Goal: Task Accomplishment & Management: Complete application form

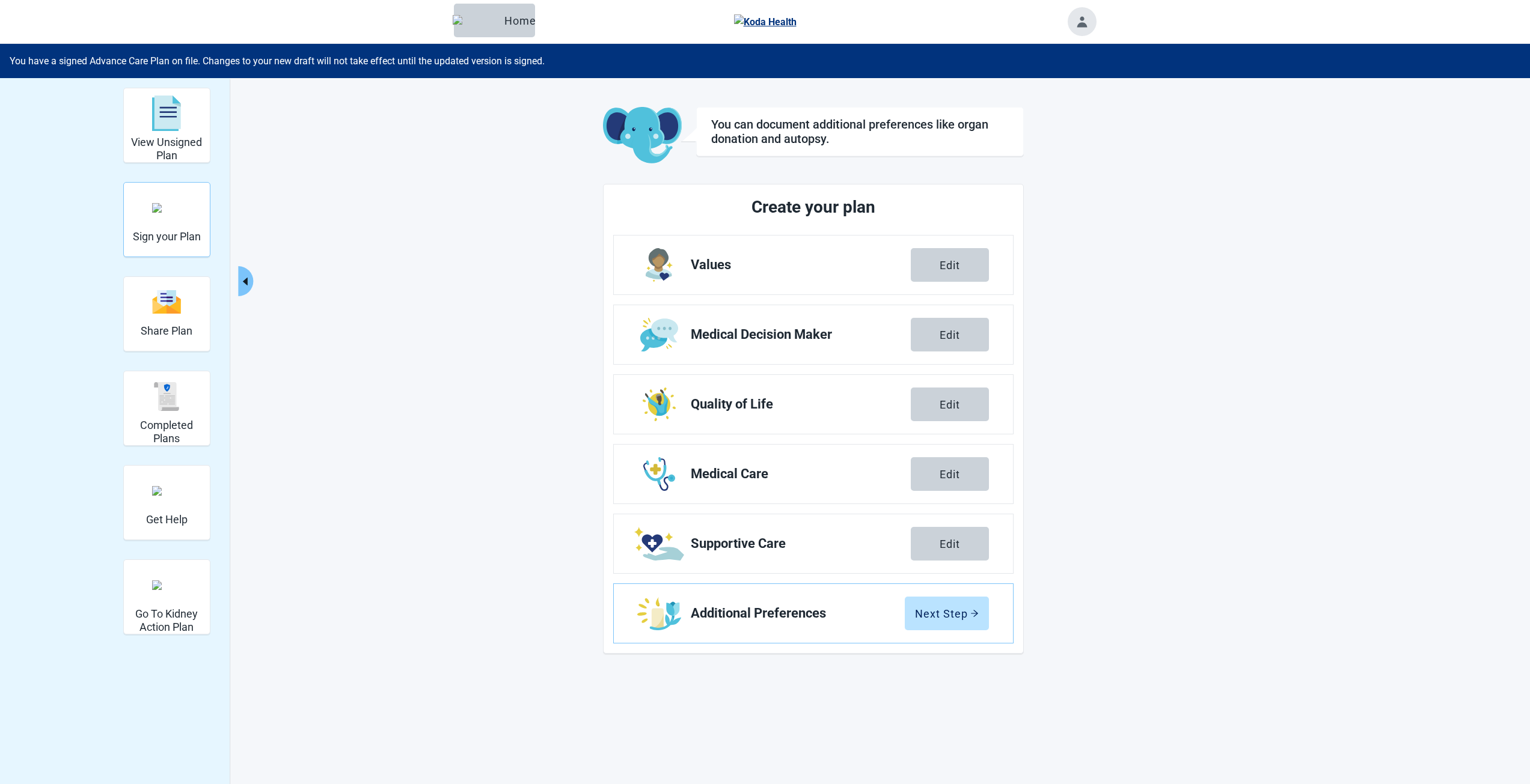
click at [183, 204] on div "Sign your Plan" at bounding box center [167, 207] width 68 height 45
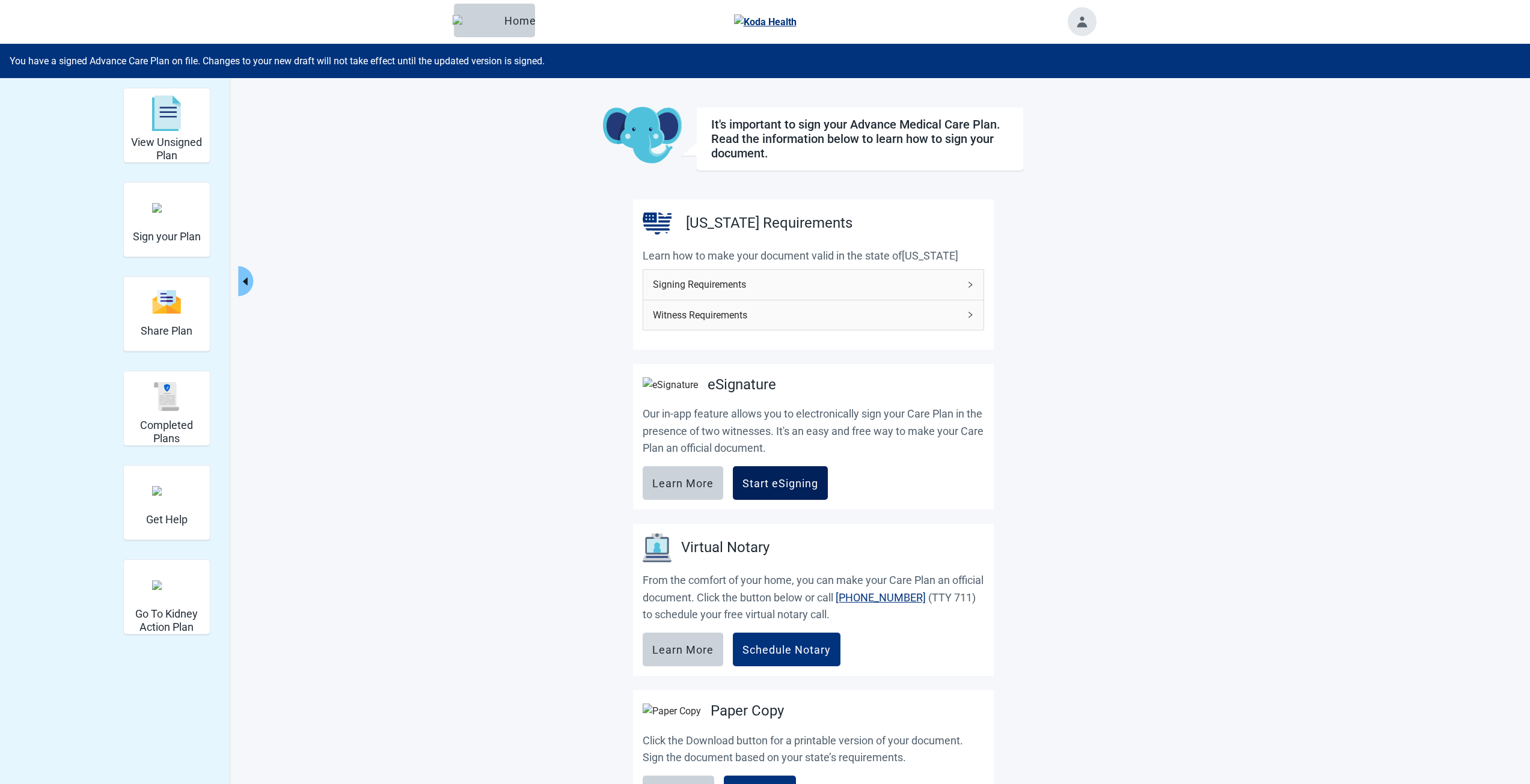
click at [784, 489] on div "Start eSigning" at bounding box center [780, 483] width 76 height 12
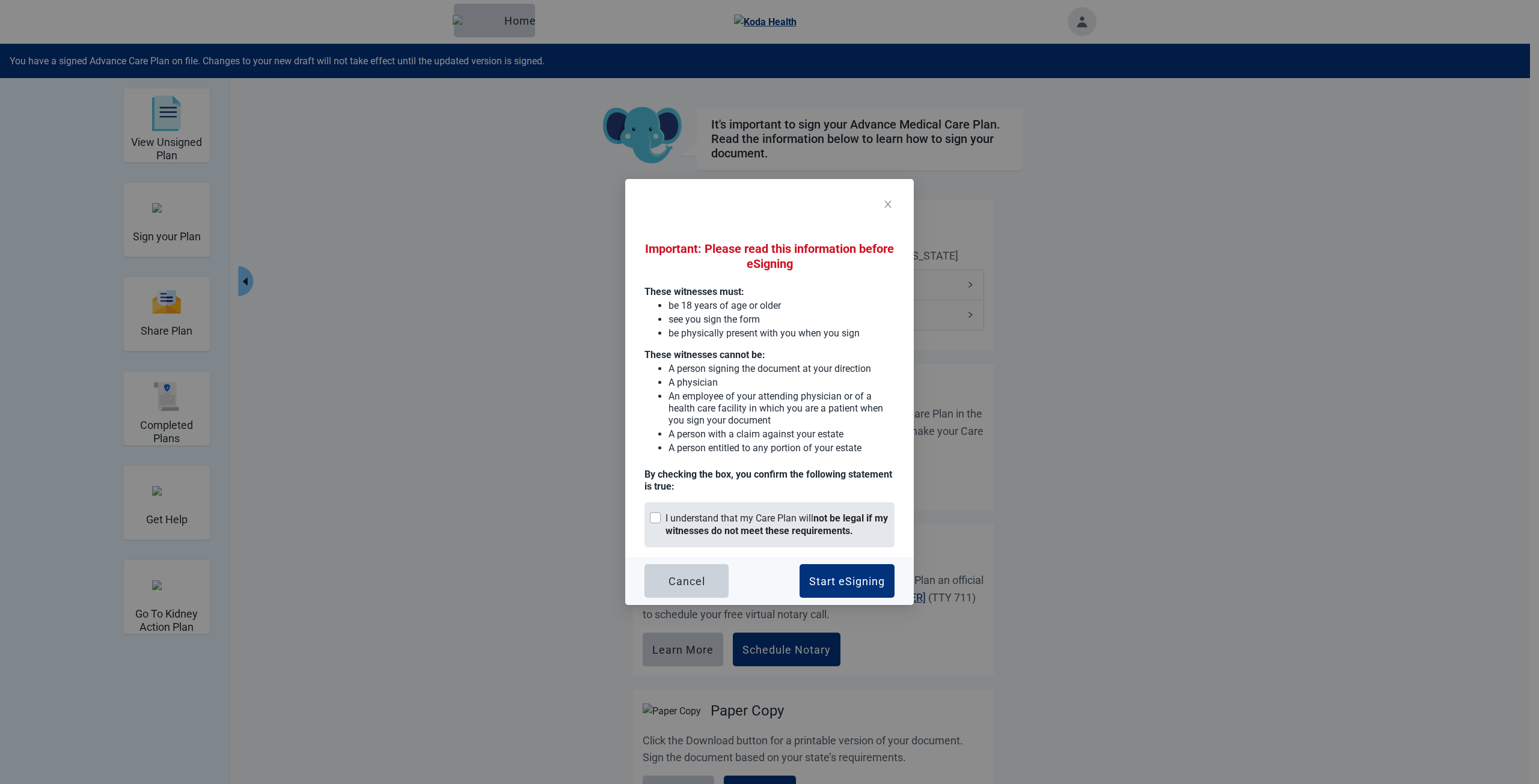
click at [713, 537] on div "I understand that my Care Plan will not be legal if my witnesses do not meet th…" at bounding box center [777, 525] width 224 height 25
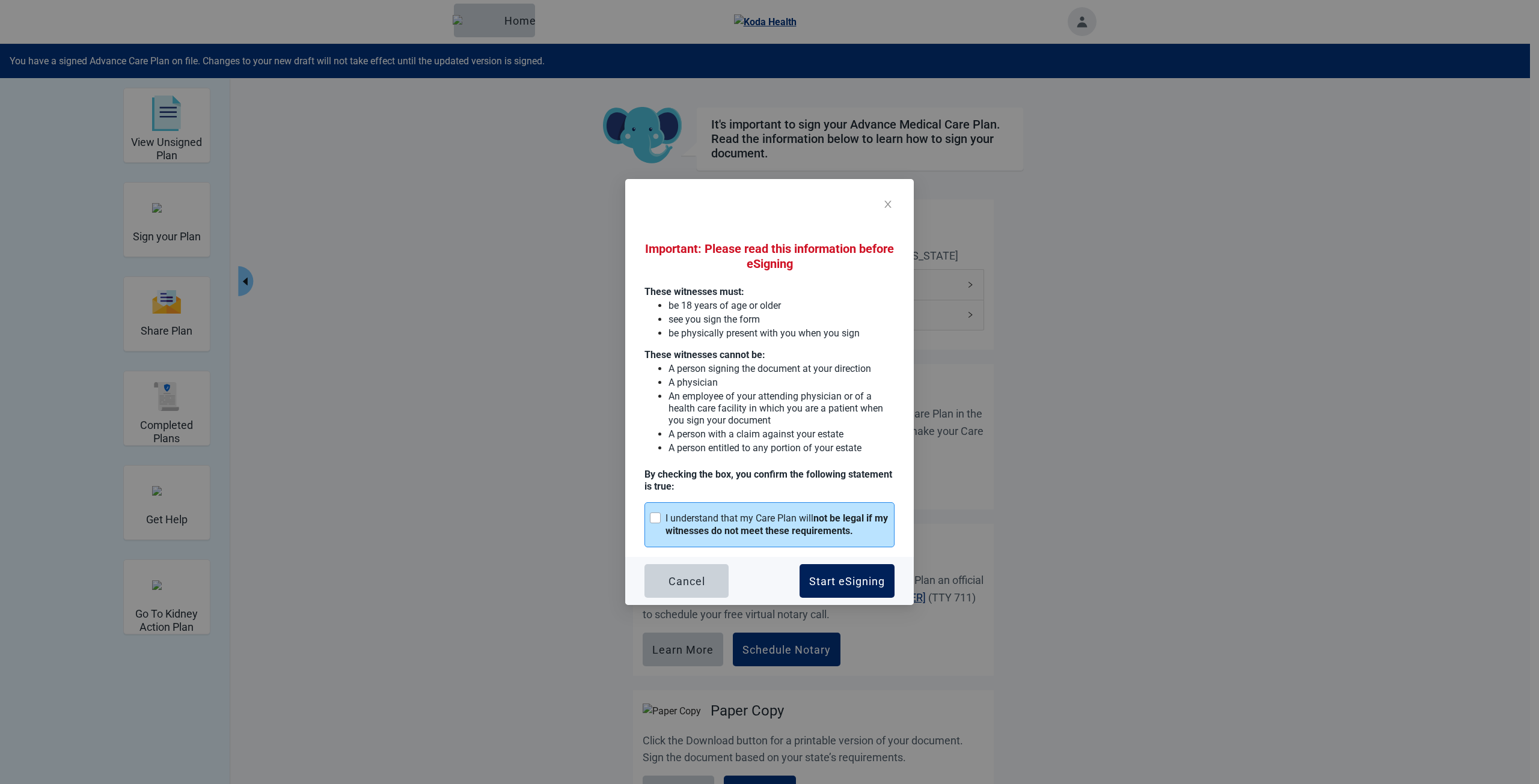
click at [842, 584] on div "Start eSigning" at bounding box center [847, 581] width 75 height 12
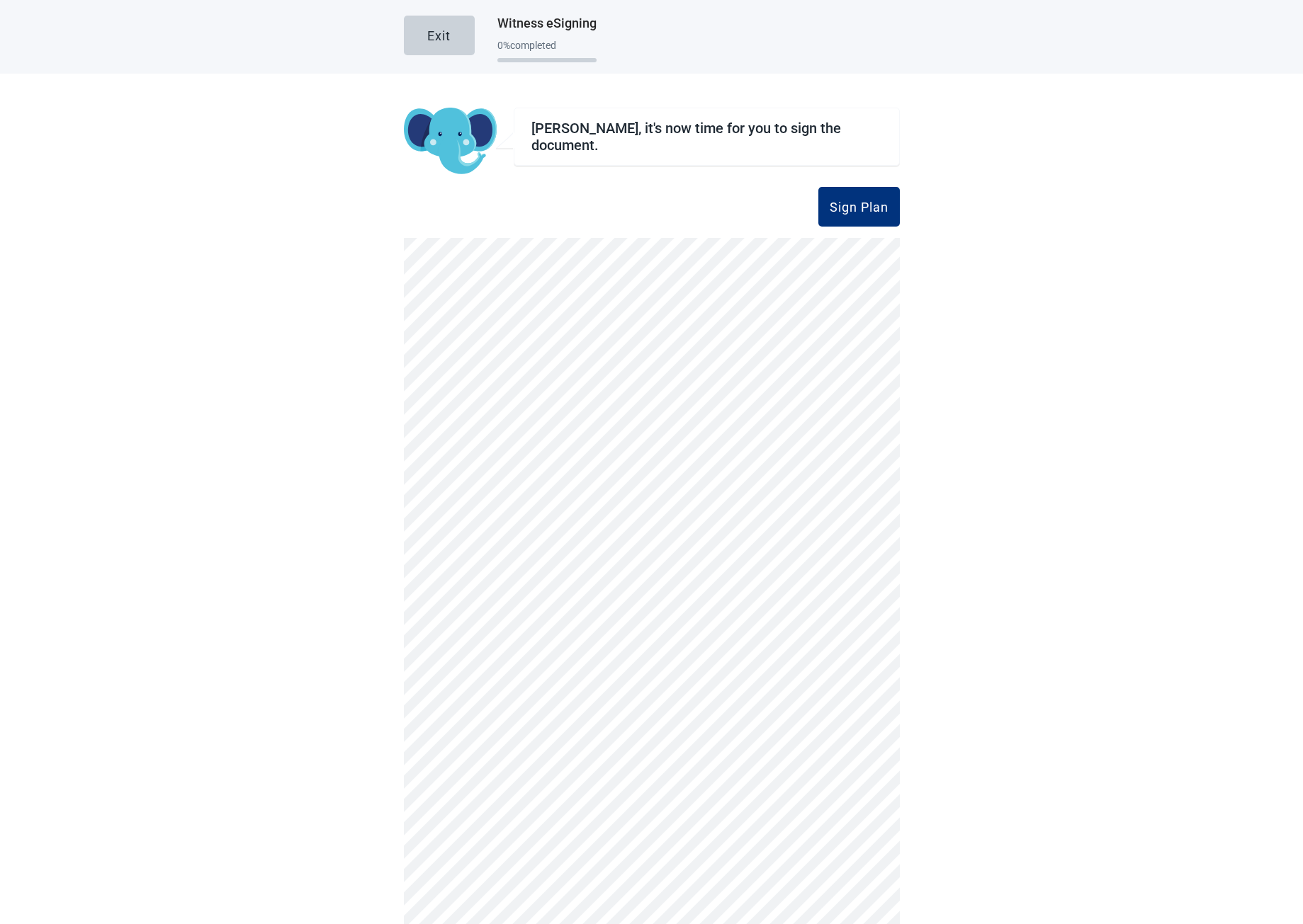
click at [857, 202] on div "Sign Plan" at bounding box center [859, 206] width 59 height 14
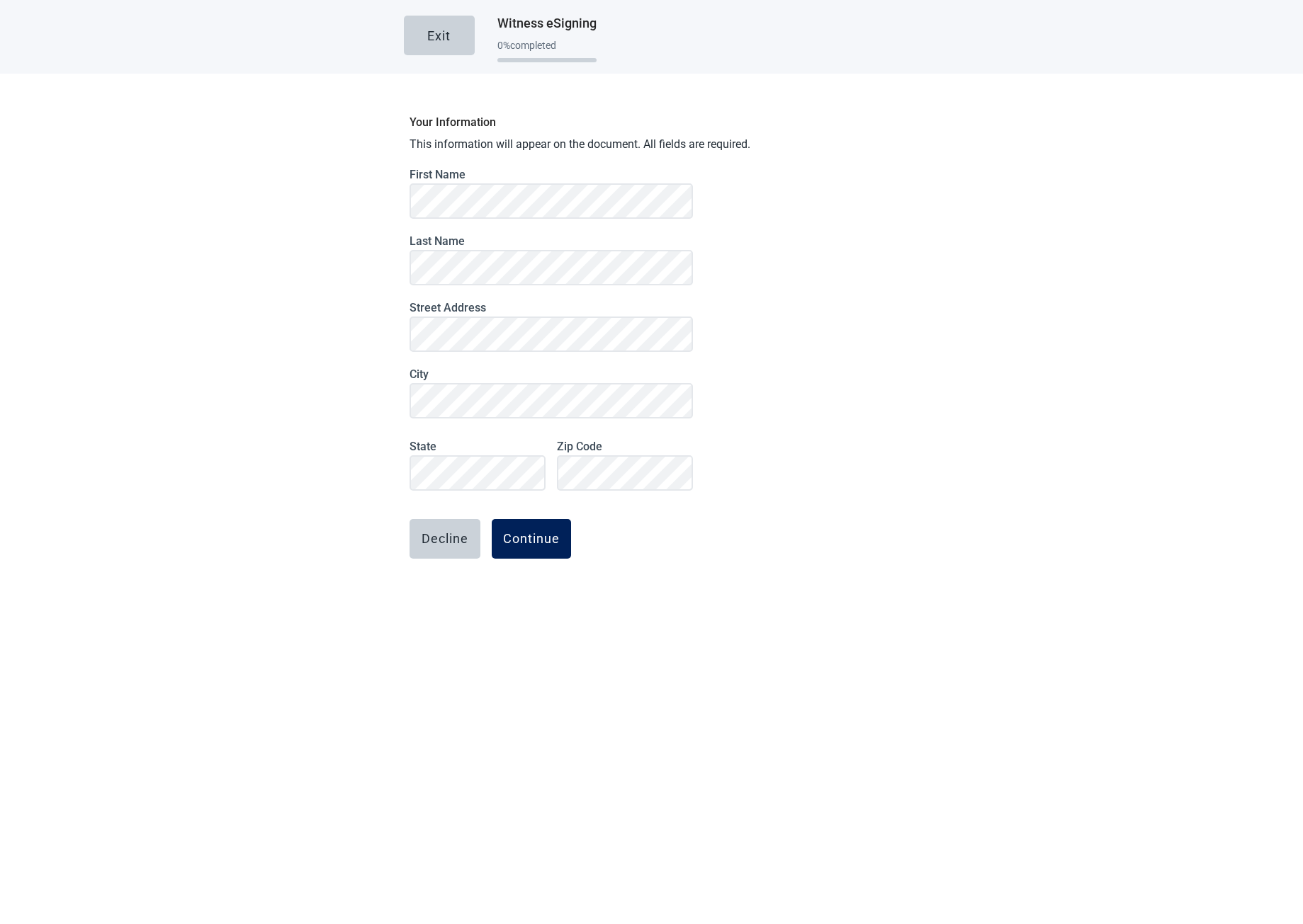
click at [518, 543] on div "Continue" at bounding box center [531, 539] width 57 height 14
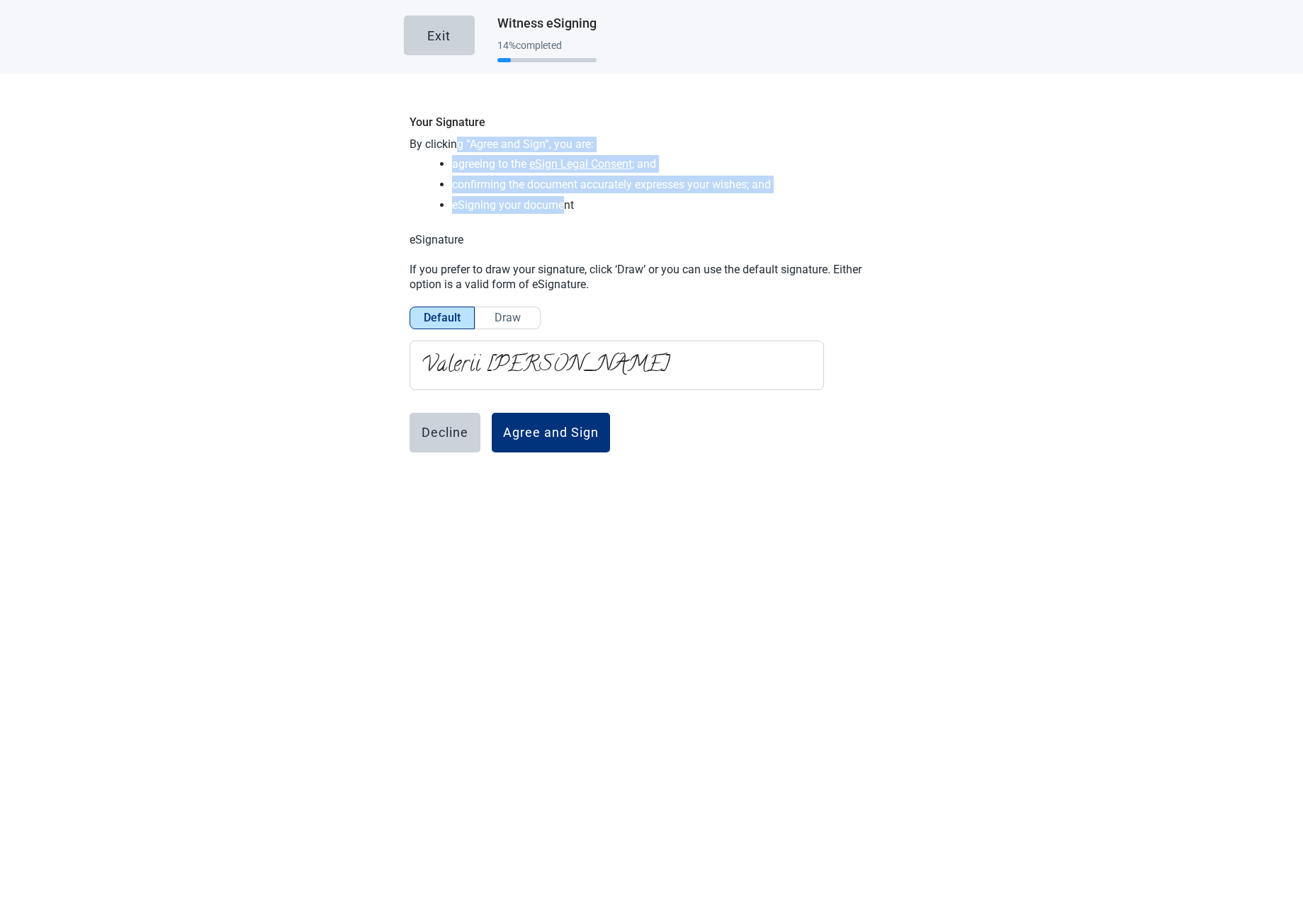
drag, startPoint x: 455, startPoint y: 150, endPoint x: 566, endPoint y: 213, distance: 127.6
click at [562, 211] on div "Your Signature By clicking “Agree and Sign”, you are: agreeing to the eSign Leg…" at bounding box center [652, 320] width 496 height 425
click at [566, 213] on li "eSigning your document" at bounding box center [672, 205] width 442 height 18
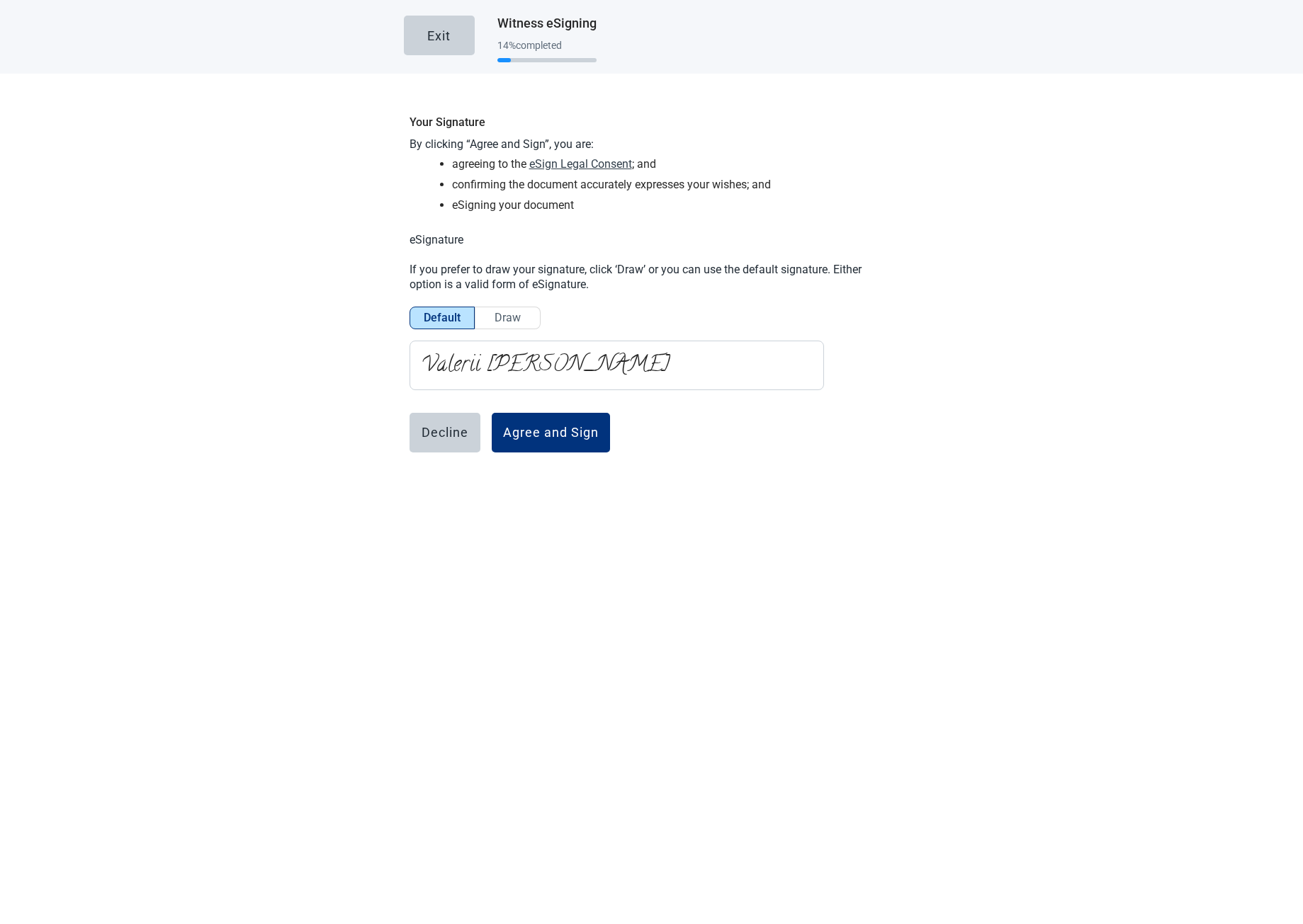
click at [559, 166] on span "eSign Legal Consent" at bounding box center [580, 164] width 102 height 18
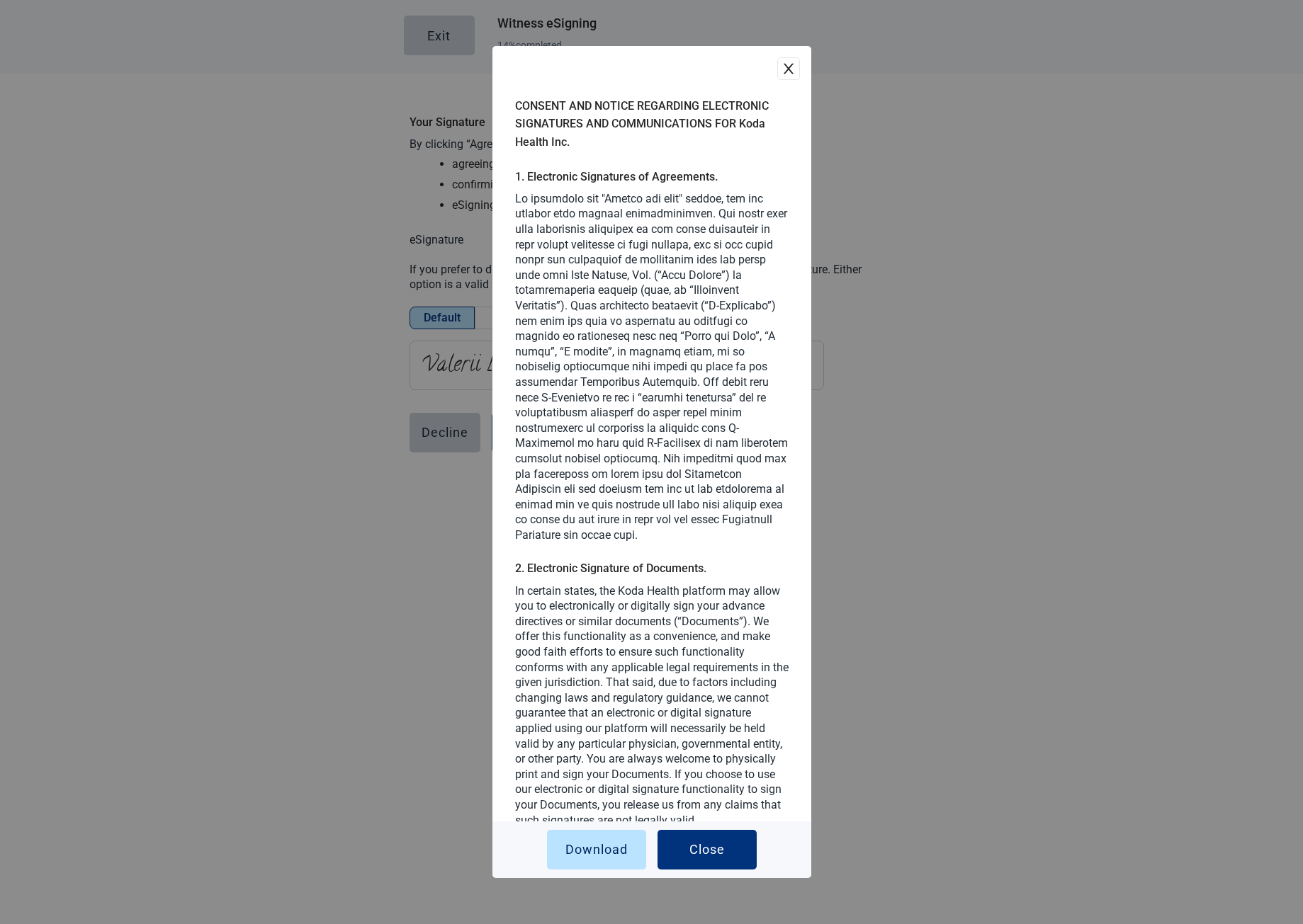
scroll to position [51, 0]
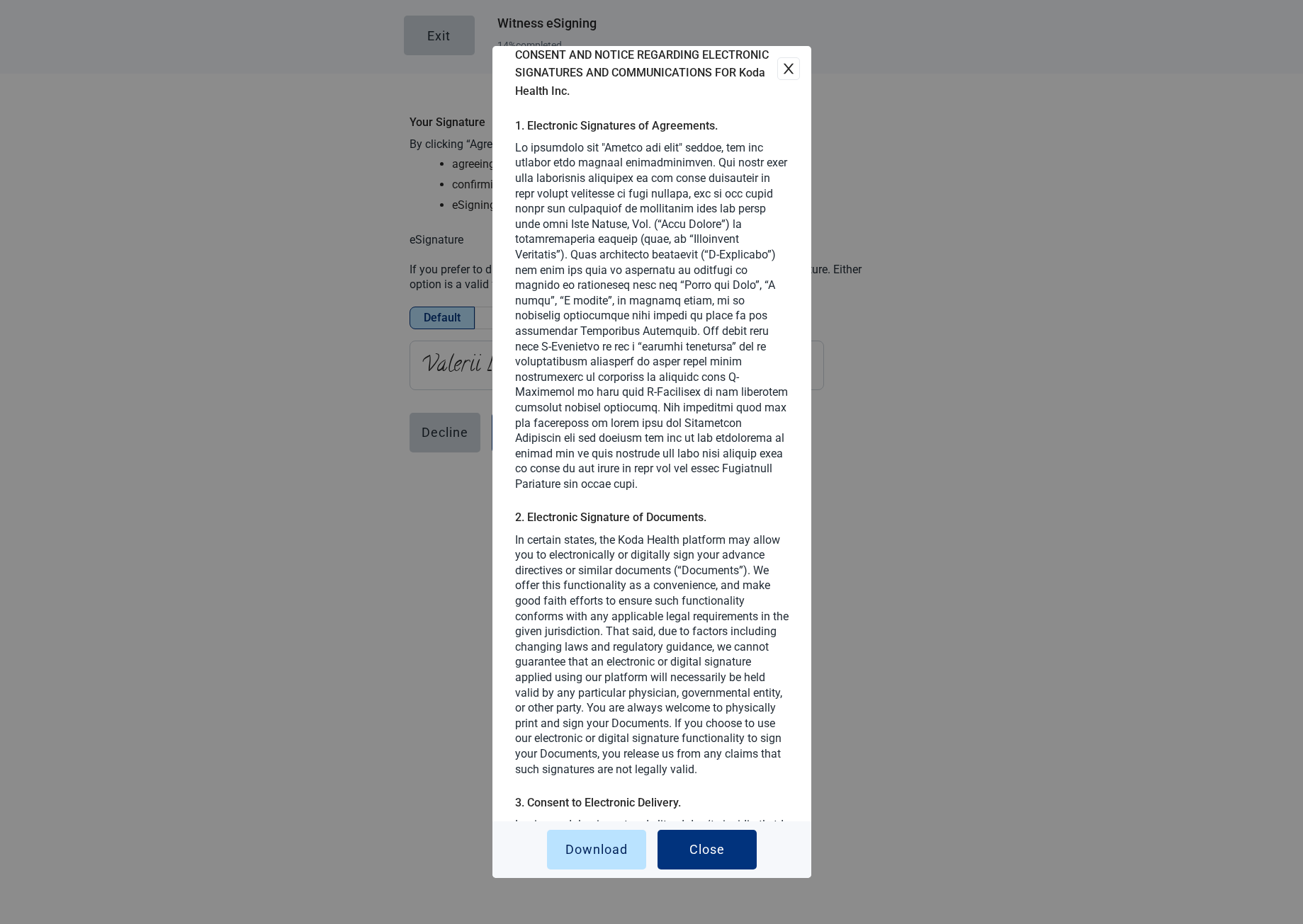
click at [782, 73] on icon "close" at bounding box center [788, 68] width 14 height 14
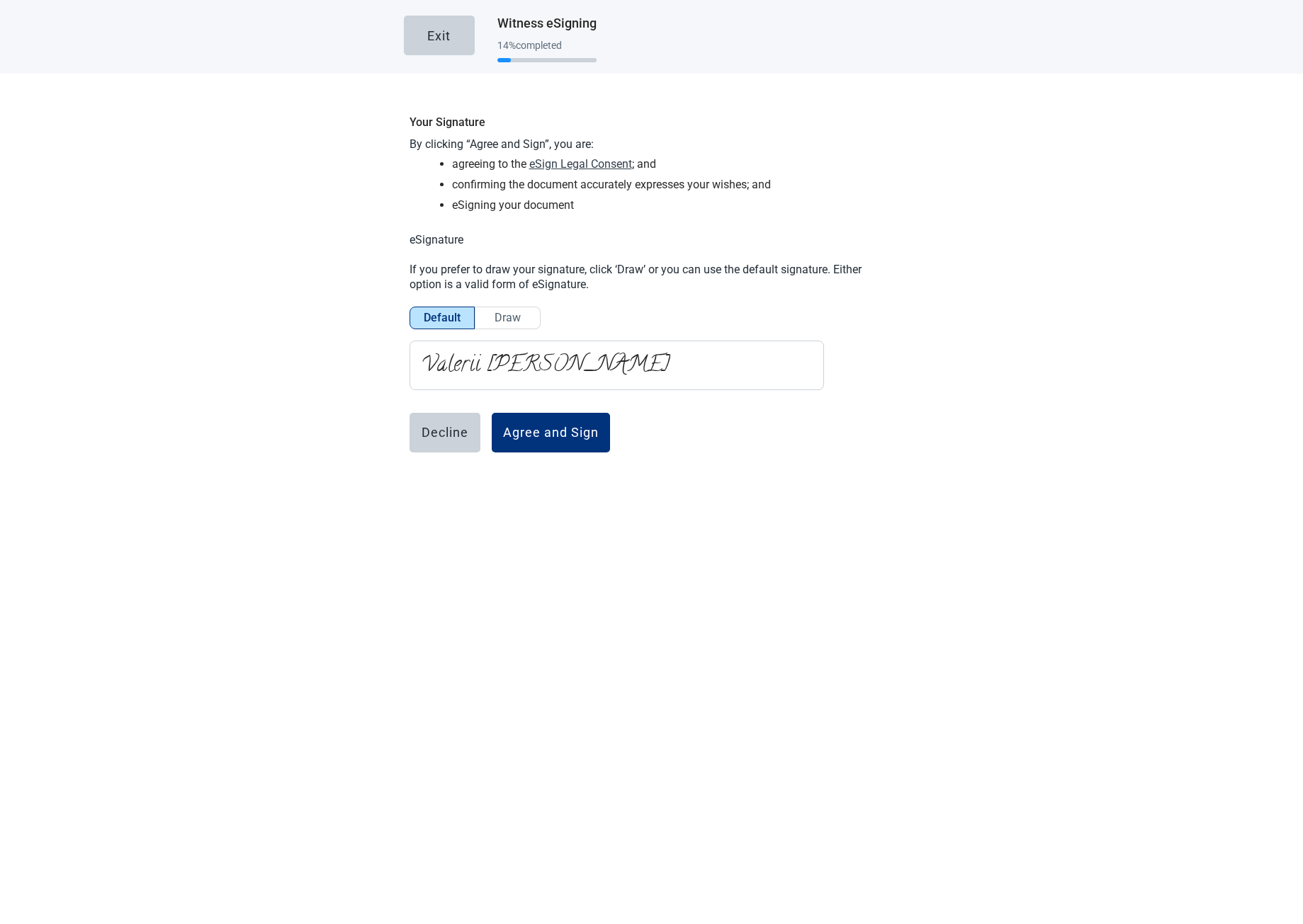
click at [562, 170] on span "eSign Legal Consent" at bounding box center [580, 164] width 102 height 18
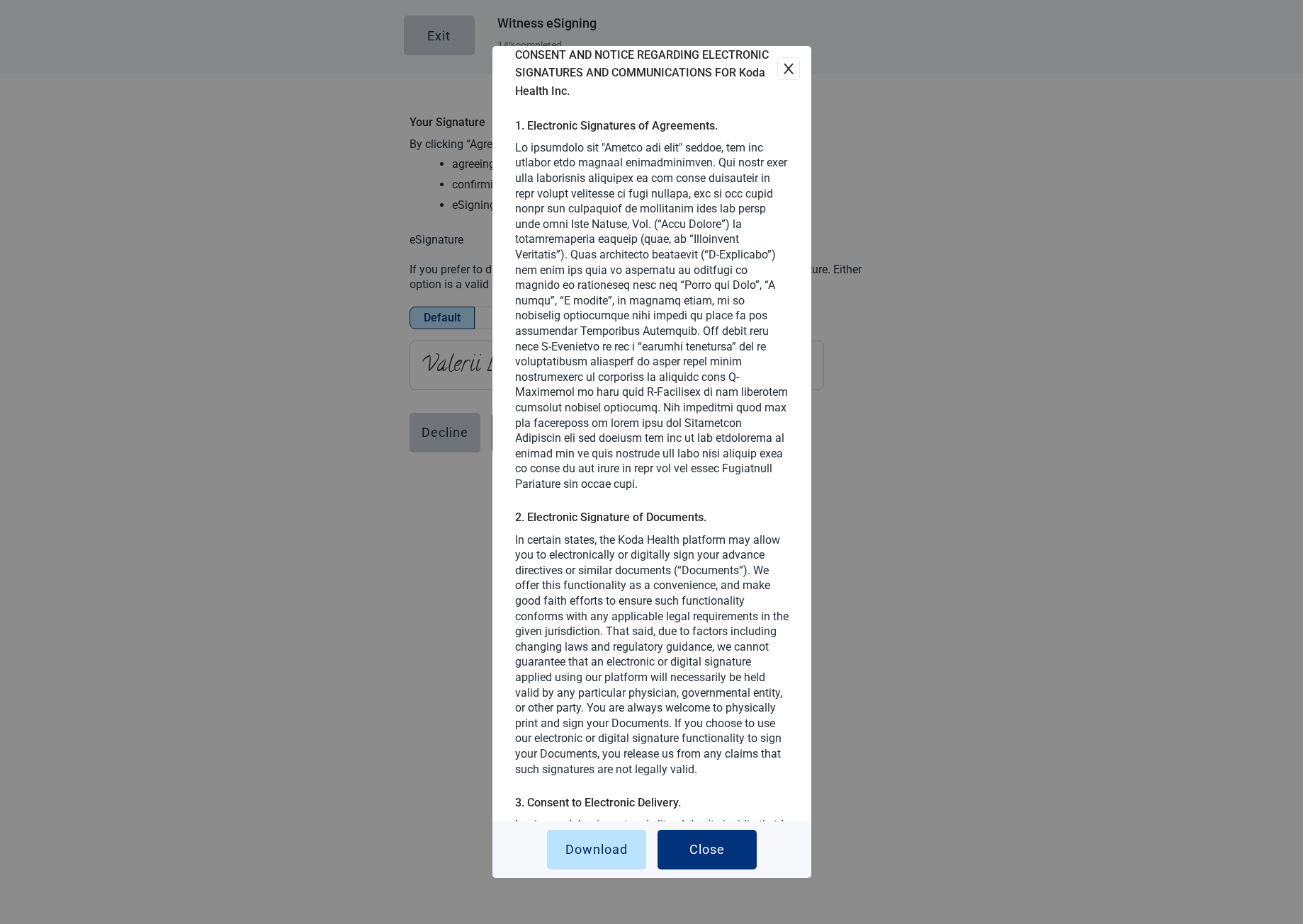
click at [777, 76] on button "close" at bounding box center [788, 68] width 23 height 23
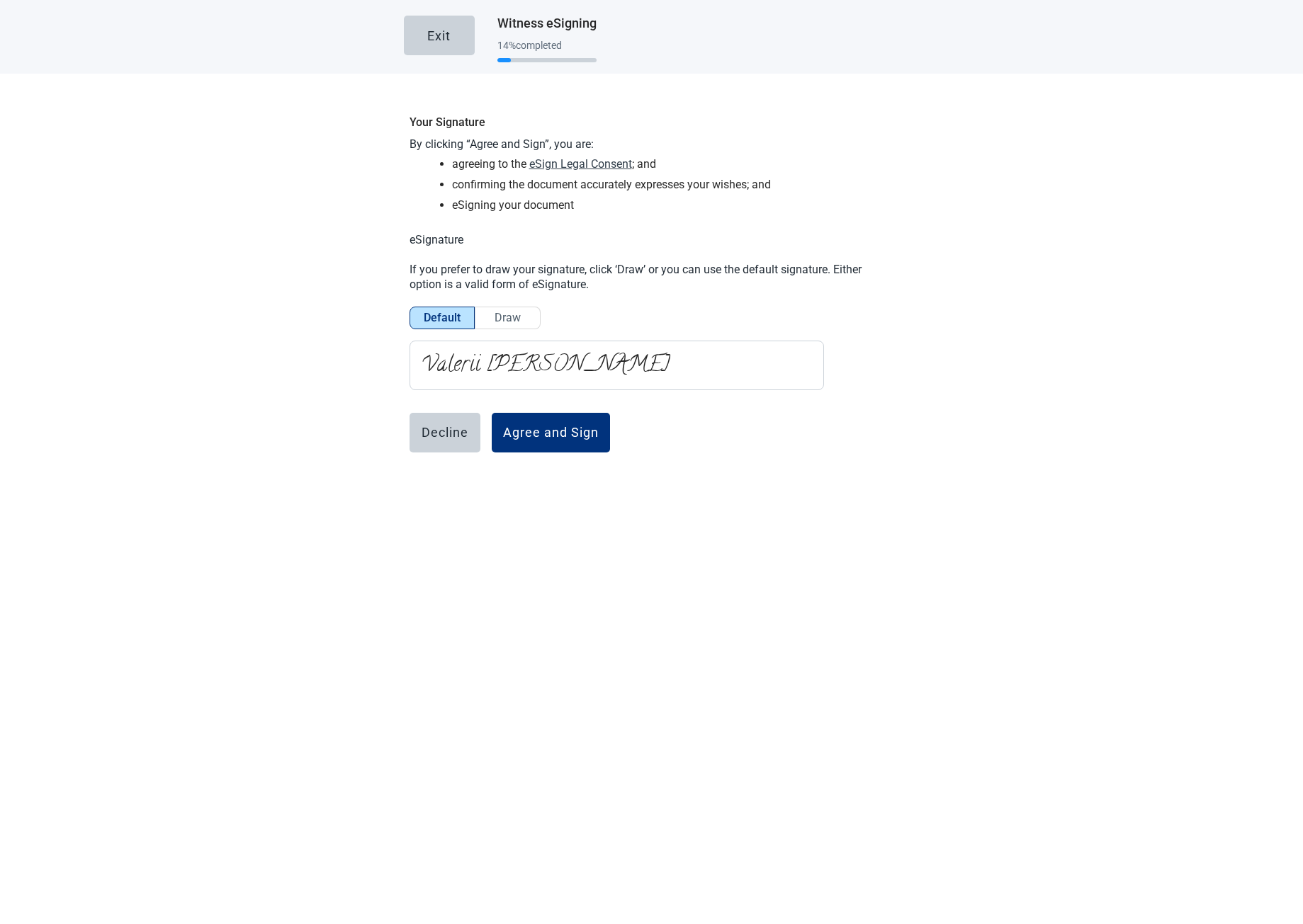
click at [557, 162] on span "eSign Legal Consent" at bounding box center [580, 164] width 102 height 18
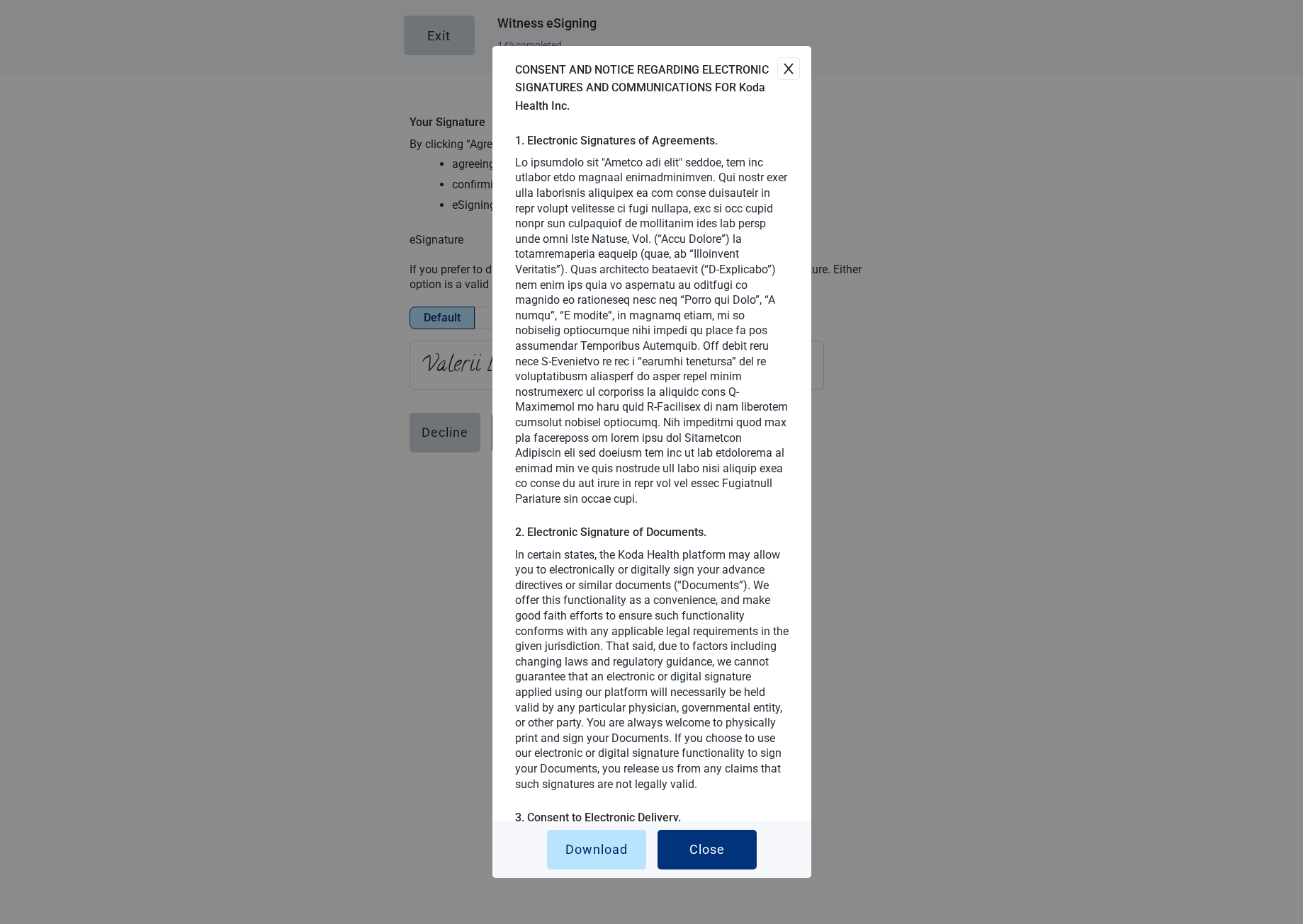
scroll to position [0, 0]
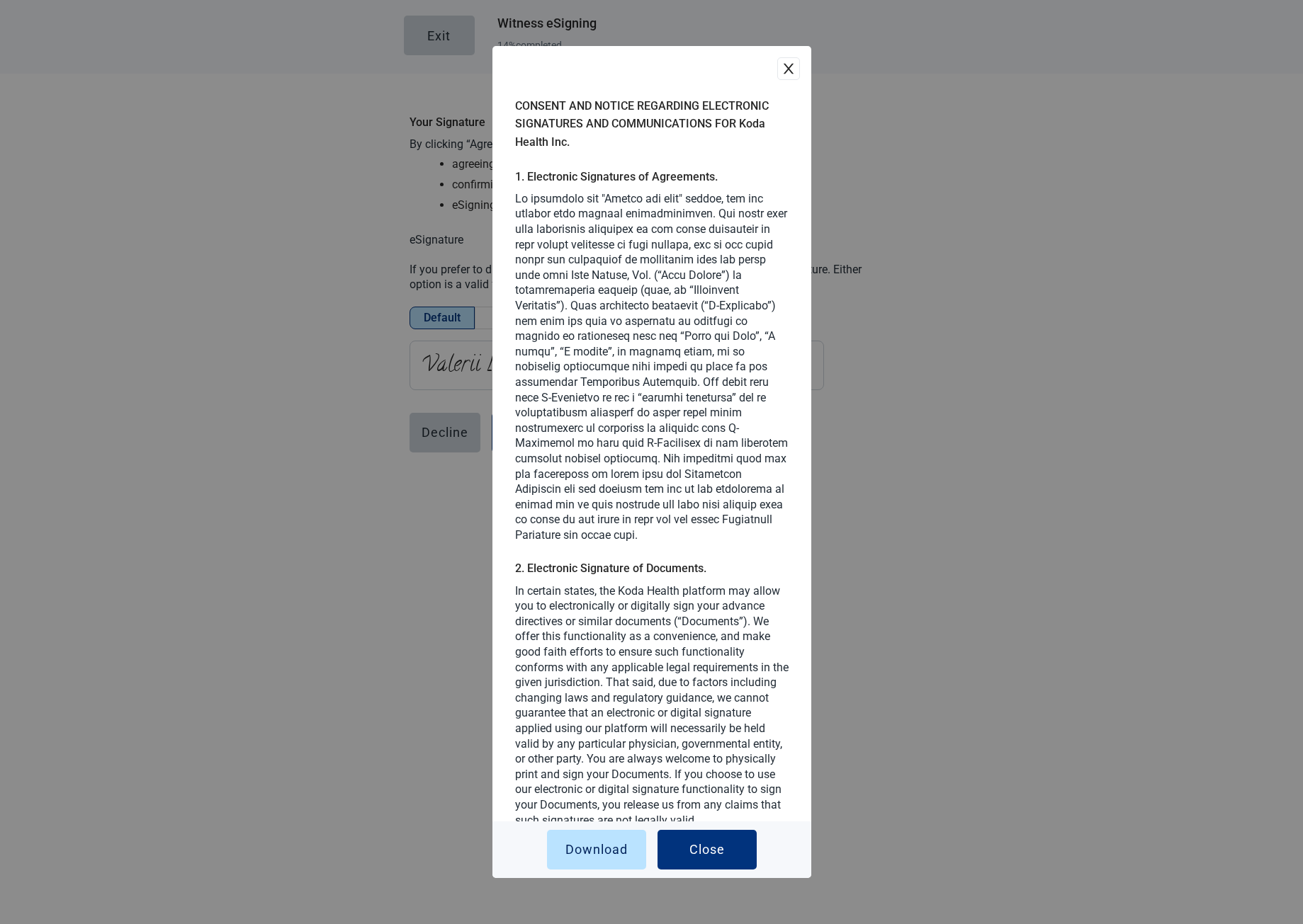
click at [782, 63] on icon "close" at bounding box center [788, 68] width 14 height 14
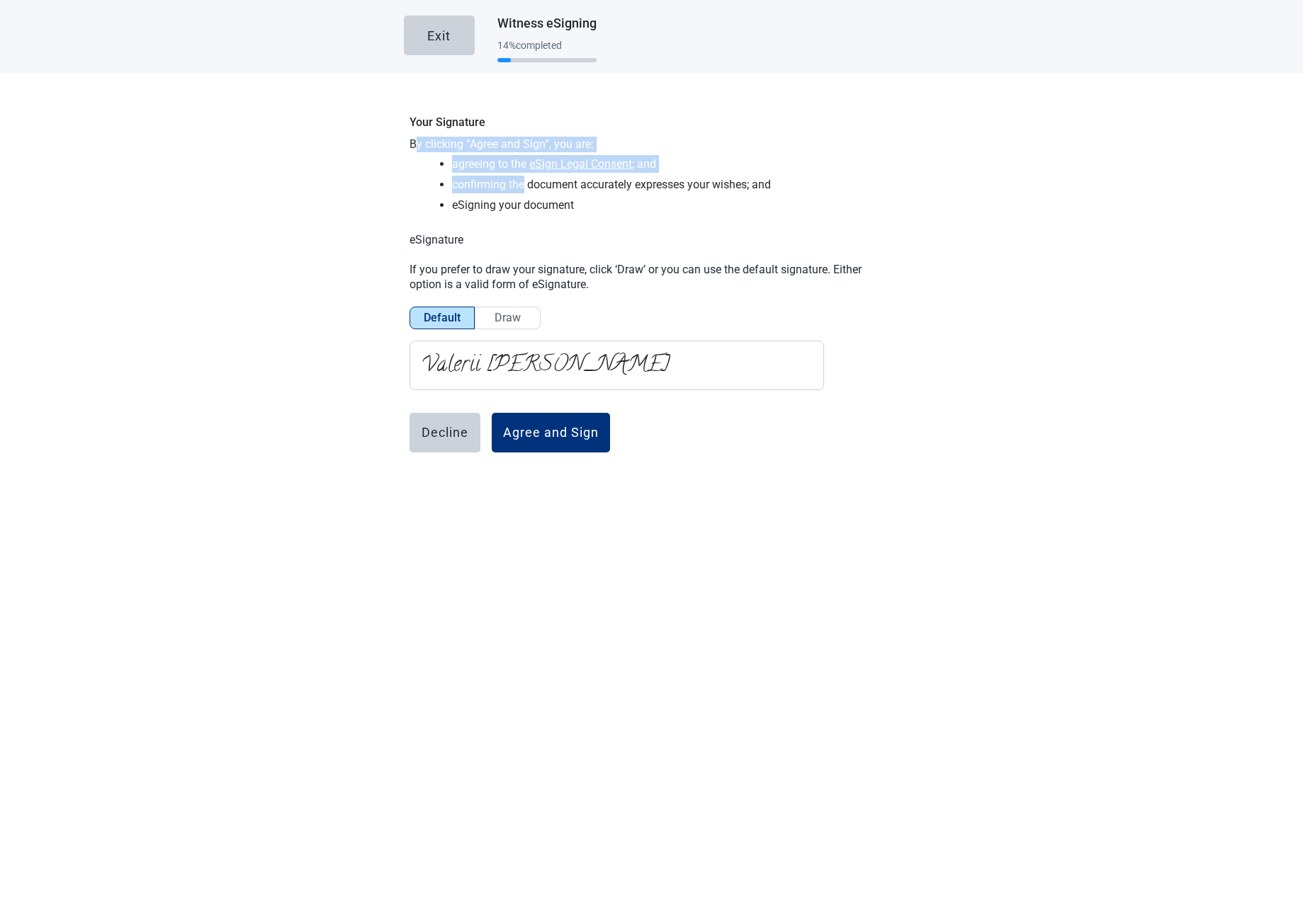
drag, startPoint x: 412, startPoint y: 142, endPoint x: 520, endPoint y: 183, distance: 115.5
click at [518, 181] on div "Your Signature By clicking “Agree and Sign”, you are: agreeing to the eSign Leg…" at bounding box center [652, 320] width 496 height 425
click at [528, 191] on li "confirming the document accurately expresses your wishes; and" at bounding box center [672, 184] width 442 height 18
drag, startPoint x: 558, startPoint y: 196, endPoint x: 416, endPoint y: 145, distance: 150.9
click at [442, 159] on ul "agreeing to the eSign Legal Consent ; and confirming the document accurately ex…" at bounding box center [659, 185] width 470 height 59
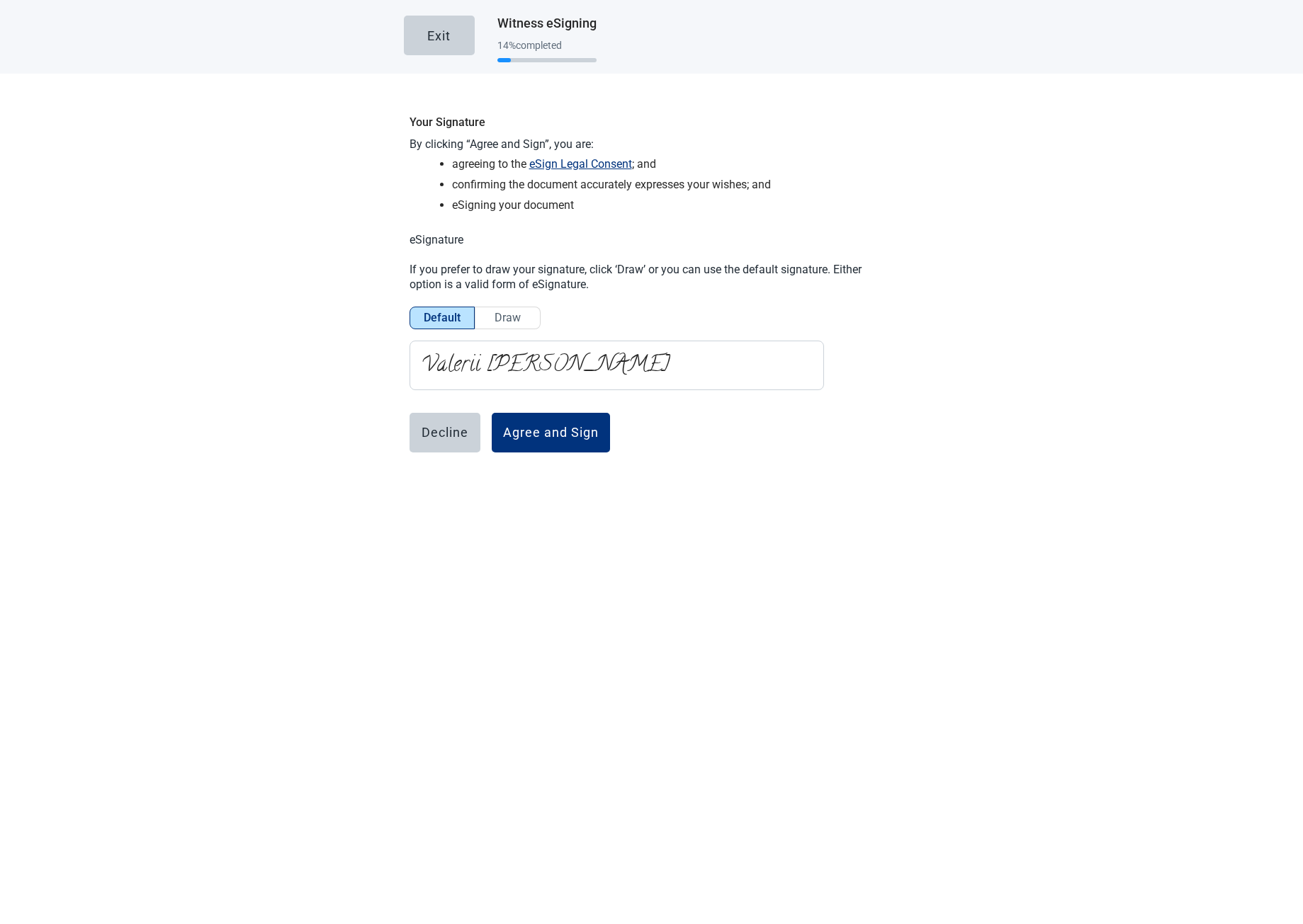
click at [416, 144] on p "By clicking “Agree and Sign”, you are:" at bounding box center [652, 144] width 484 height 16
drag, startPoint x: 419, startPoint y: 123, endPoint x: 474, endPoint y: 143, distance: 58.5
click at [470, 140] on div "Your Signature By clicking “Agree and Sign”, you are: agreeing to the eSign Leg…" at bounding box center [652, 320] width 496 height 425
click at [477, 144] on p "By clicking “Agree and Sign”, you are:" at bounding box center [652, 144] width 484 height 16
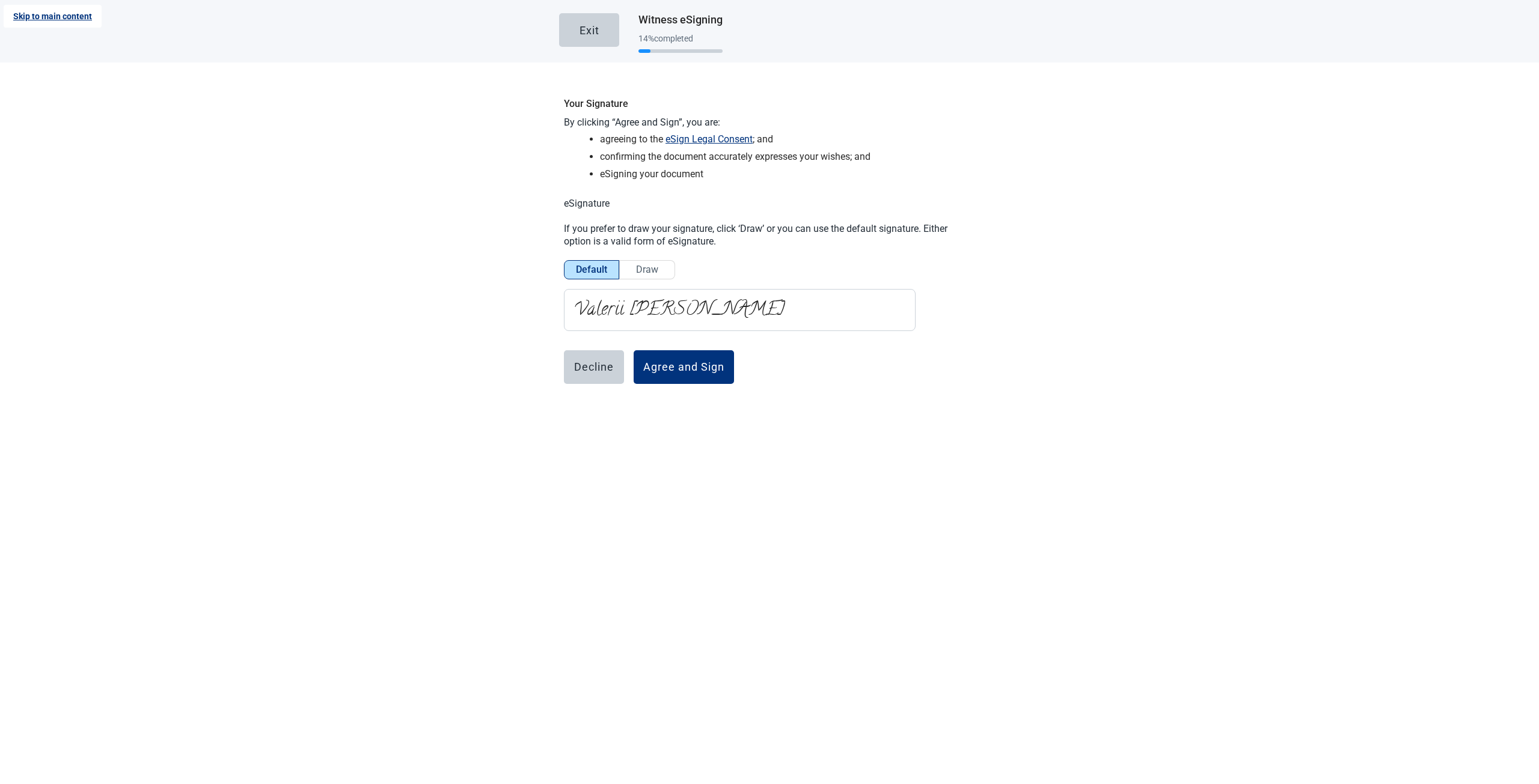
click at [4, 5] on link "Skip to main content" at bounding box center [53, 16] width 98 height 23
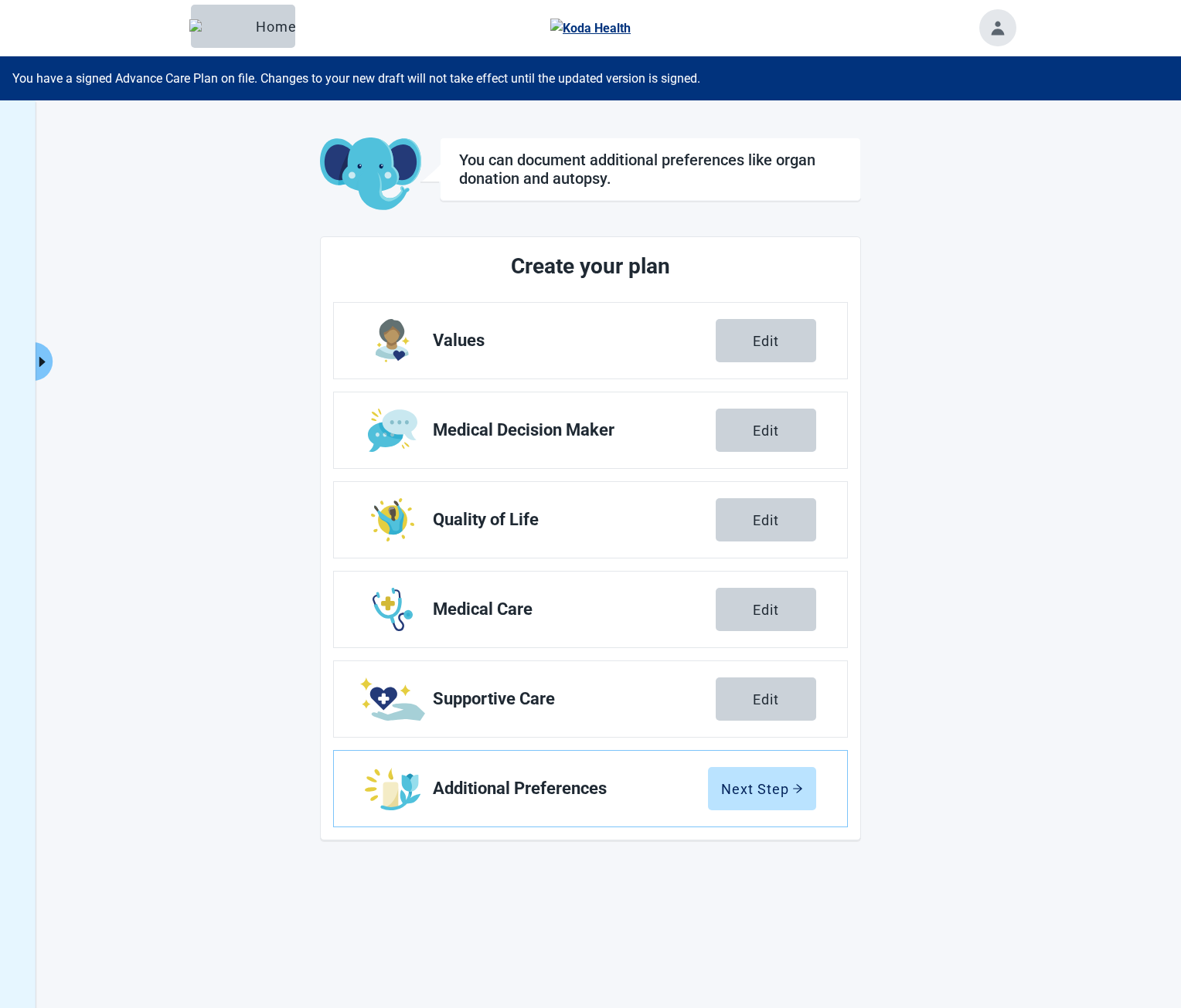
click at [49, 360] on icon "caret-right" at bounding box center [43, 362] width 15 height 15
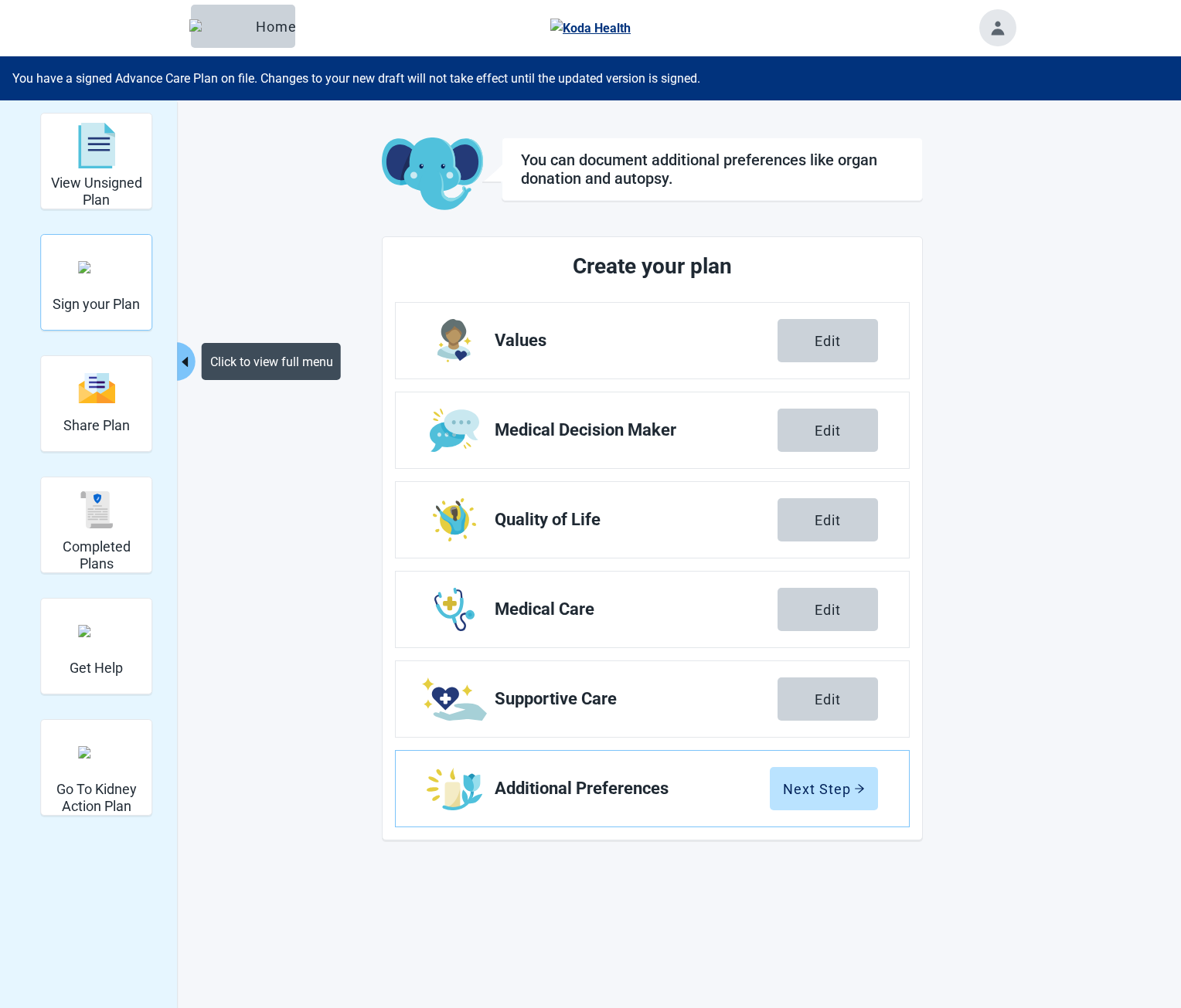
click at [103, 274] on img "Sign your Plan" at bounding box center [96, 267] width 38 height 13
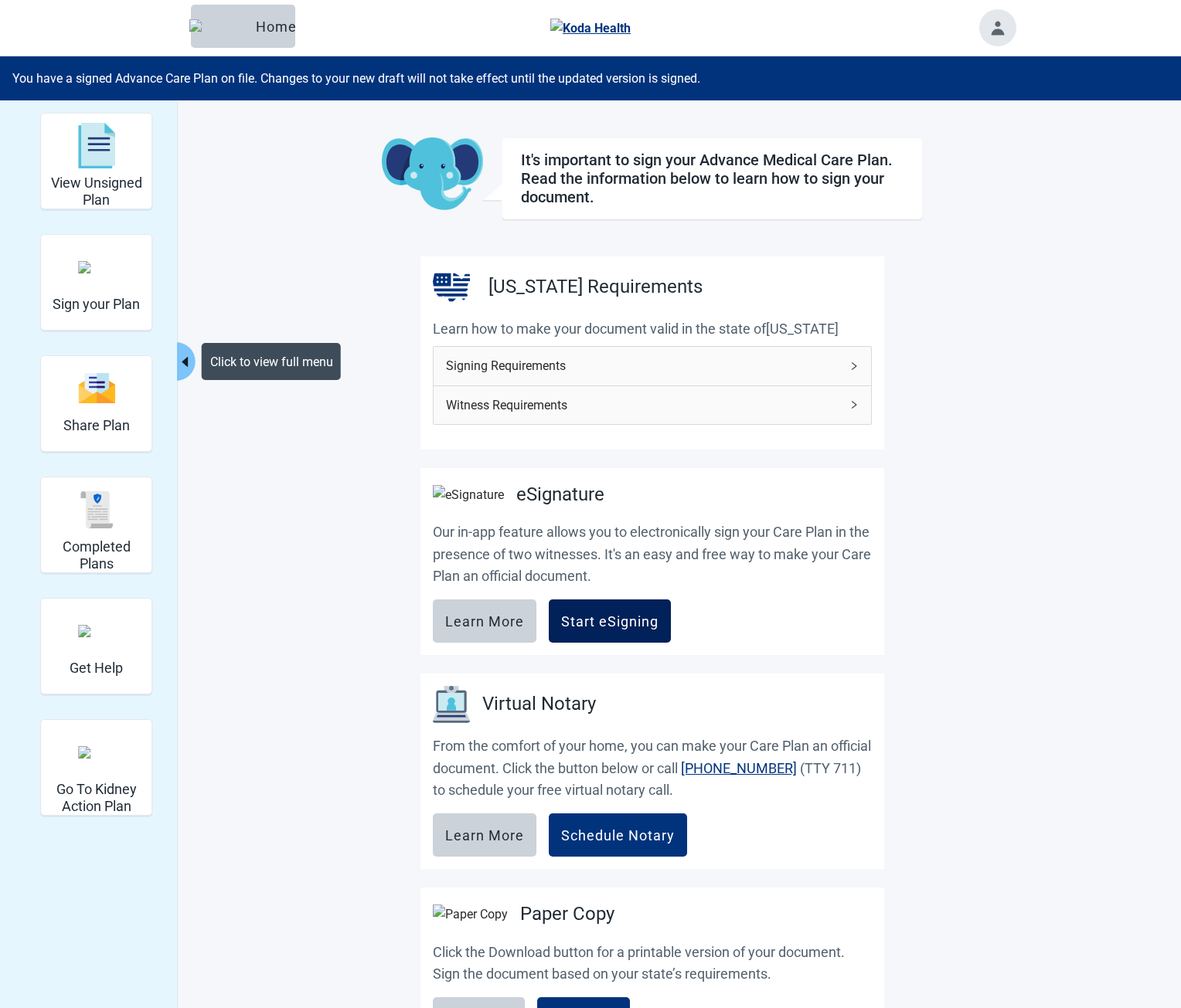
click at [596, 629] on div "Start eSigning" at bounding box center [610, 621] width 97 height 16
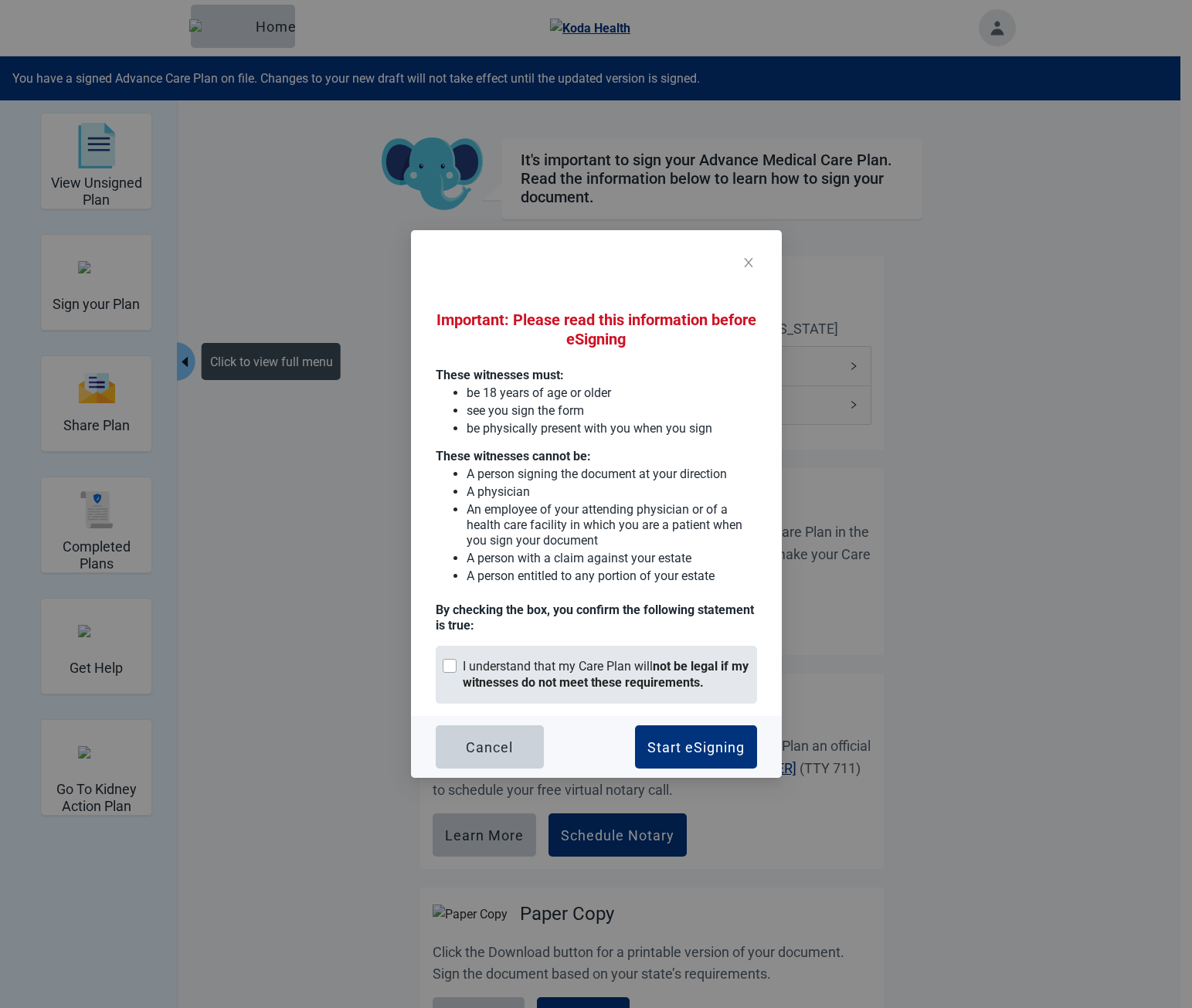
click at [601, 673] on div "I understand that my Care Plan will not be legal if my witnesses do not meet th…" at bounding box center [607, 675] width 287 height 32
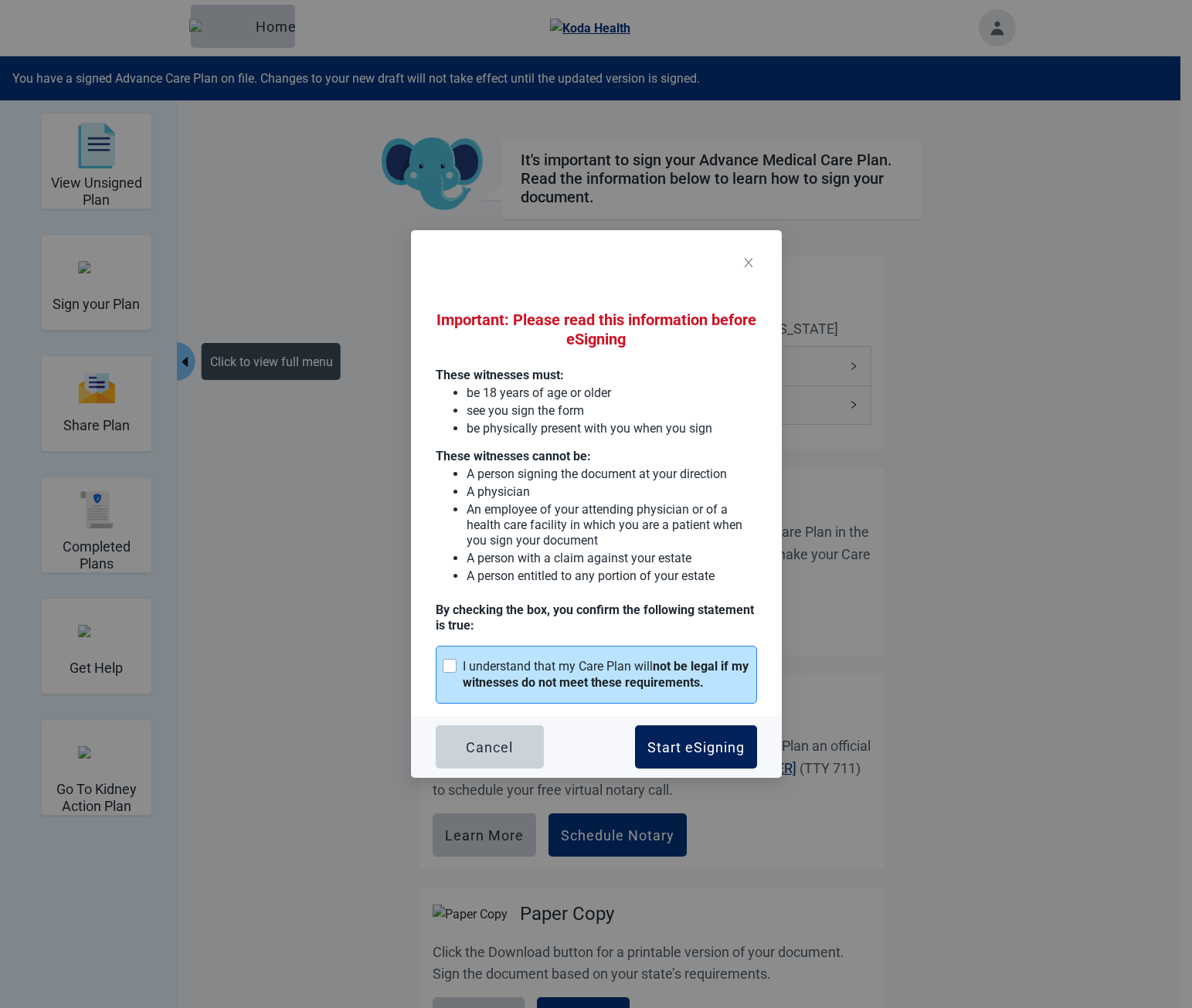
click at [709, 748] on div "Start eSigning" at bounding box center [696, 747] width 97 height 16
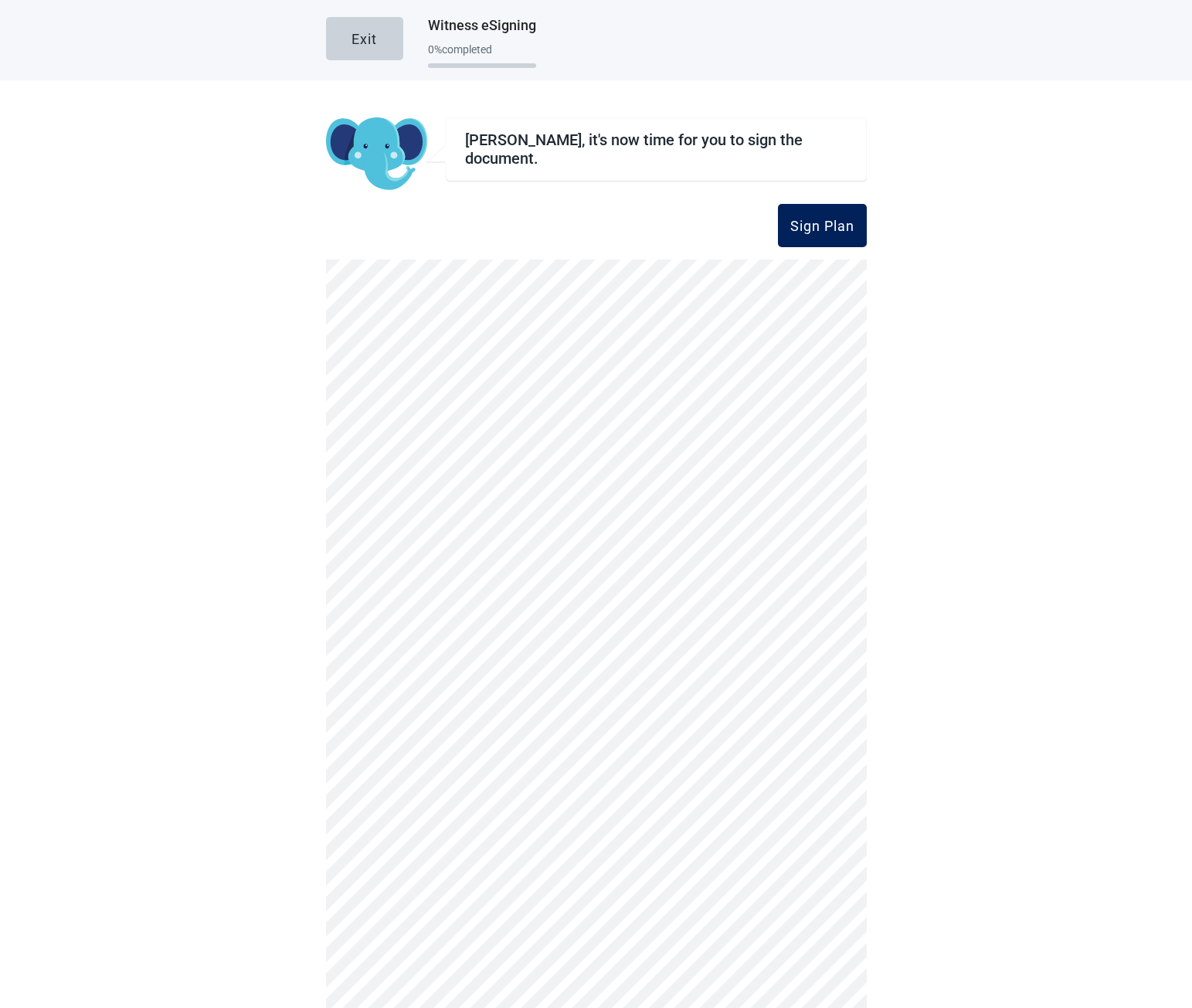
click at [828, 221] on div "Sign Plan" at bounding box center [822, 225] width 64 height 16
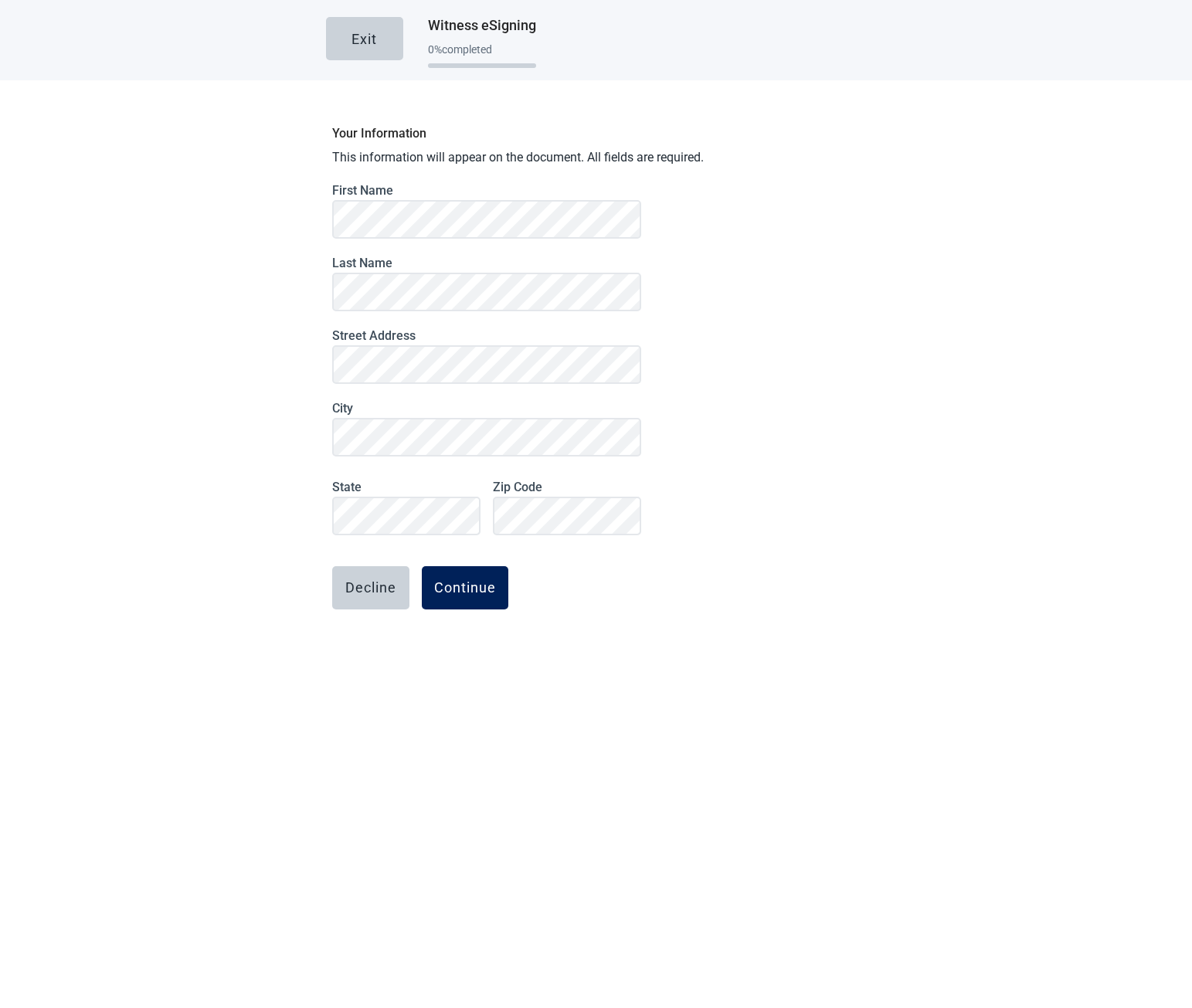
click at [488, 594] on div "Continue" at bounding box center [465, 588] width 62 height 16
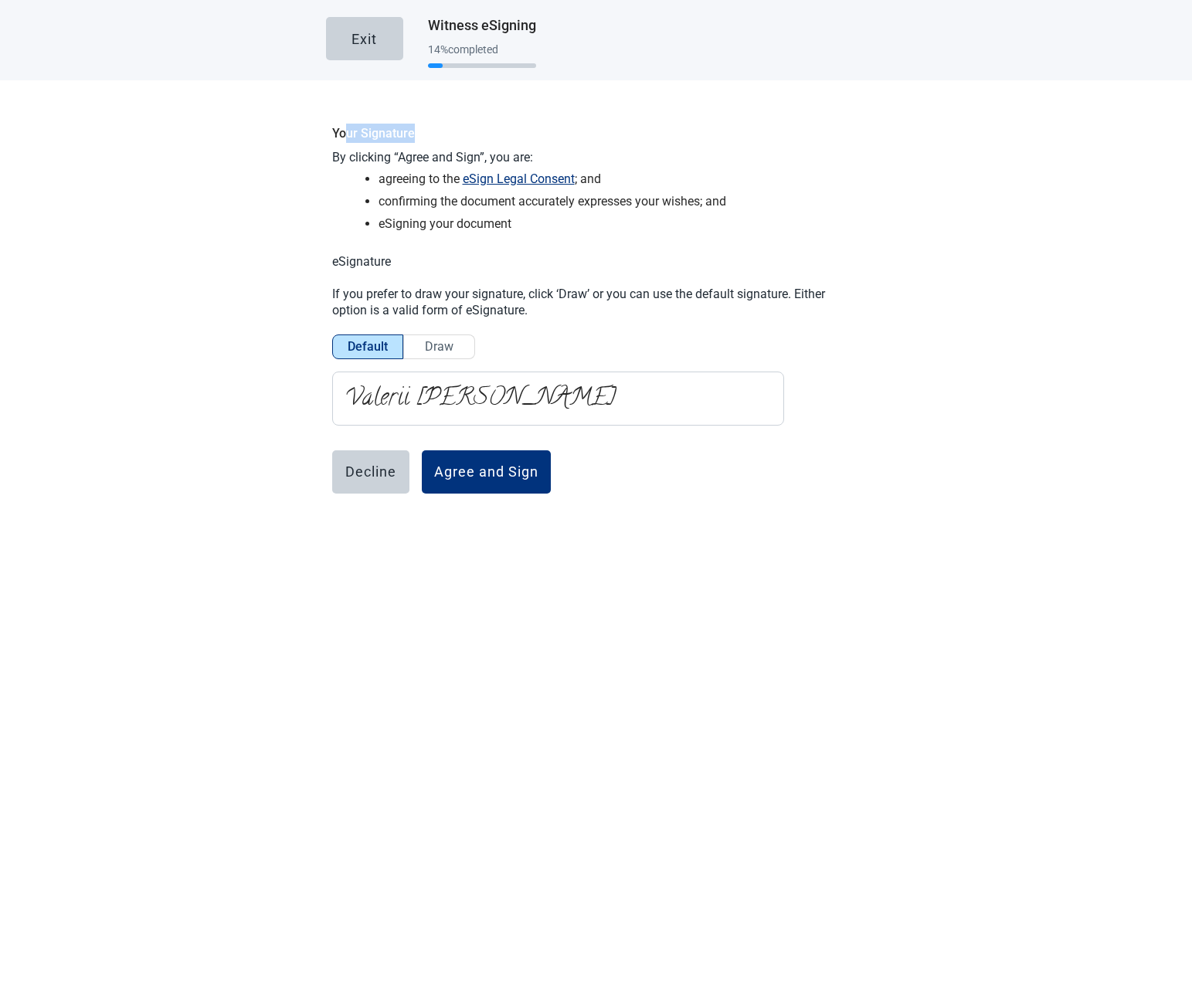
drag, startPoint x: 339, startPoint y: 133, endPoint x: 451, endPoint y: 138, distance: 112.1
click at [451, 138] on h2 "Your Signature" at bounding box center [596, 133] width 528 height 19
drag, startPoint x: 365, startPoint y: 160, endPoint x: 527, endPoint y: 159, distance: 162.0
click at [527, 160] on p "By clicking “Agree and Sign”, you are:" at bounding box center [596, 157] width 528 height 17
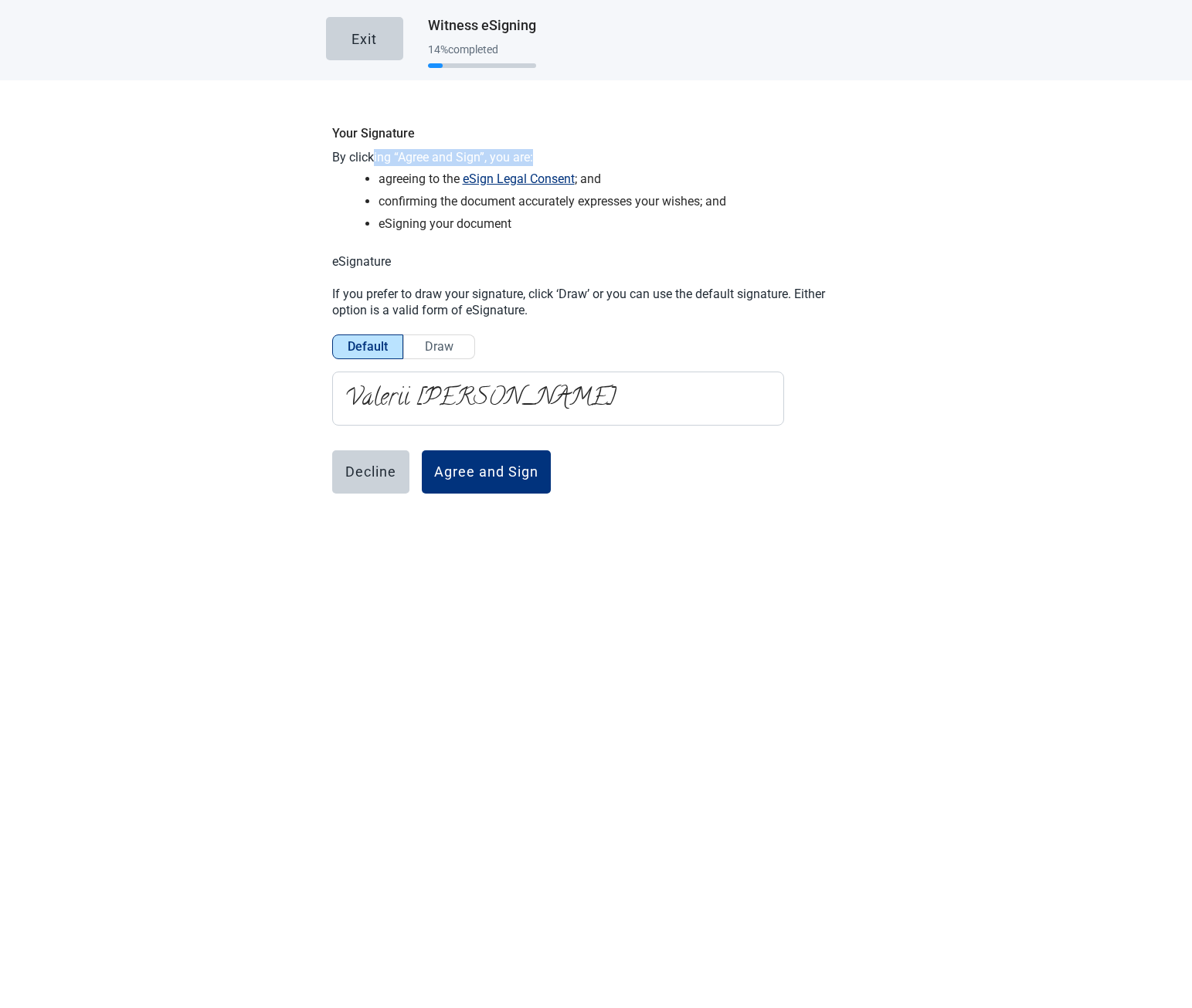
click at [527, 159] on p "By clicking “Agree and Sign”, you are:" at bounding box center [596, 157] width 528 height 17
drag, startPoint x: 533, startPoint y: 158, endPoint x: 372, endPoint y: 160, distance: 161.0
click at [372, 160] on p "By clicking “Agree and Sign”, you are:" at bounding box center [596, 157] width 528 height 17
click at [366, 160] on p "By clicking “Agree and Sign”, you are:" at bounding box center [596, 157] width 528 height 17
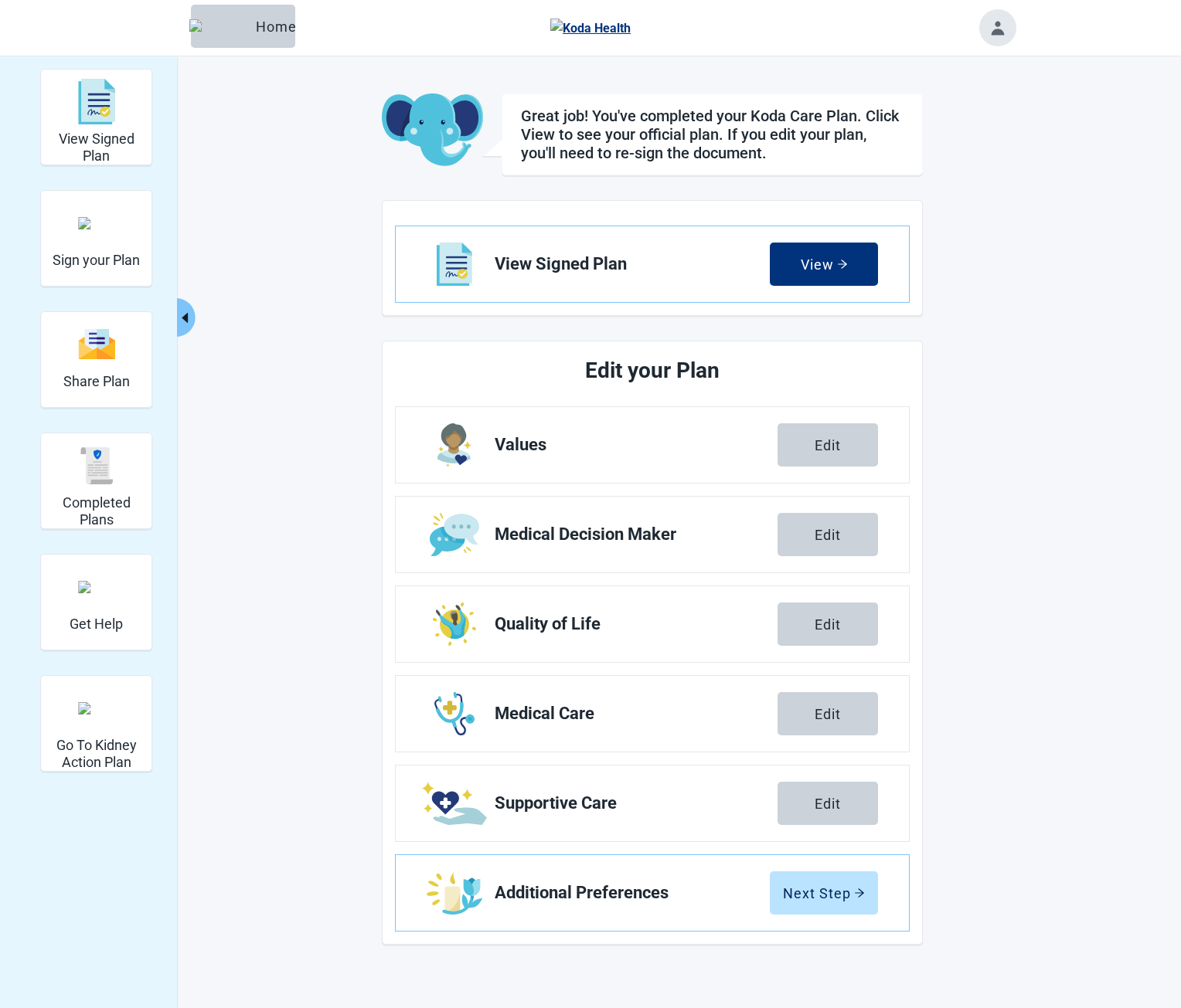
click at [654, 328] on div "Great job! You've completed your Koda Care Plan. Click View to see your officia…" at bounding box center [652, 519] width 541 height 851
click at [118, 144] on h2 "View Signed Plan" at bounding box center [95, 147] width 98 height 33
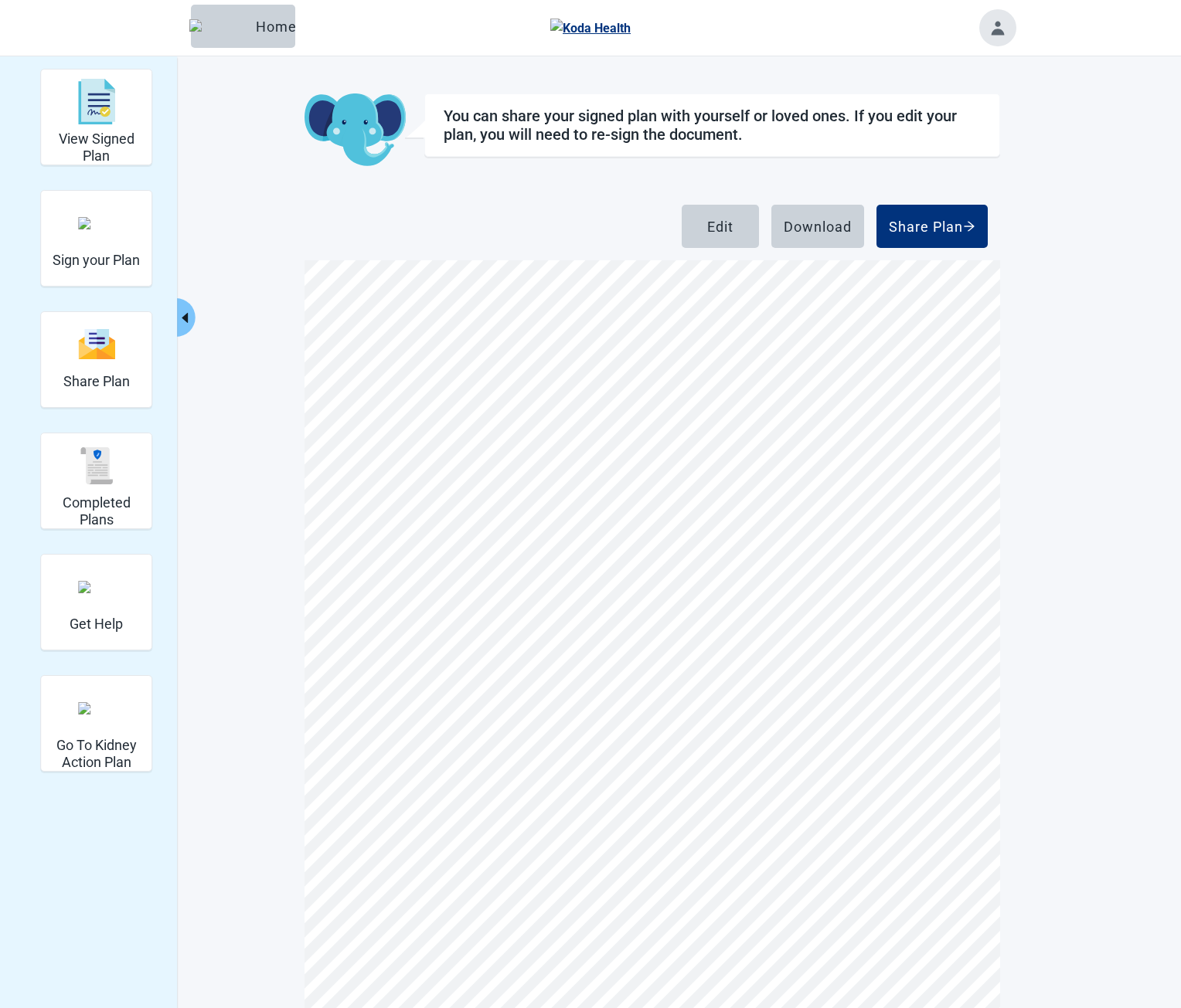
scroll to position [9099, 0]
drag, startPoint x: 287, startPoint y: 27, endPoint x: 109, endPoint y: 236, distance: 274.5
click at [287, 27] on button "Home" at bounding box center [243, 26] width 104 height 43
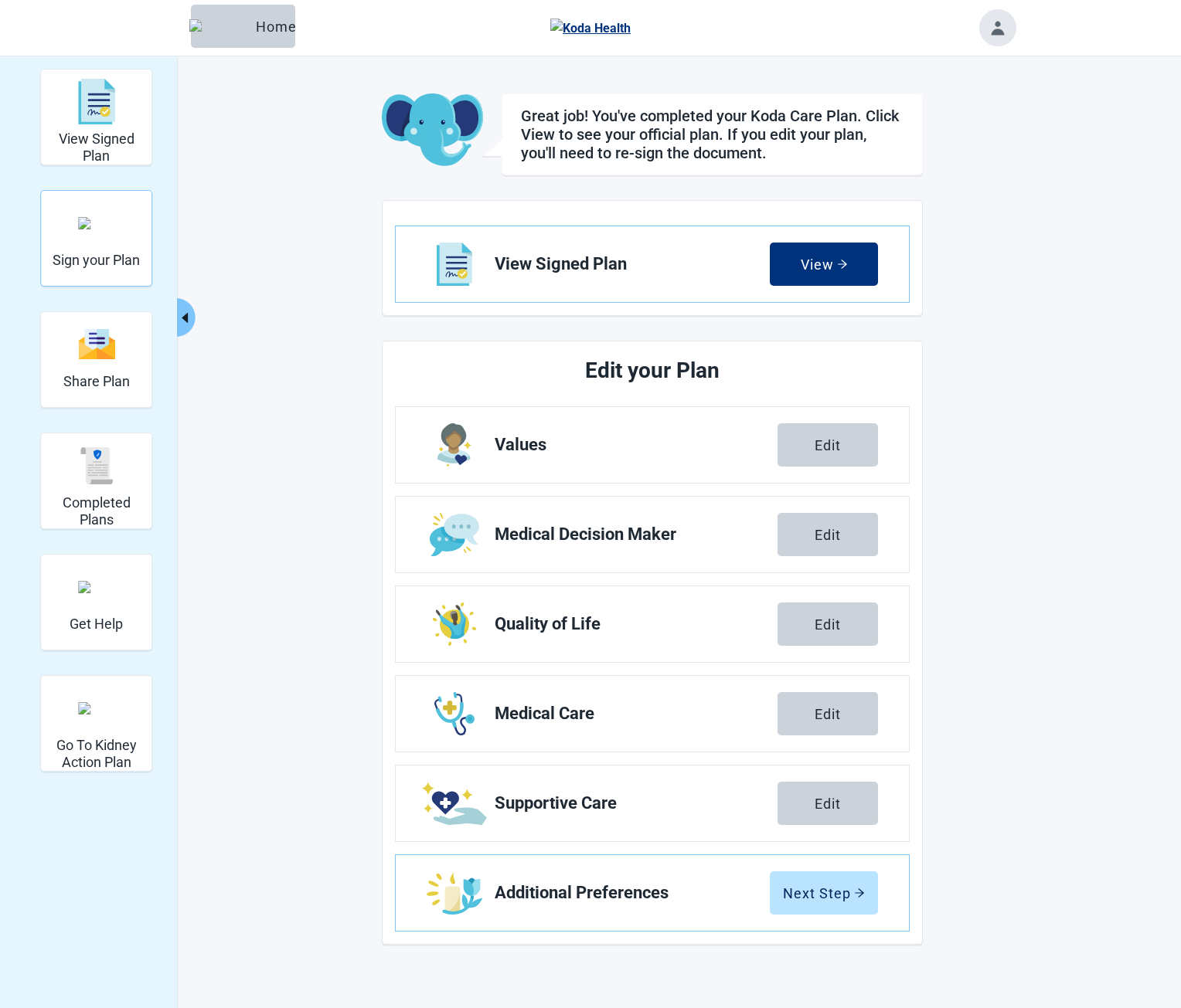
click at [109, 230] on img "Sign your Plan" at bounding box center [96, 223] width 38 height 13
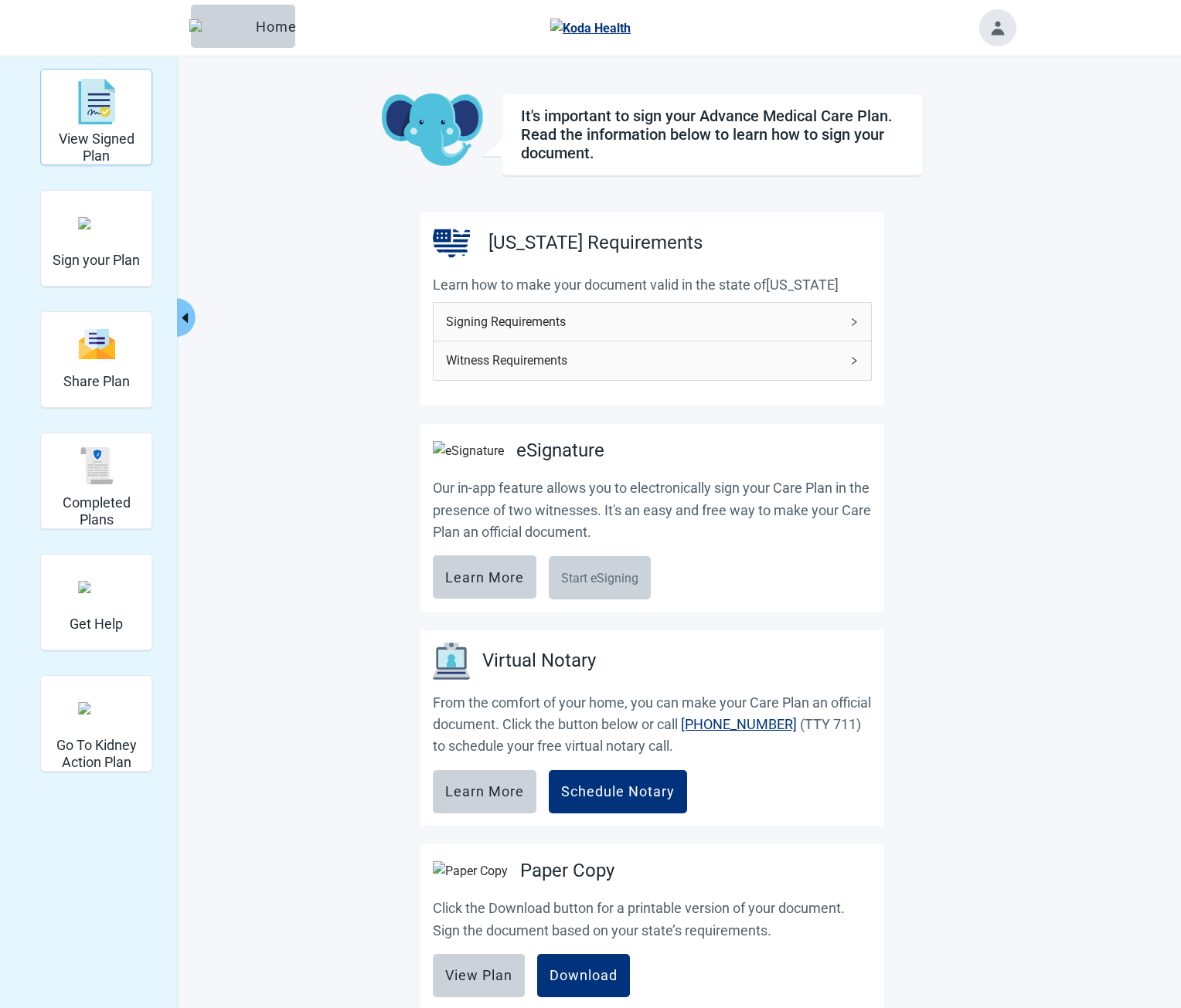
click at [106, 125] on img "View Signed Plan" at bounding box center [96, 102] width 38 height 47
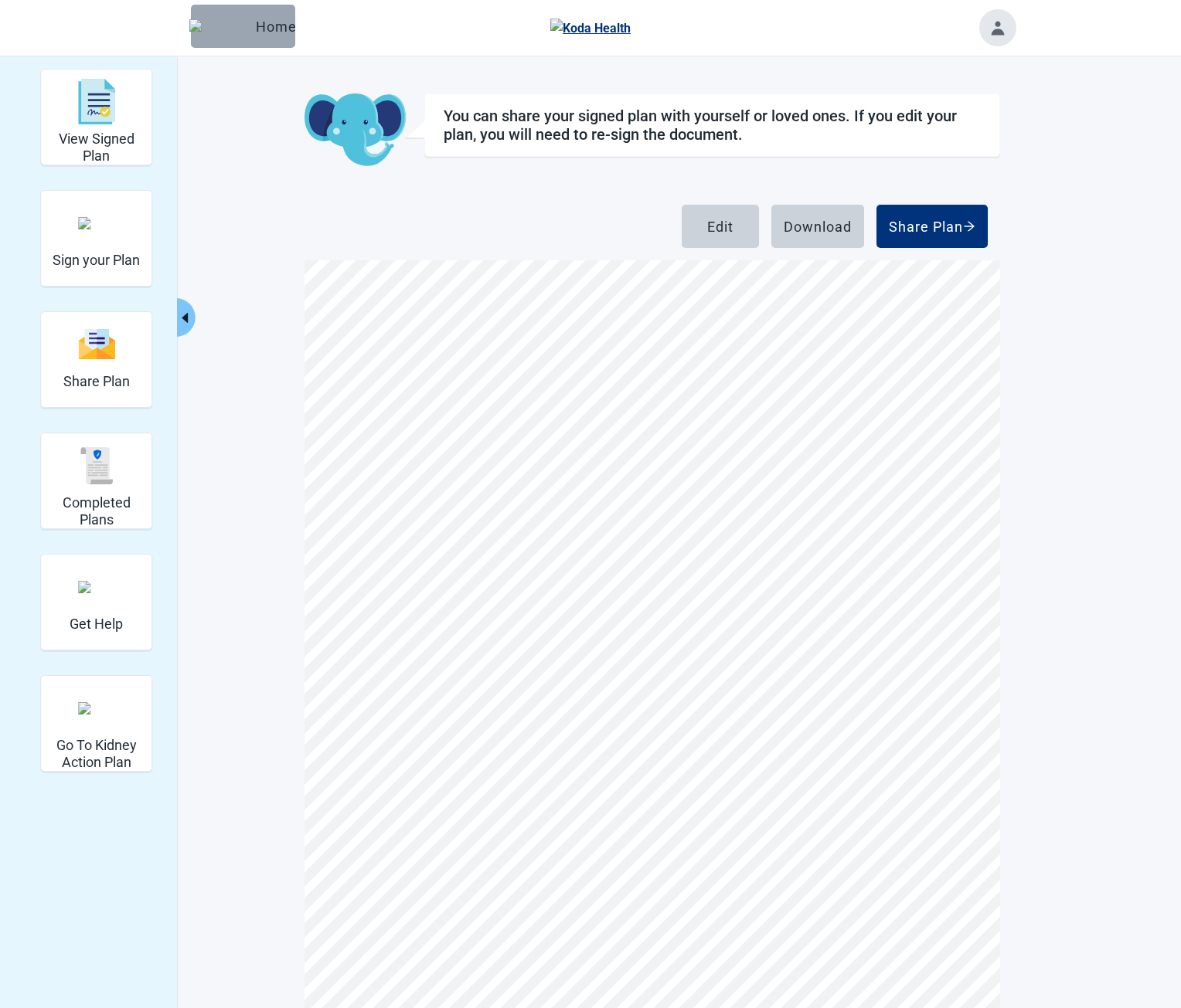
click at [266, 27] on div "Home" at bounding box center [243, 26] width 80 height 16
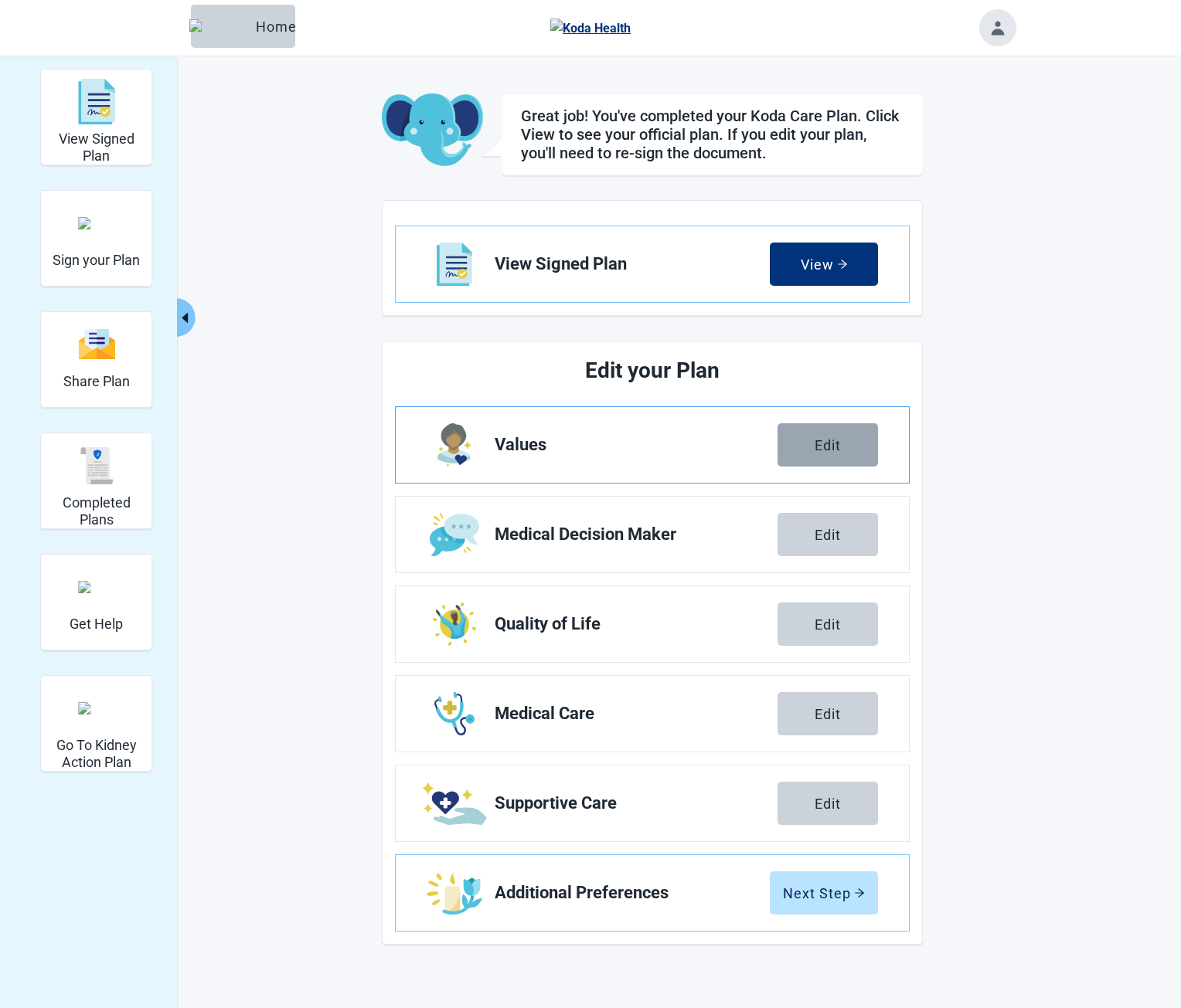
click at [823, 442] on div "Edit" at bounding box center [828, 445] width 27 height 16
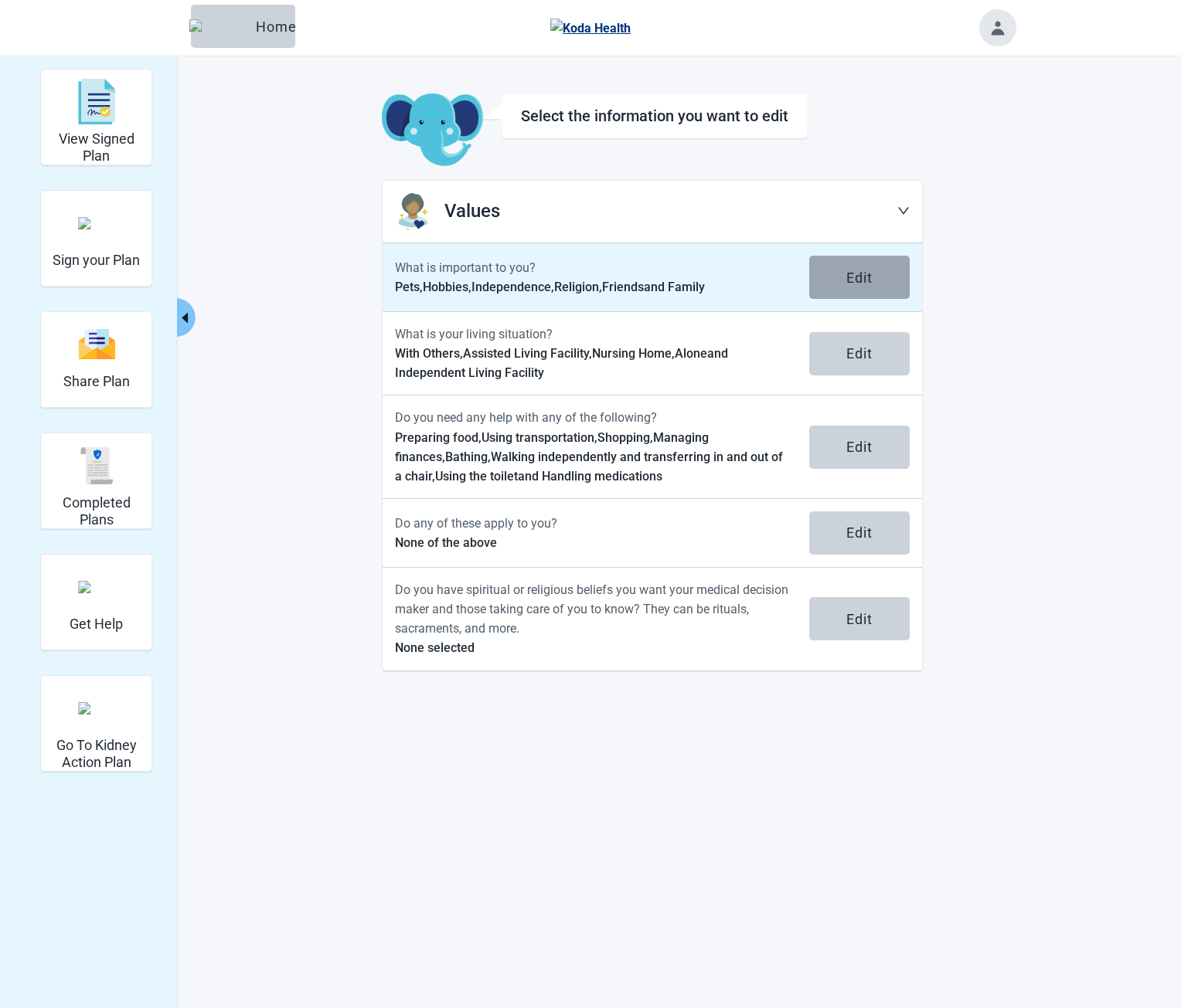
click at [835, 273] on button "Edit" at bounding box center [860, 276] width 101 height 43
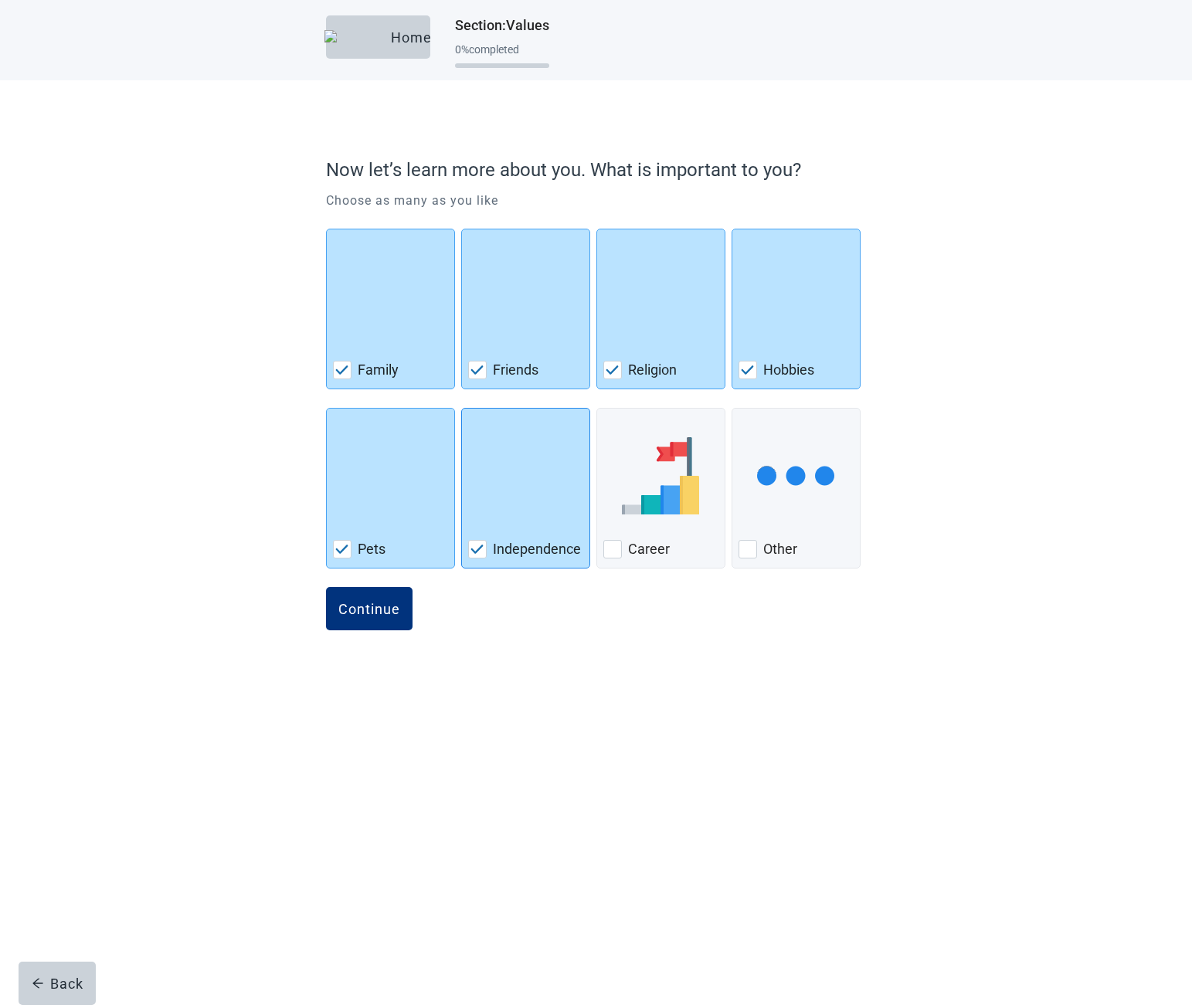
click at [526, 486] on img "Independence, checkbox, checked" at bounding box center [526, 476] width 0 height 77
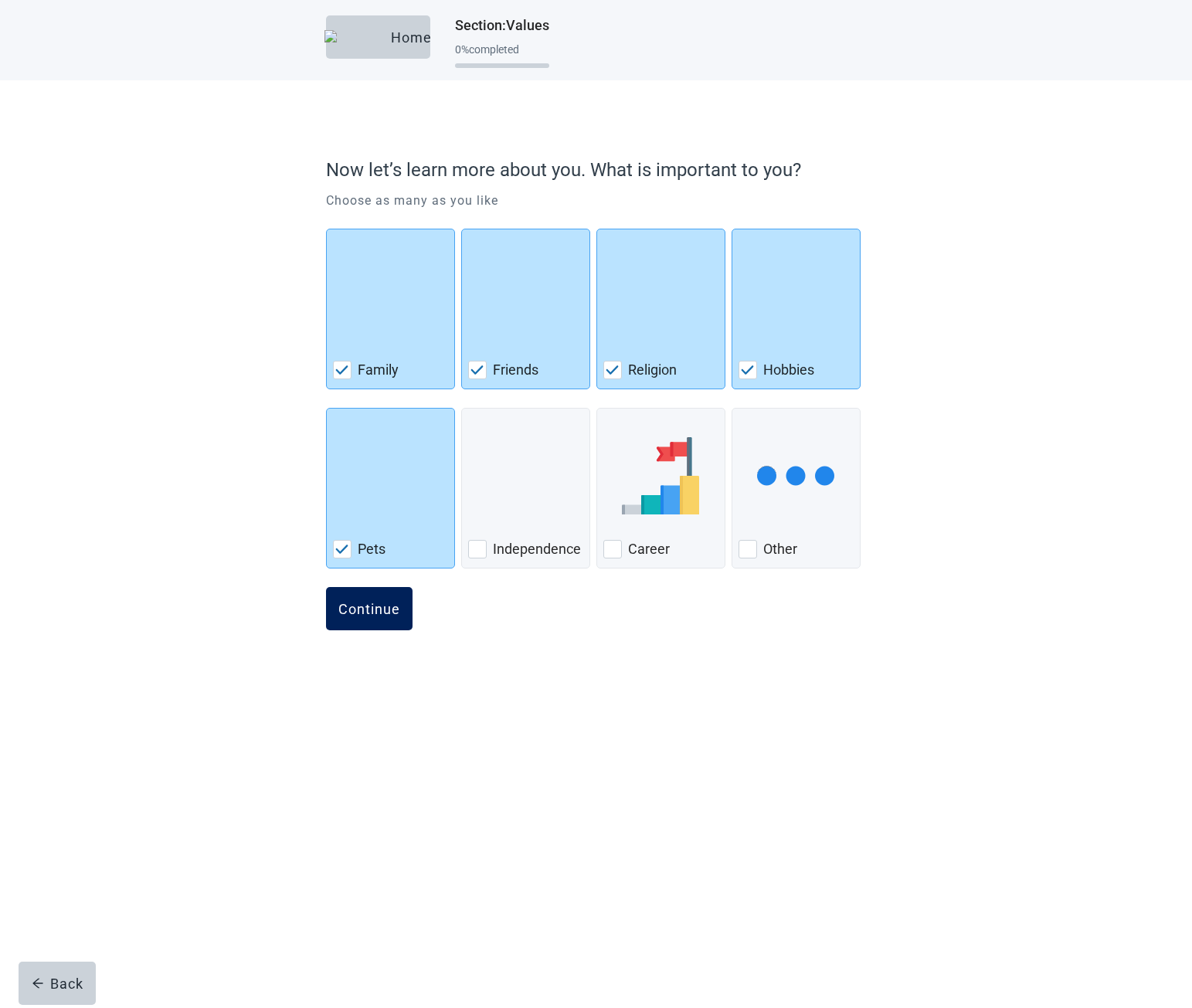
click at [389, 597] on button "Continue" at bounding box center [369, 608] width 87 height 43
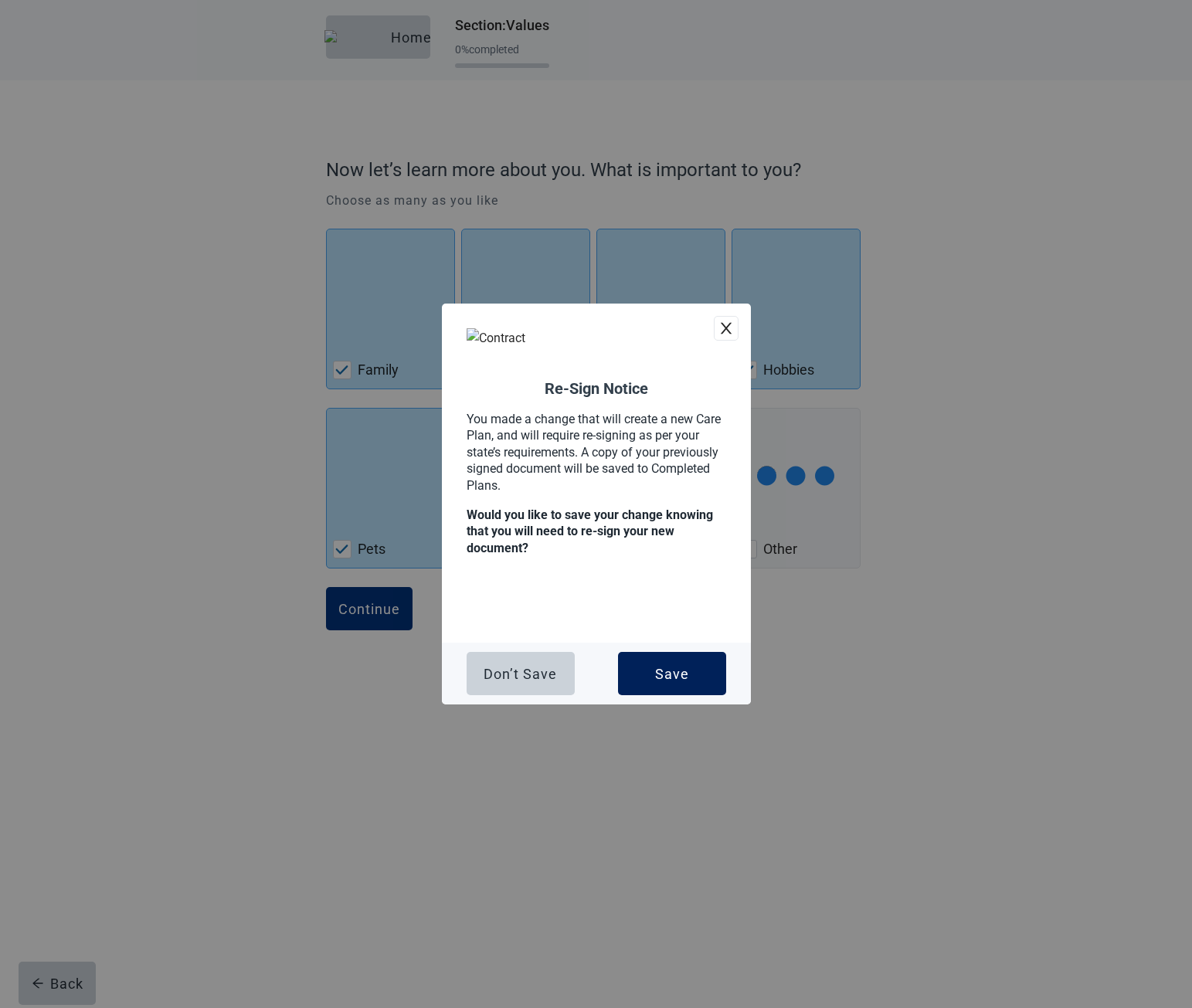
click at [647, 671] on button "Save" at bounding box center [672, 673] width 108 height 43
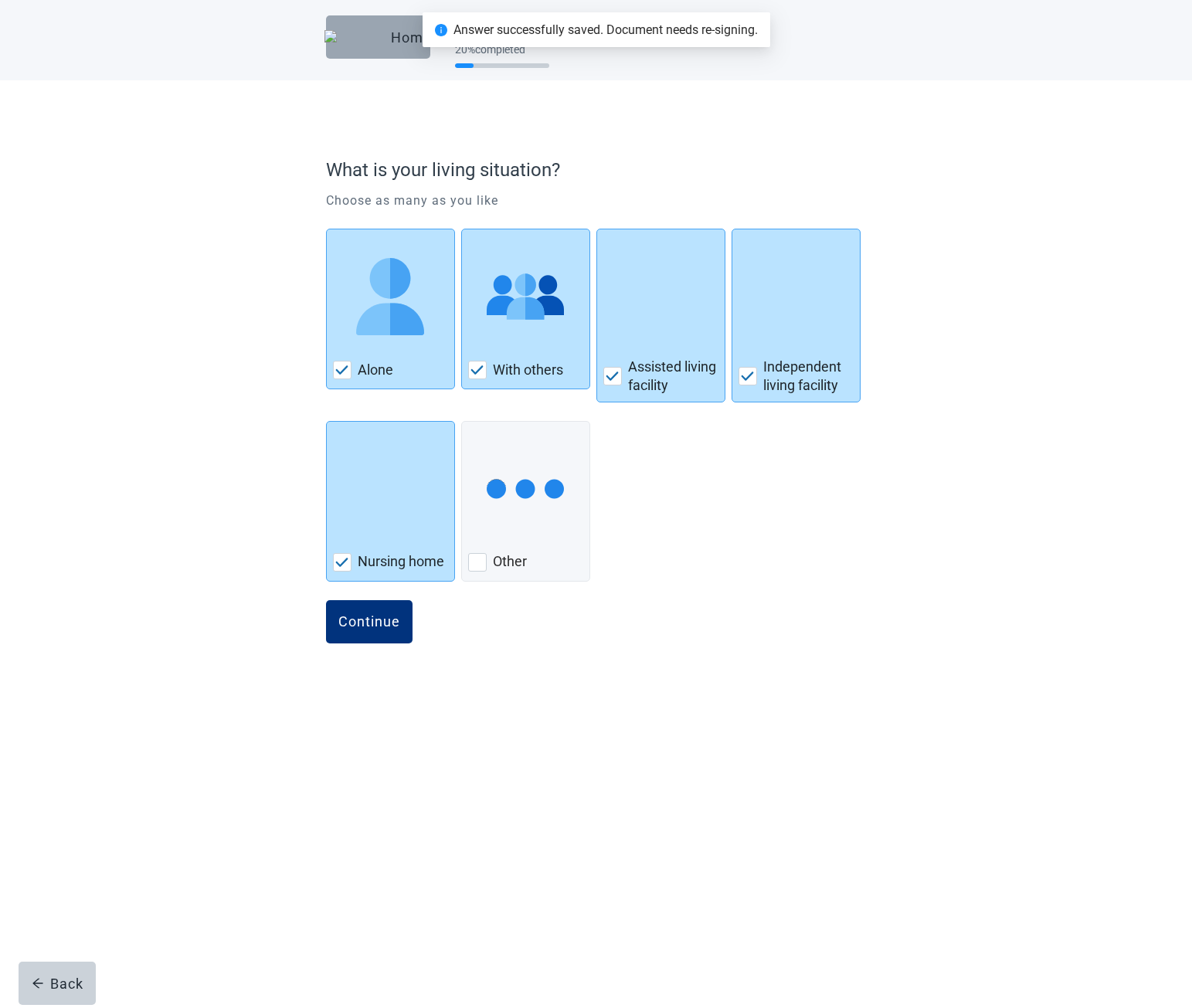
click at [369, 37] on div "Home" at bounding box center [378, 37] width 80 height 16
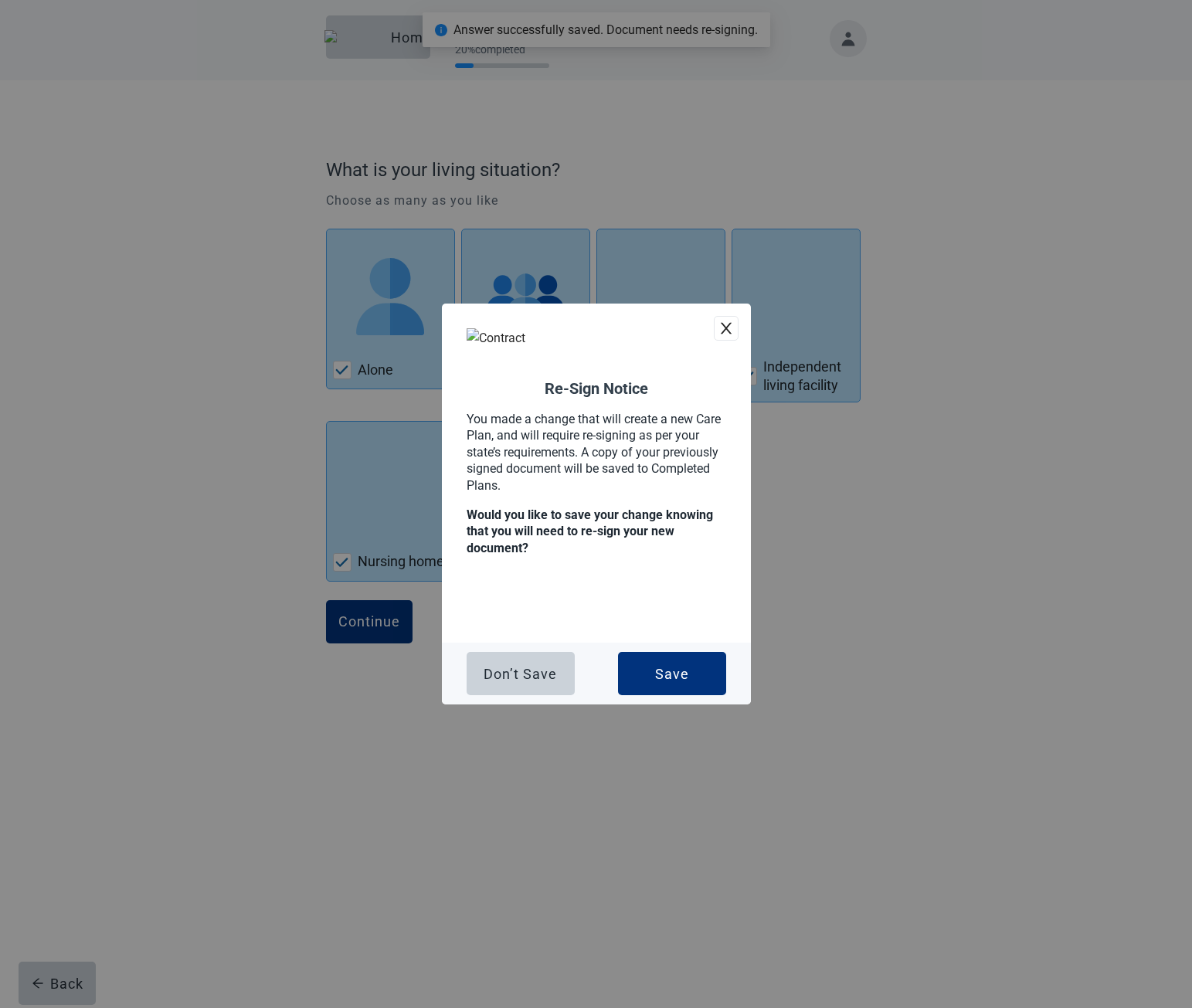
click at [670, 647] on div "Don’t Save Save" at bounding box center [597, 674] width 309 height 62
click at [676, 661] on button "Save" at bounding box center [672, 673] width 108 height 43
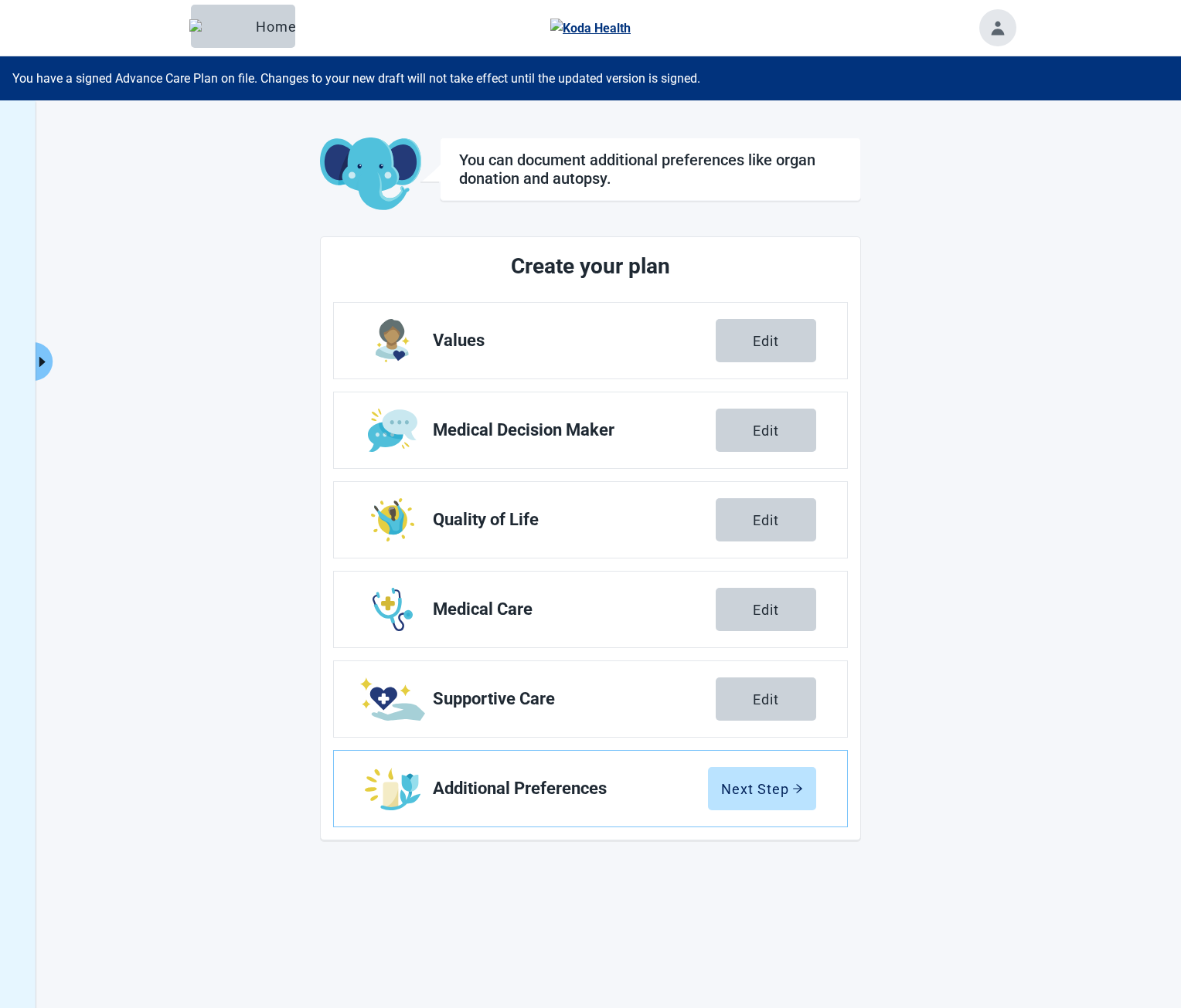
click at [42, 353] on button "Expand menu" at bounding box center [43, 362] width 19 height 38
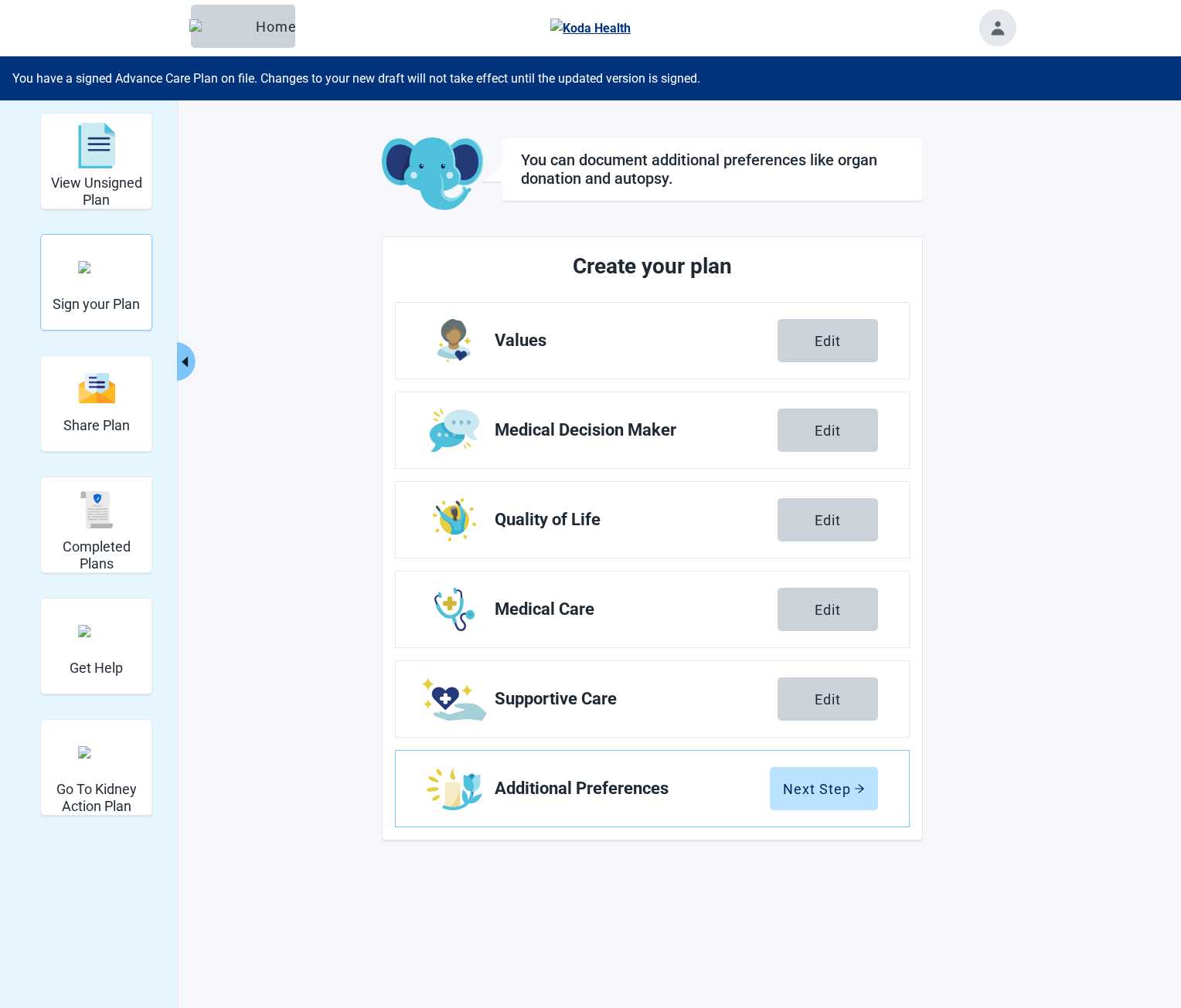
click at [112, 274] on img "Sign your Plan" at bounding box center [96, 267] width 38 height 13
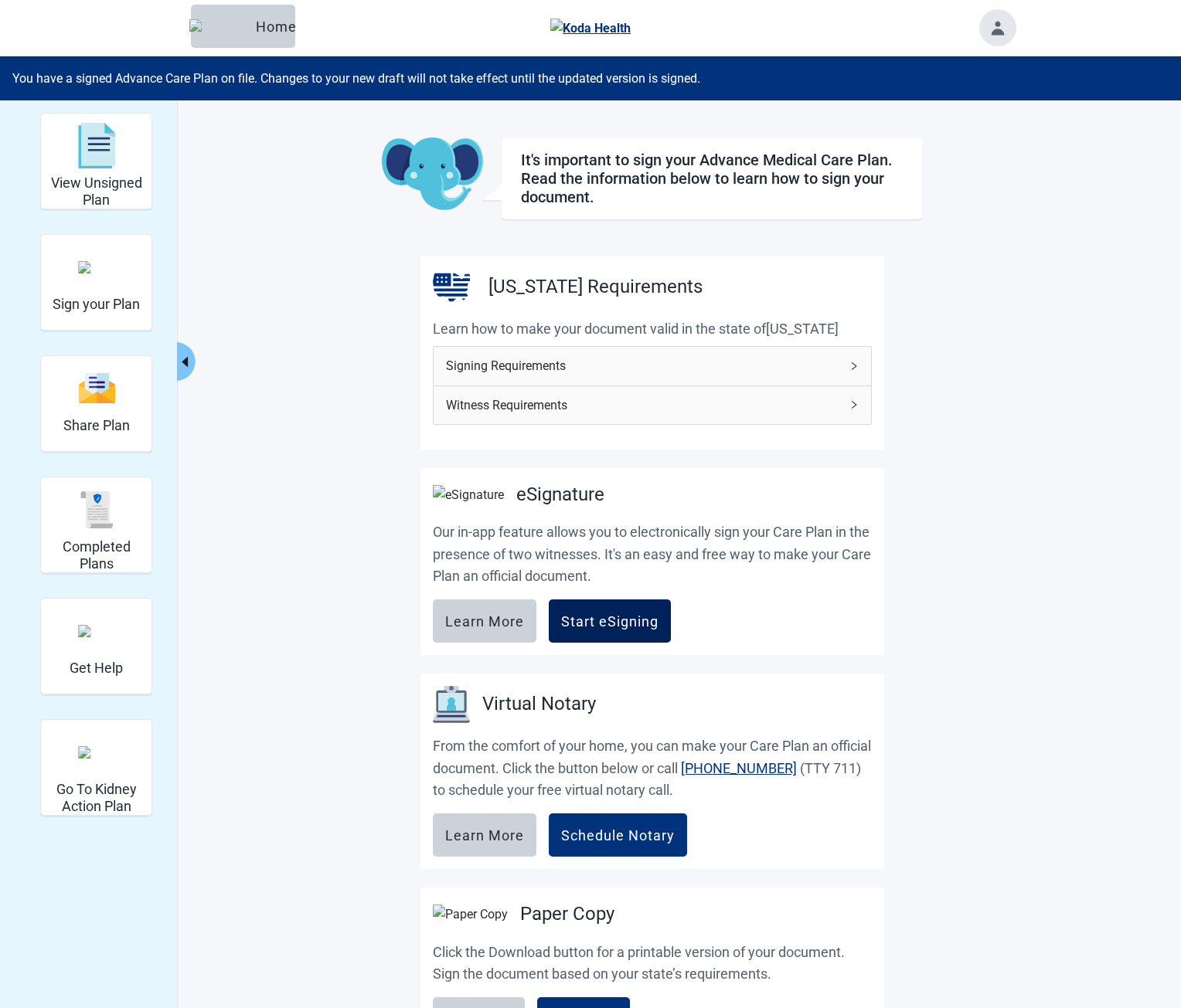
drag, startPoint x: 619, startPoint y: 631, endPoint x: 555, endPoint y: 491, distance: 153.9
click at [619, 629] on div "Start eSigning" at bounding box center [610, 621] width 97 height 16
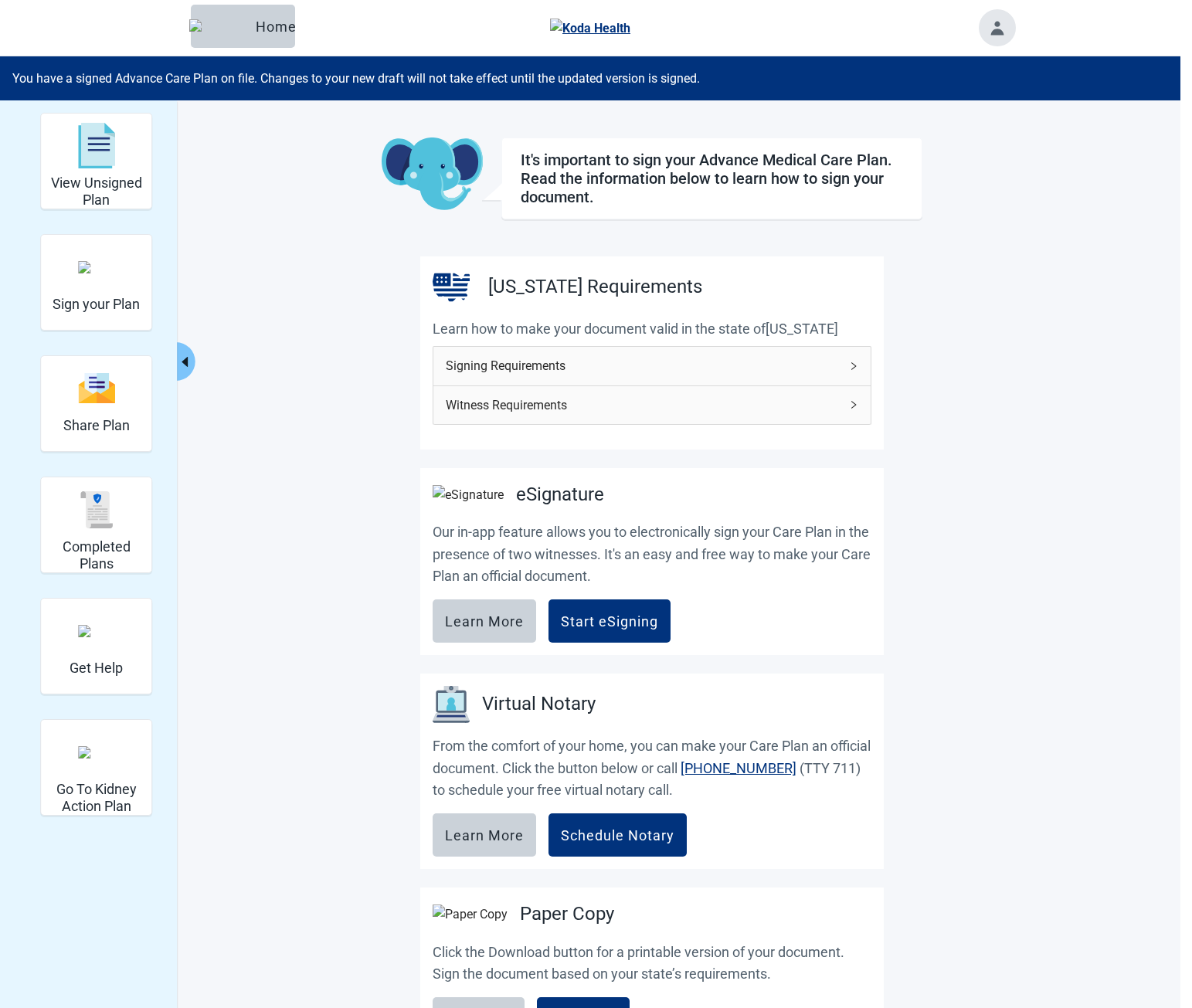
scroll to position [504, 0]
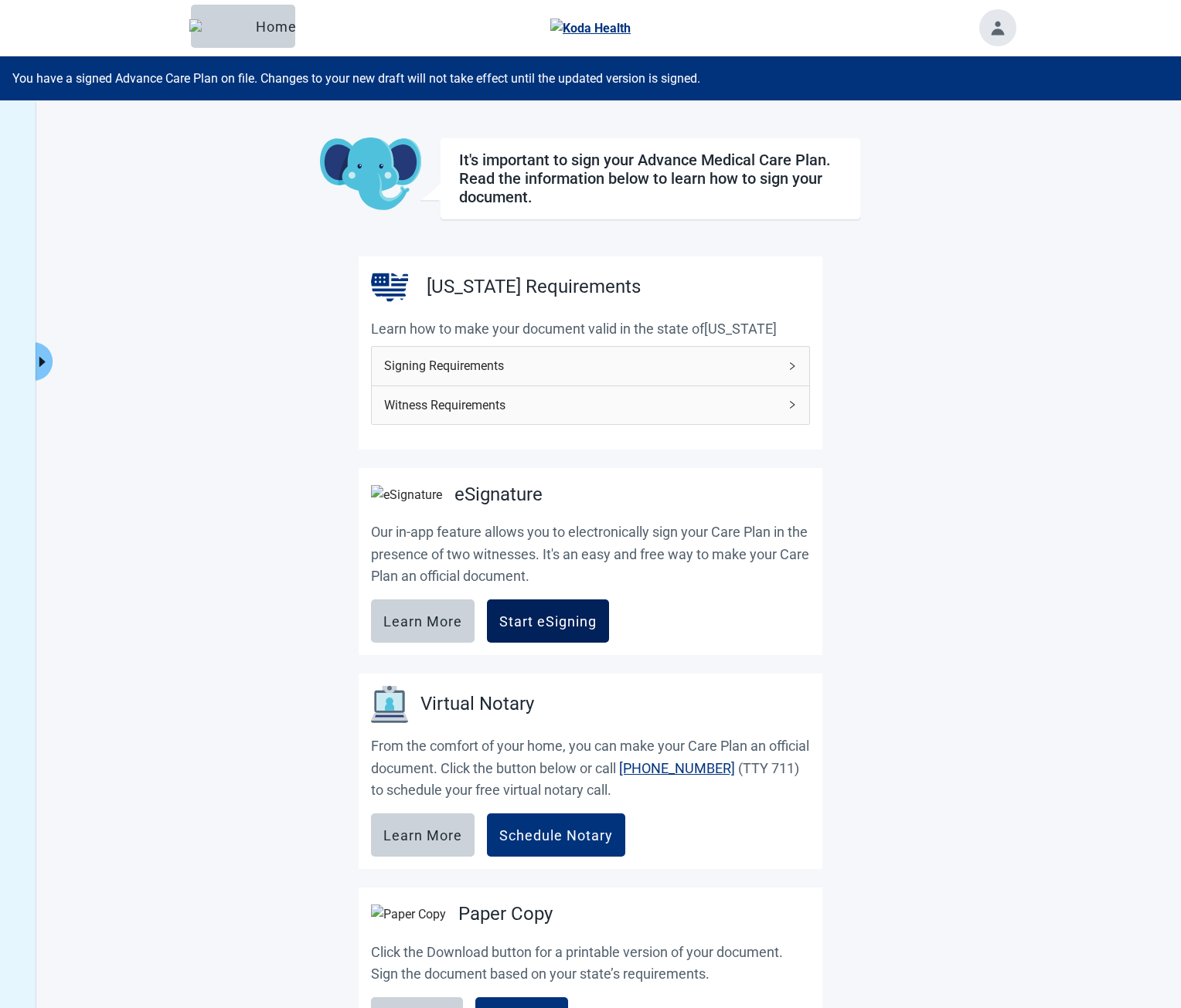
click at [580, 622] on div "Start eSigning" at bounding box center [547, 621] width 97 height 16
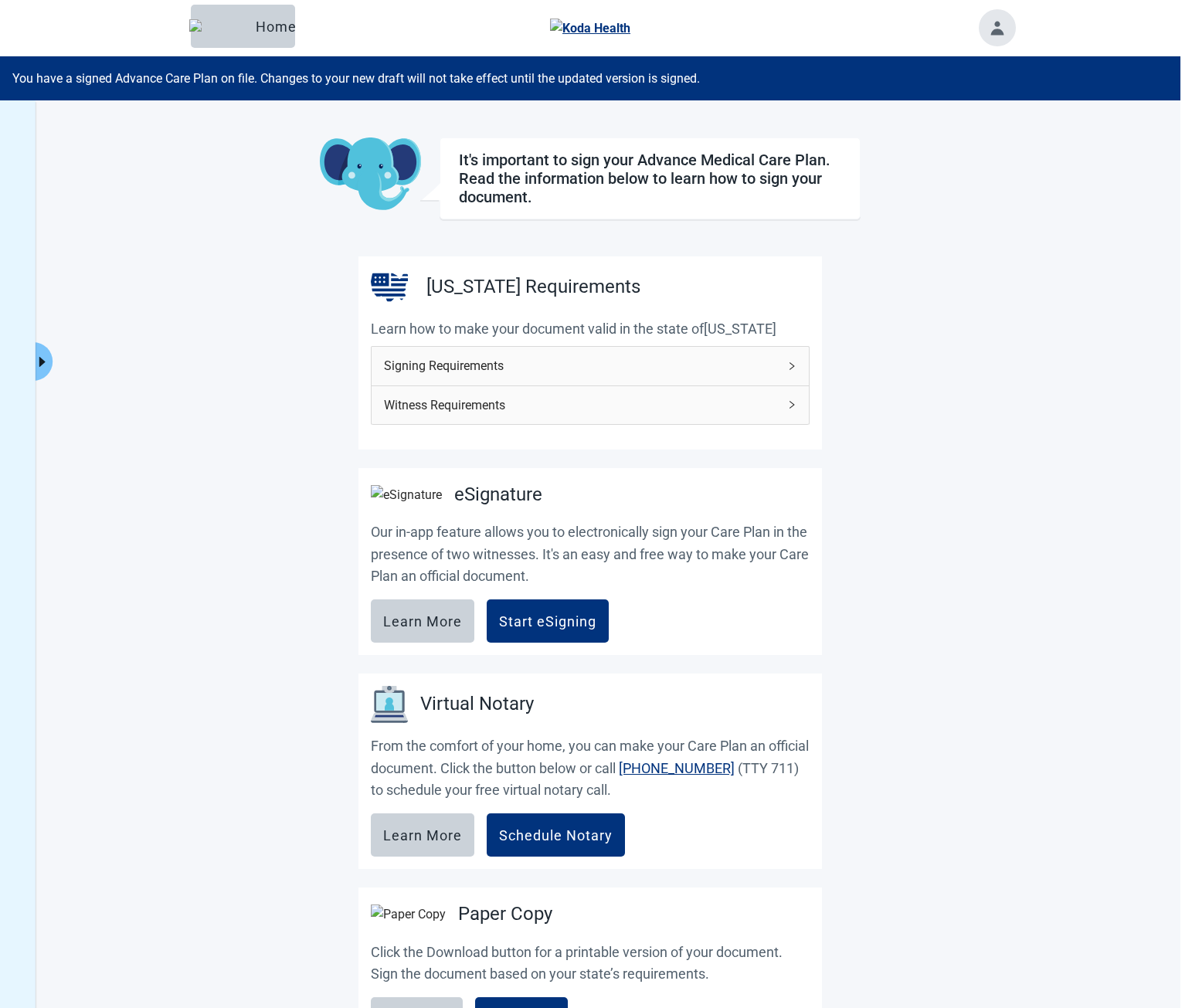
scroll to position [504, 0]
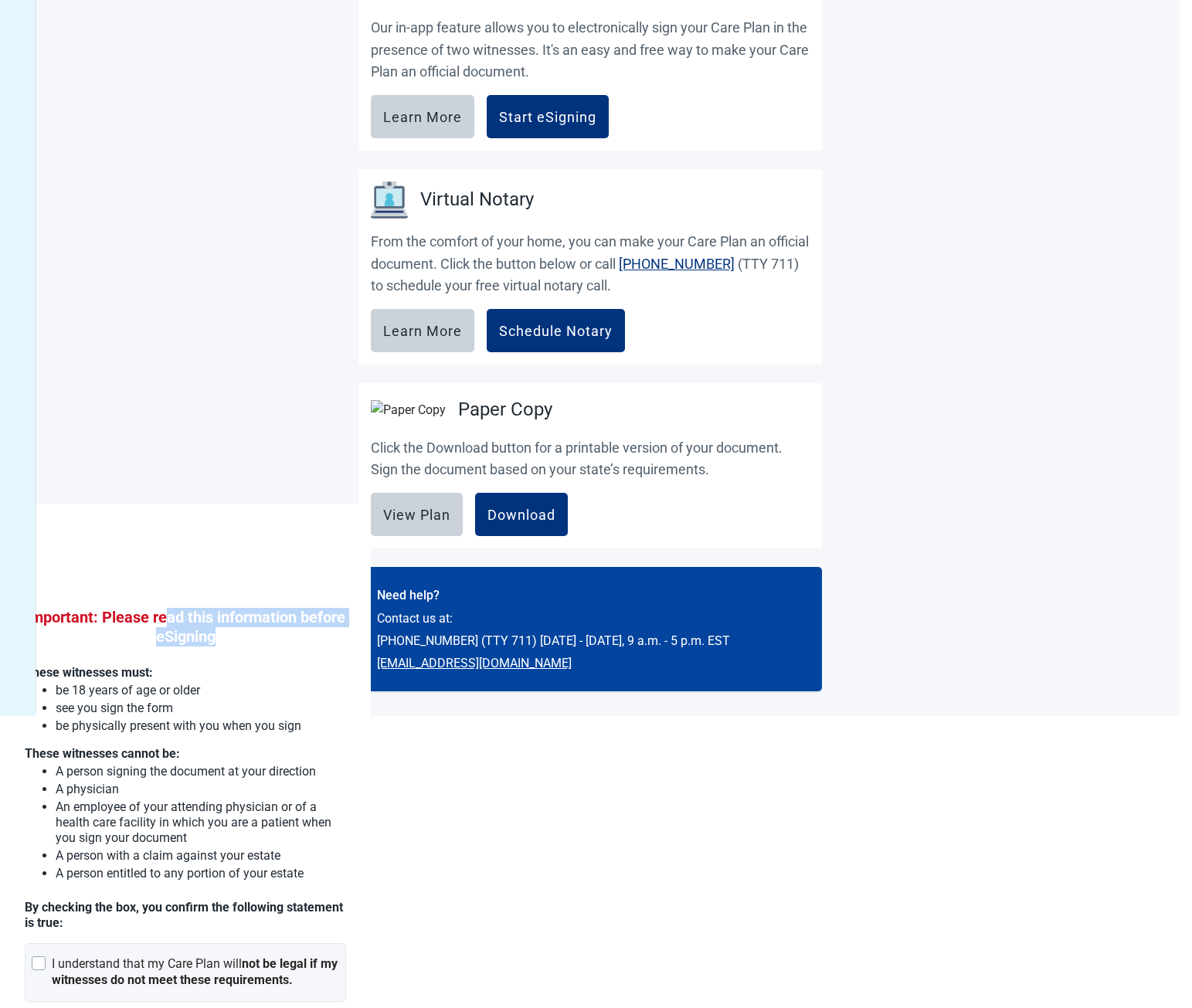
drag, startPoint x: 193, startPoint y: 621, endPoint x: 283, endPoint y: 647, distance: 93.7
click at [283, 647] on div "Important: Please read this information before eSigning These witnesses must: b…" at bounding box center [185, 784] width 321 height 438
drag, startPoint x: 239, startPoint y: 629, endPoint x: 180, endPoint y: 615, distance: 60.6
click at [186, 616] on h2 "Important: Please read this information before eSigning" at bounding box center [185, 627] width 321 height 38
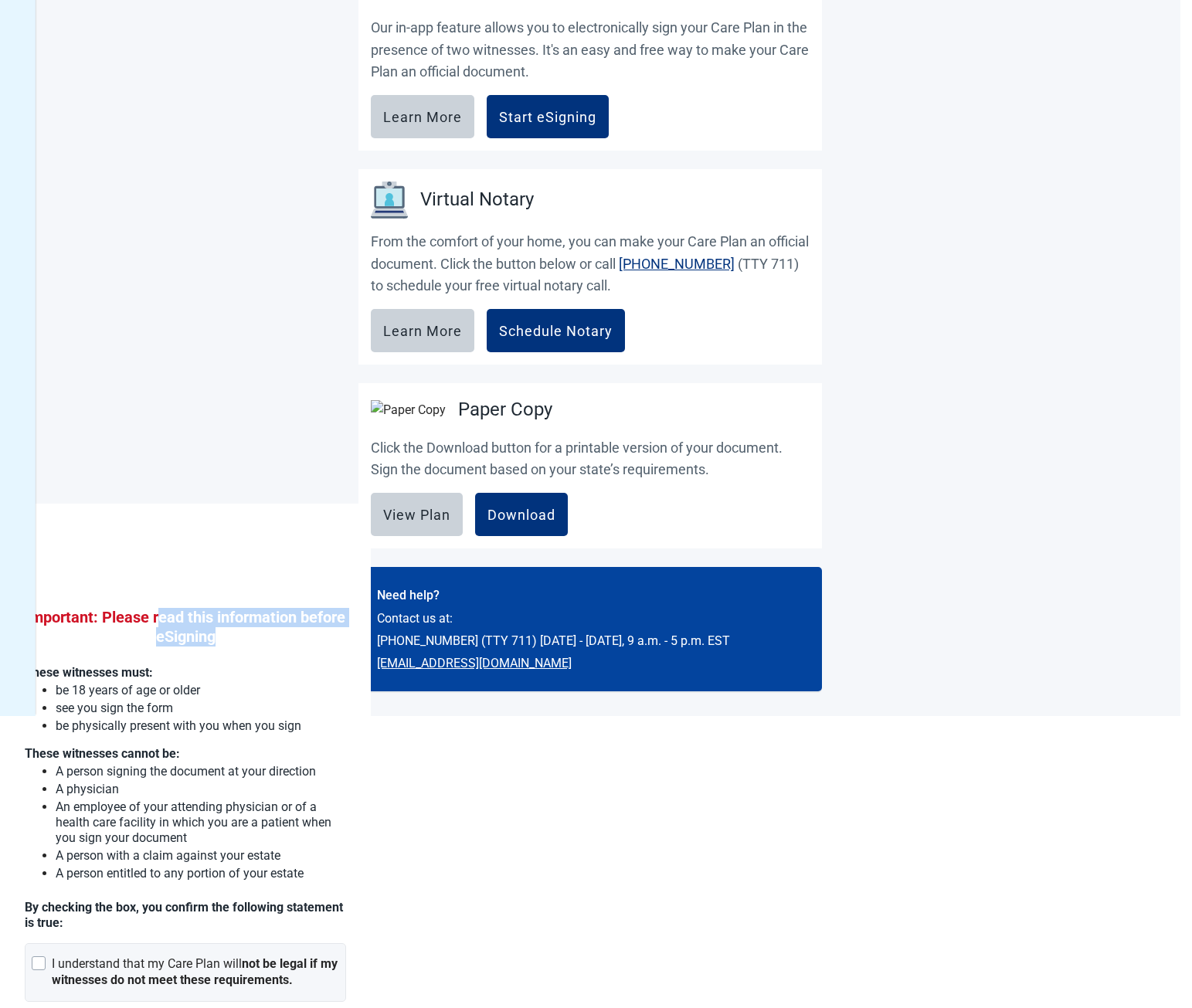
click at [180, 615] on h2 "Important: Please read this information before eSigning" at bounding box center [185, 627] width 321 height 38
drag, startPoint x: 232, startPoint y: 633, endPoint x: 264, endPoint y: 642, distance: 33.2
click at [261, 642] on h2 "Important: Please read this information before eSigning" at bounding box center [185, 627] width 321 height 38
click at [264, 642] on h2 "Important: Please read this information before eSigning" at bounding box center [185, 627] width 321 height 38
drag, startPoint x: 245, startPoint y: 640, endPoint x: 169, endPoint y: 612, distance: 81.0
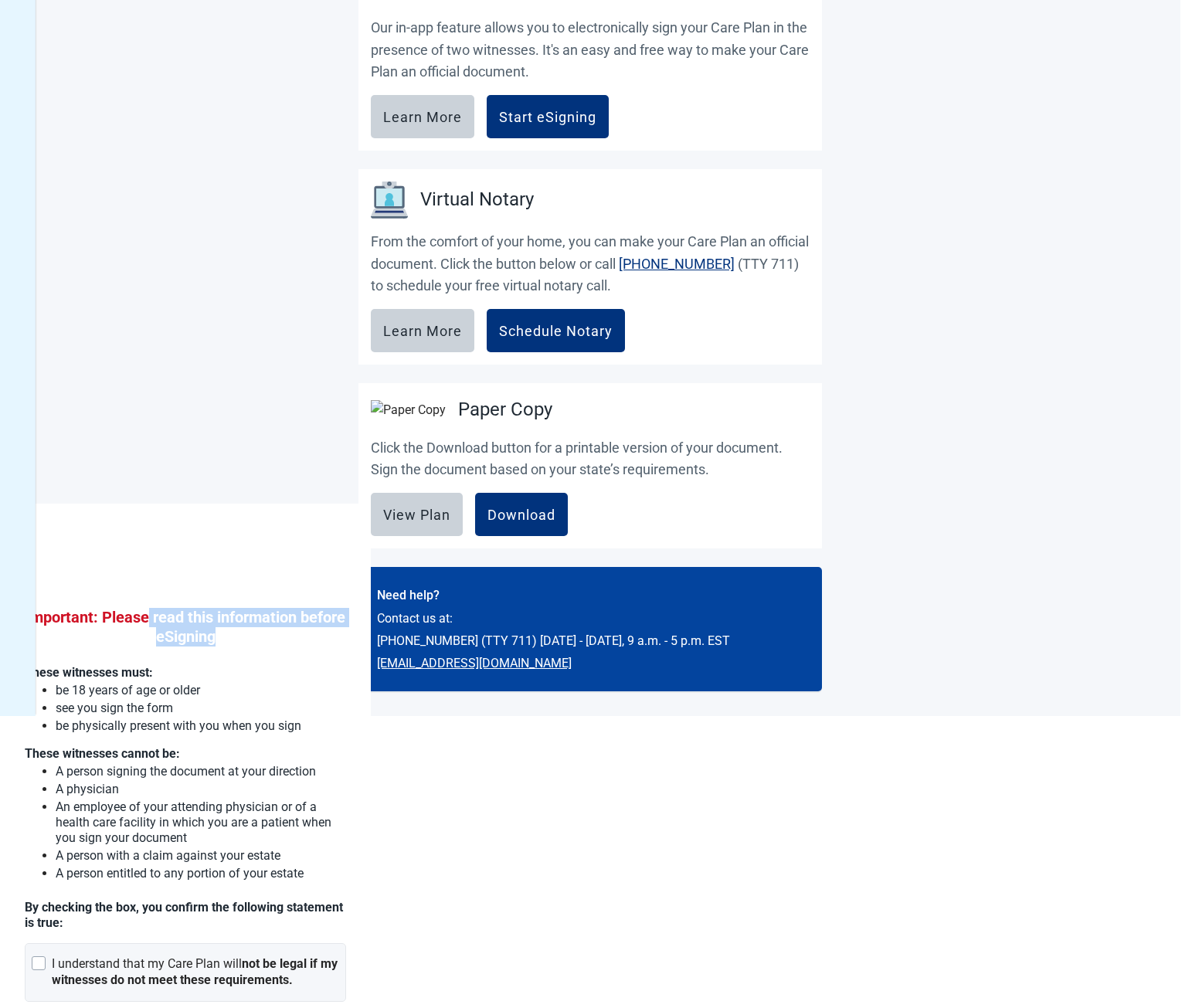
click at [169, 612] on h2 "Important: Please read this information before eSigning" at bounding box center [185, 627] width 321 height 38
drag, startPoint x: 182, startPoint y: 616, endPoint x: 233, endPoint y: 642, distance: 57.2
click at [231, 641] on h2 "Important: Please read this information before eSigning" at bounding box center [185, 627] width 321 height 38
click at [233, 642] on h2 "Important: Please read this information before eSigning" at bounding box center [185, 627] width 321 height 38
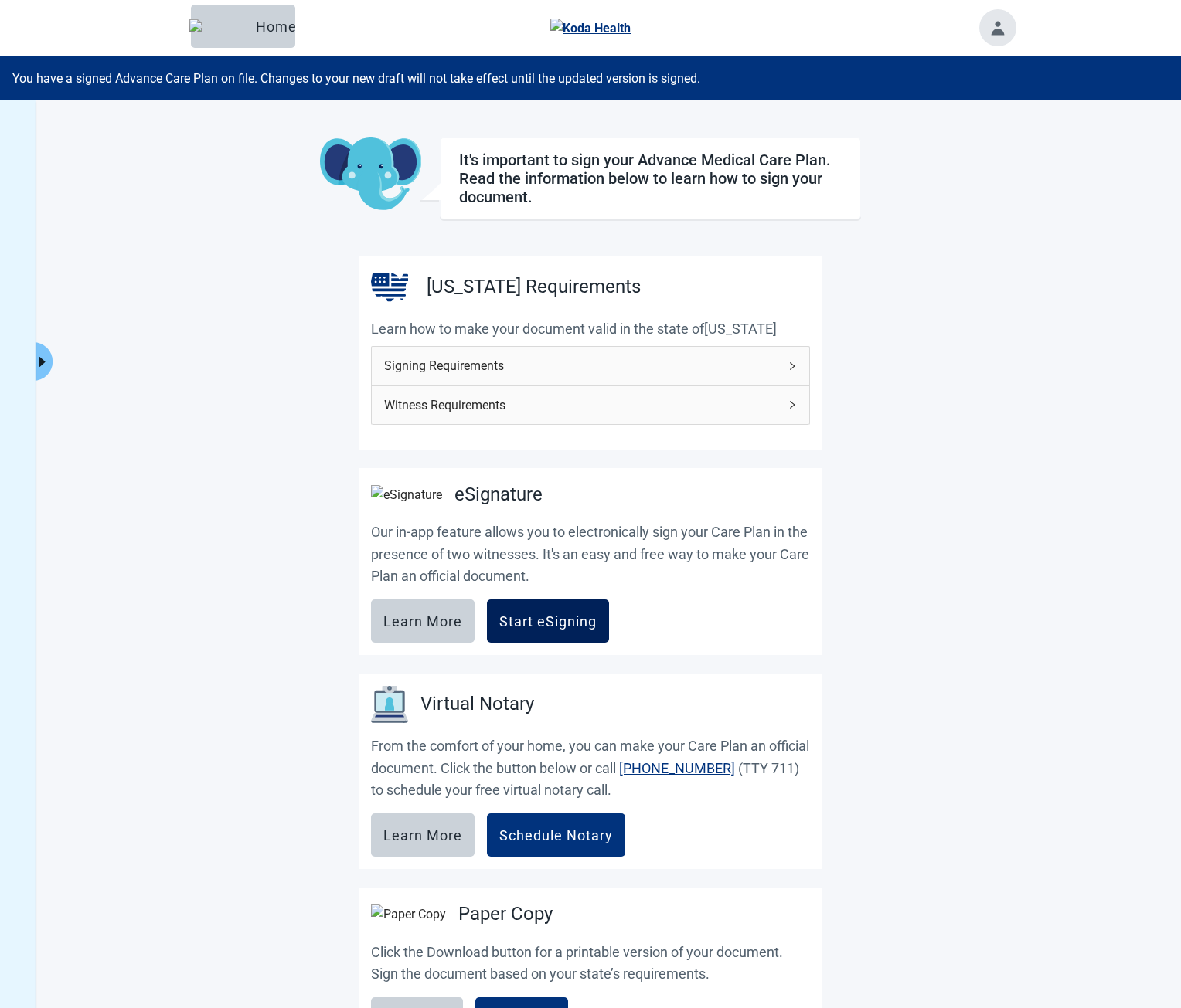
click at [536, 629] on div "Start eSigning" at bounding box center [547, 621] width 97 height 16
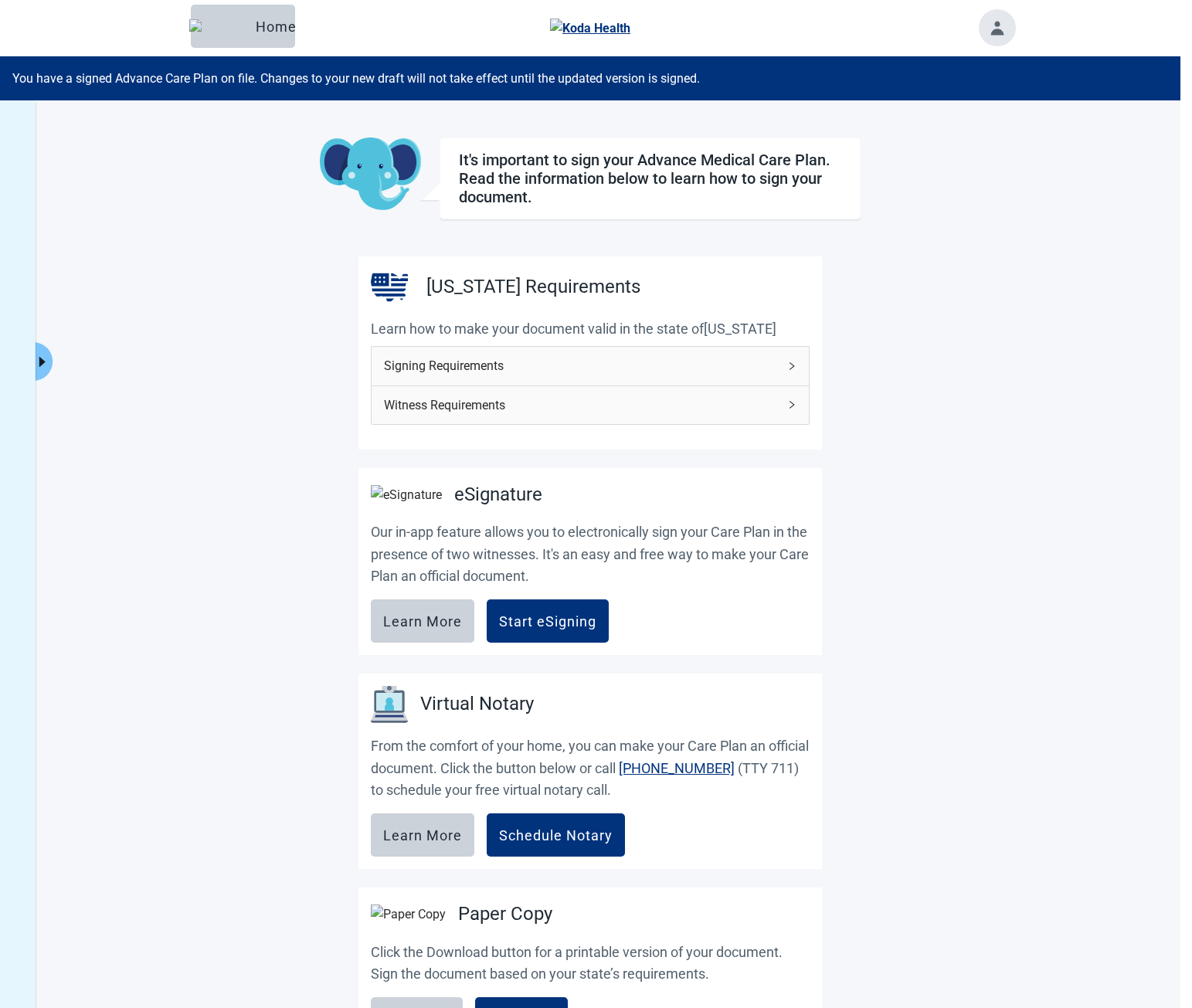
scroll to position [504, 0]
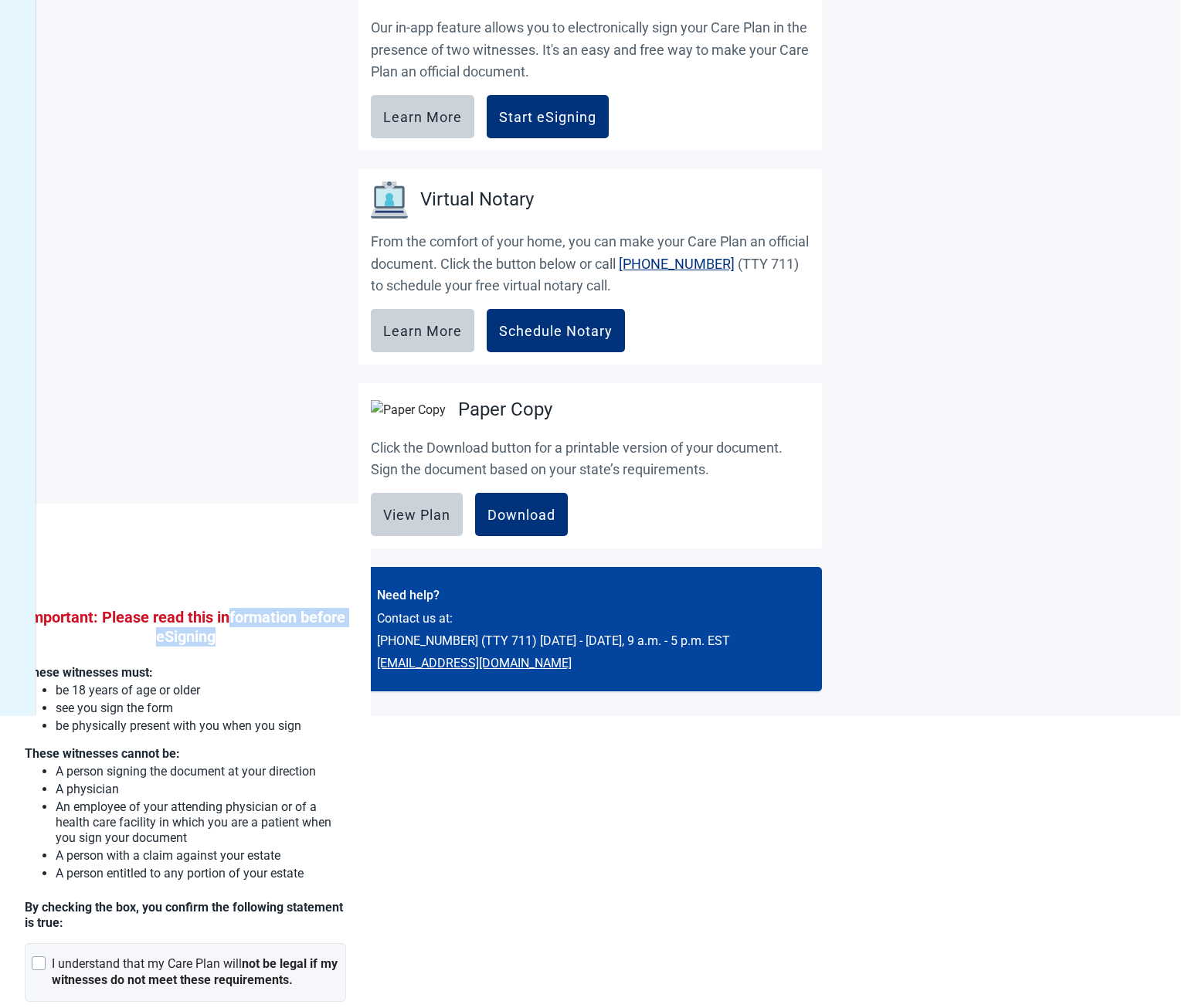
drag, startPoint x: 254, startPoint y: 613, endPoint x: 294, endPoint y: 638, distance: 47.2
click at [293, 638] on h2 "Important: Please read this information before eSigning" at bounding box center [185, 627] width 321 height 38
click at [294, 638] on h2 "Important: Please read this information before eSigning" at bounding box center [185, 627] width 321 height 38
drag, startPoint x: 243, startPoint y: 631, endPoint x: 179, endPoint y: 617, distance: 65.5
click at [195, 622] on h2 "Important: Please read this information before eSigning" at bounding box center [185, 627] width 321 height 38
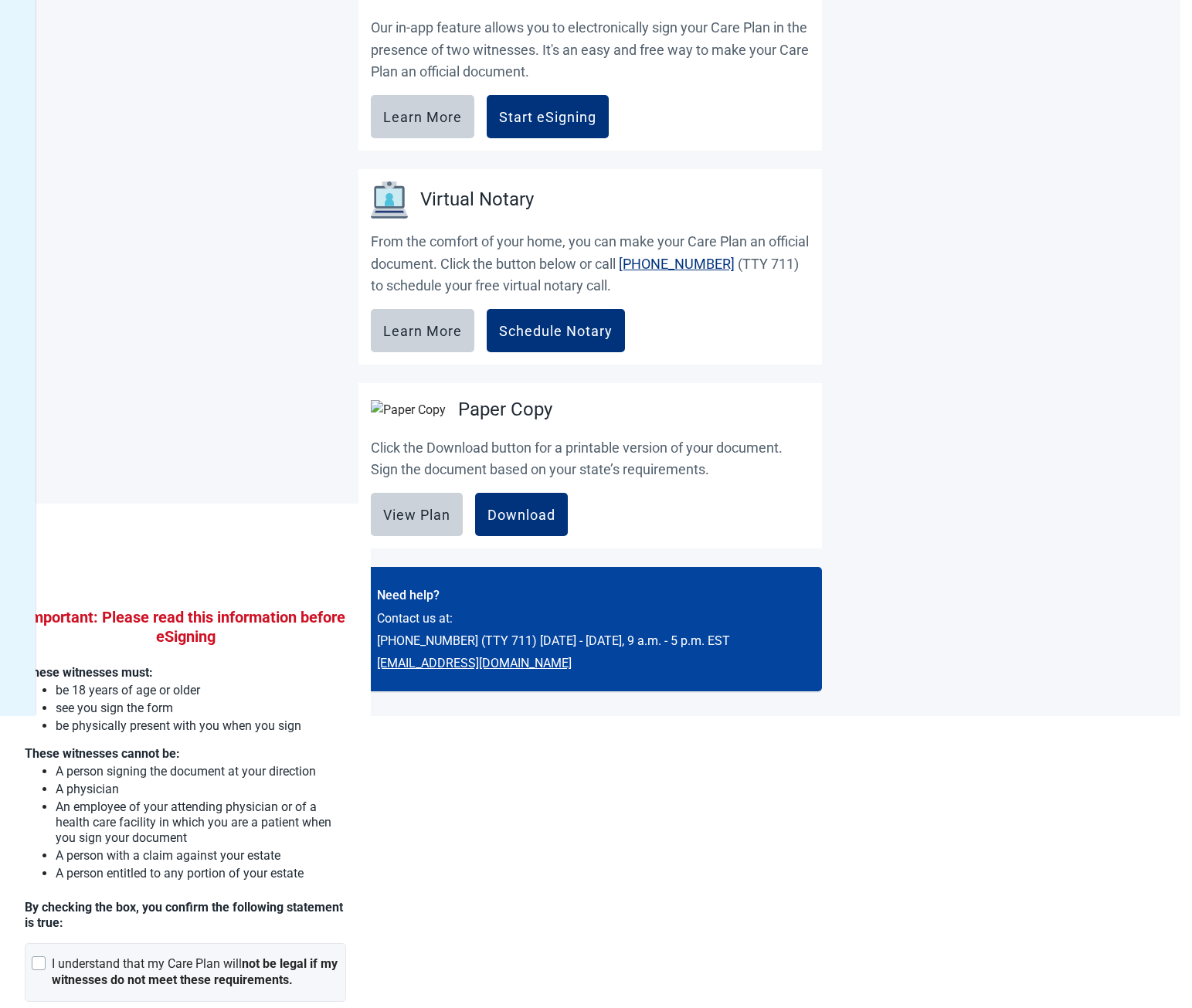
click at [179, 617] on h2 "Important: Please read this information before eSigning" at bounding box center [185, 627] width 321 height 38
drag, startPoint x: 220, startPoint y: 651, endPoint x: 156, endPoint y: 639, distance: 65.1
click at [188, 699] on li "see you sign the form" at bounding box center [200, 707] width 290 height 17
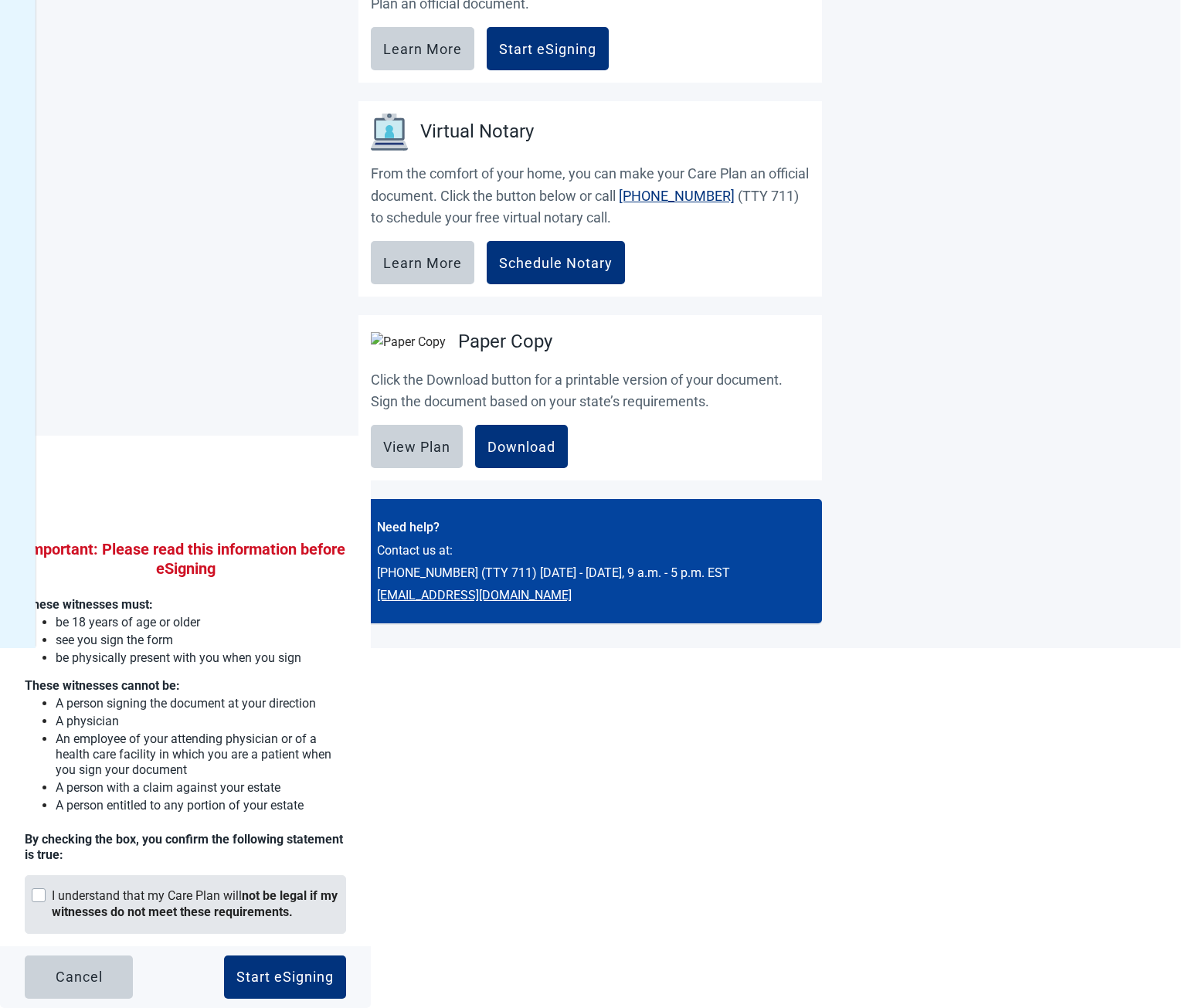
drag, startPoint x: 91, startPoint y: 971, endPoint x: 205, endPoint y: 894, distance: 137.6
click at [91, 971] on div "Cancel" at bounding box center [79, 977] width 47 height 16
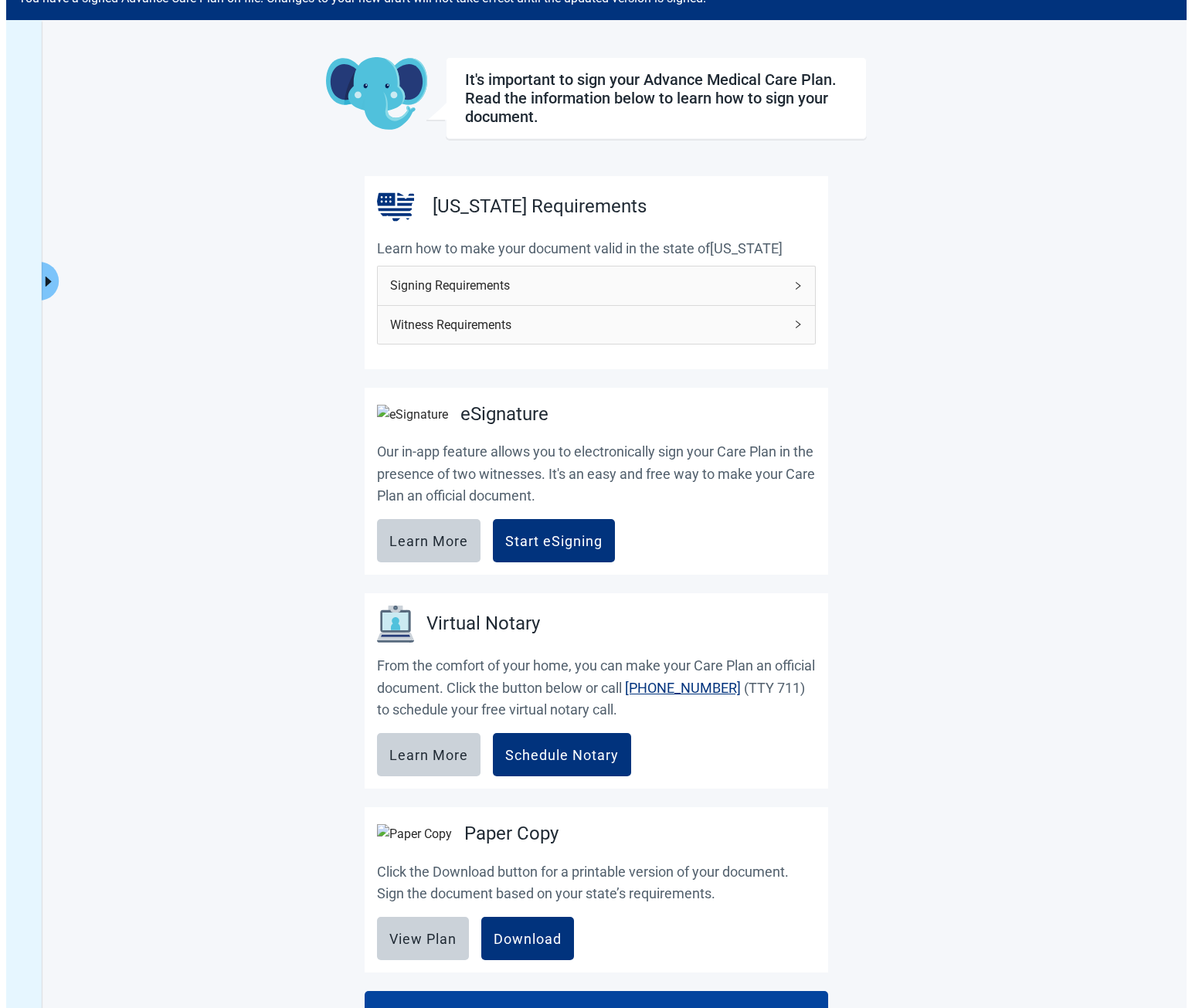
scroll to position [73, 0]
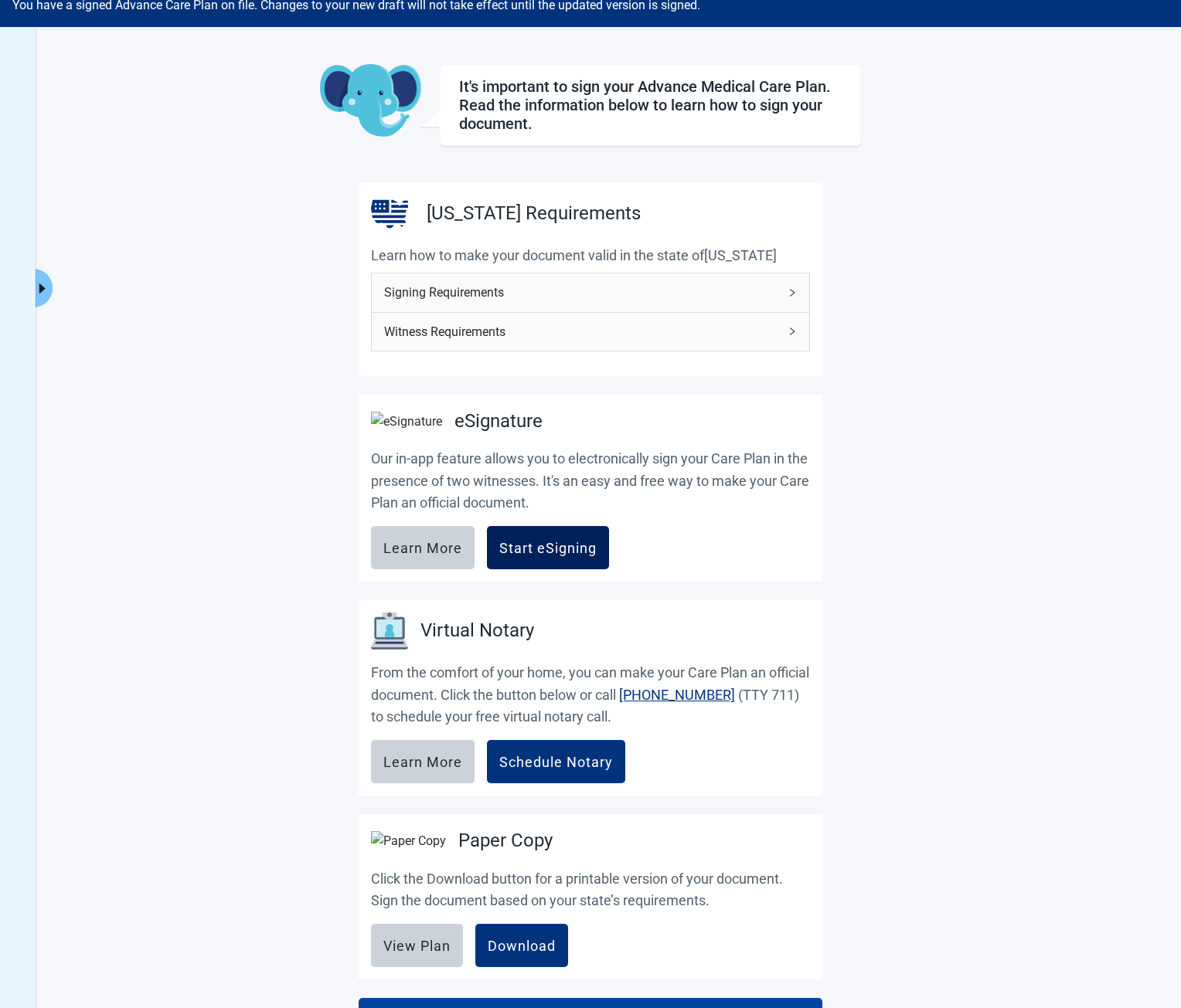
click at [535, 556] on div "Start eSigning" at bounding box center [547, 547] width 97 height 16
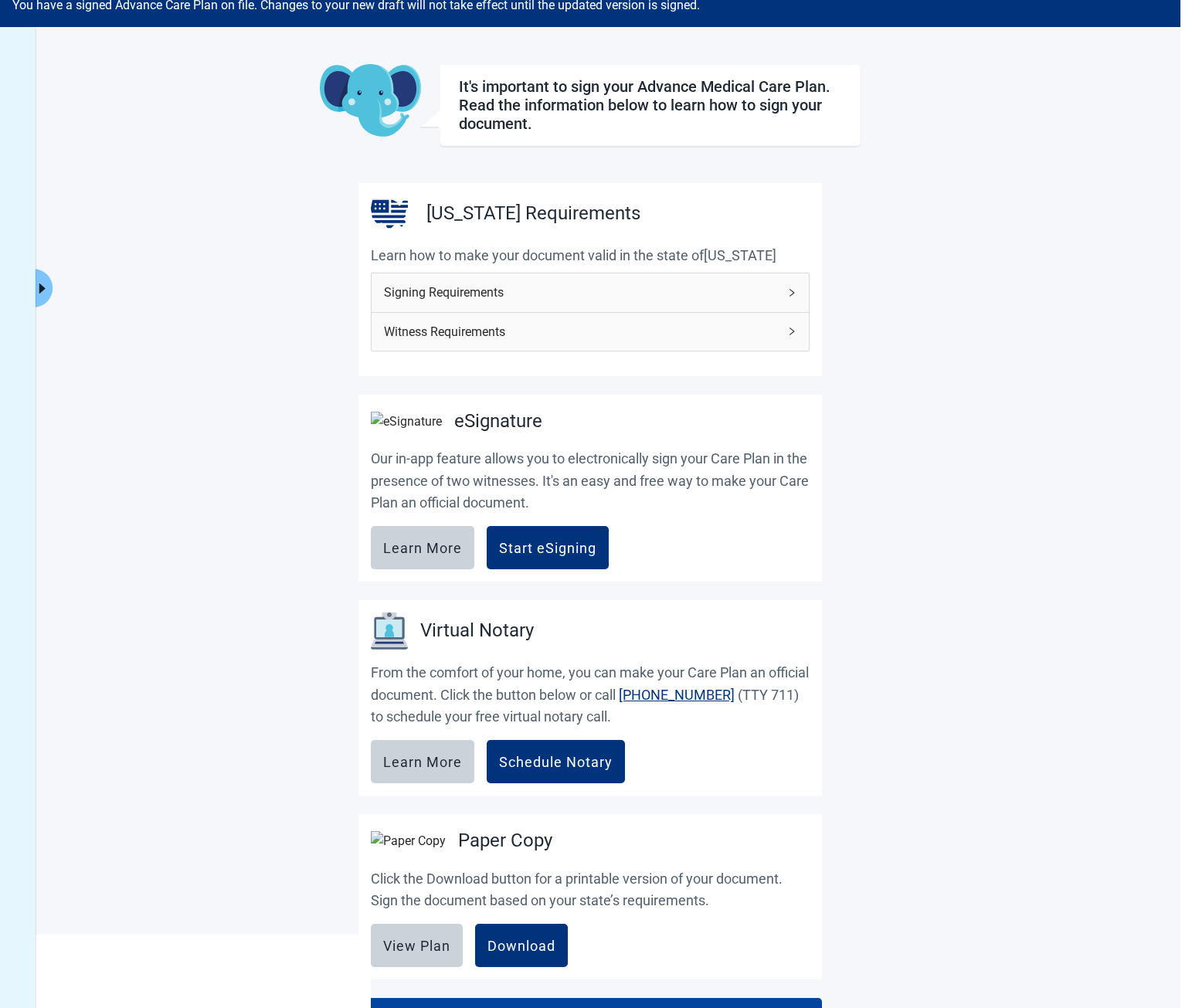
drag, startPoint x: 213, startPoint y: 799, endPoint x: 42, endPoint y: 700, distance: 197.6
click at [213, 799] on main "It's important to sign your Advance Medical Care Plan. Read the information bel…" at bounding box center [591, 593] width 850 height 1058
click at [271, 553] on main "It's important to sign your Advance Medical Care Plan. Read the information bel…" at bounding box center [591, 593] width 850 height 1058
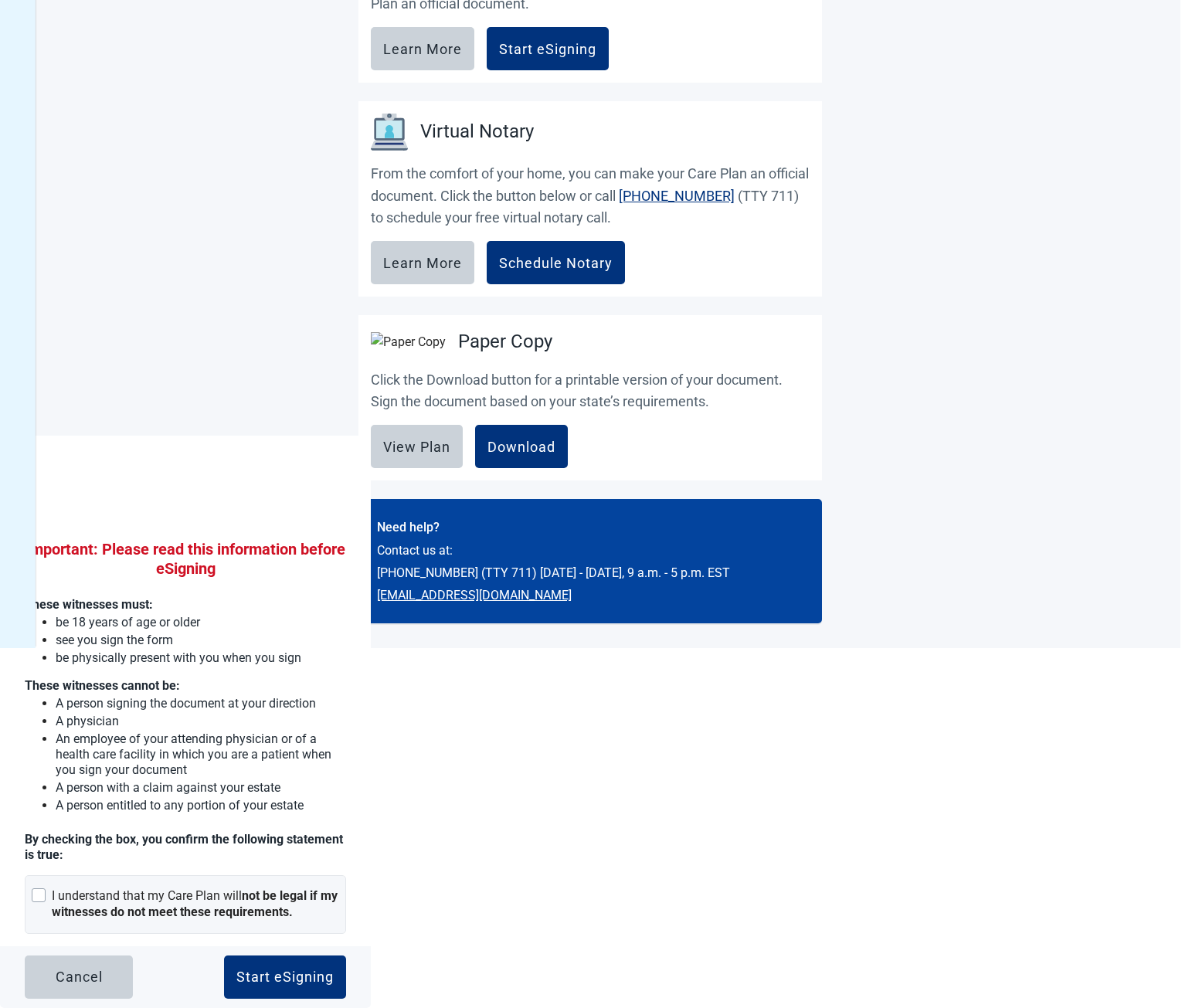
click at [194, 732] on p "An employee of your attending physician or of a health care facility in which y…" at bounding box center [200, 754] width 290 height 47
click at [25, 956] on button "Cancel" at bounding box center [79, 977] width 108 height 43
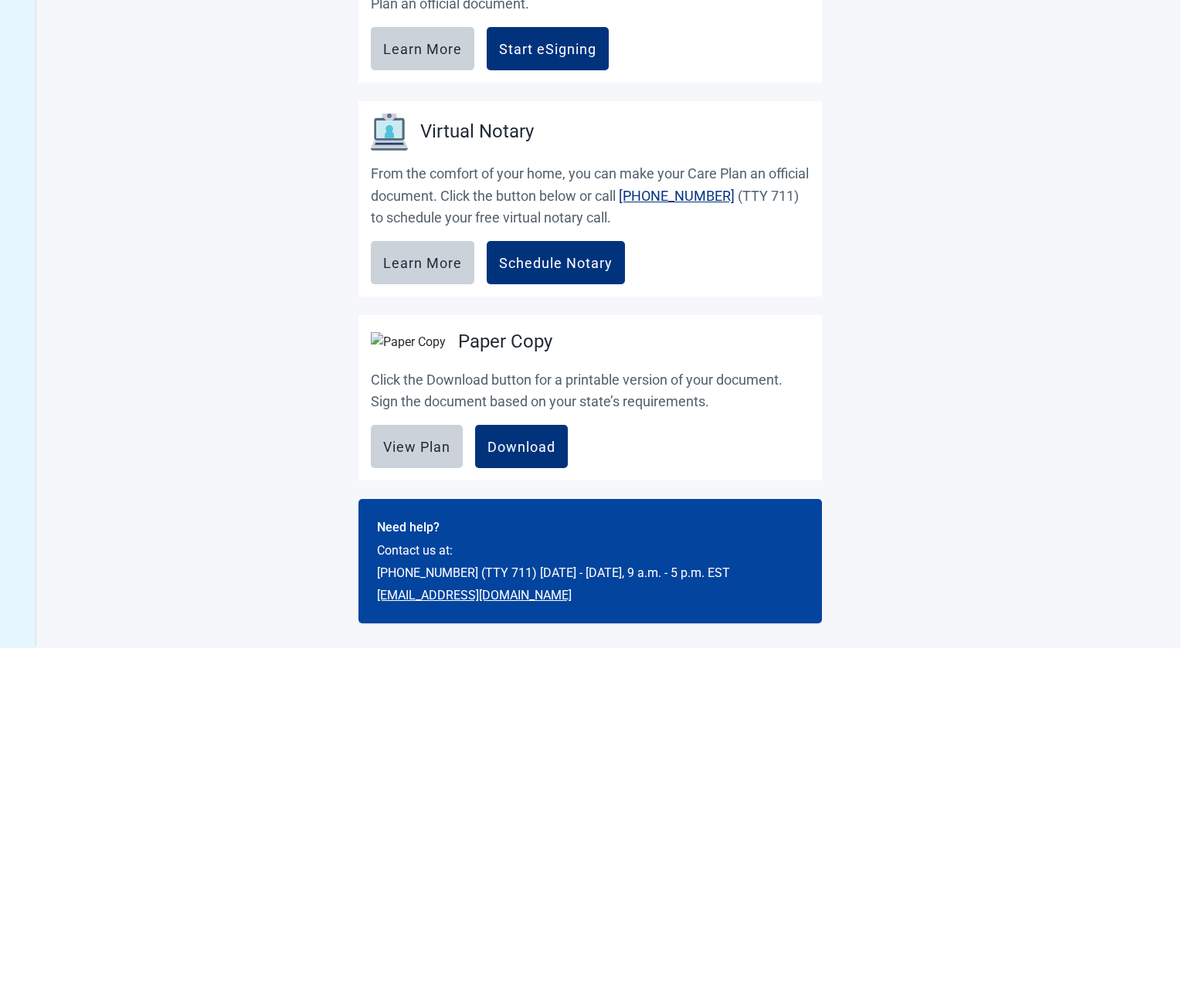
scroll to position [228, 0]
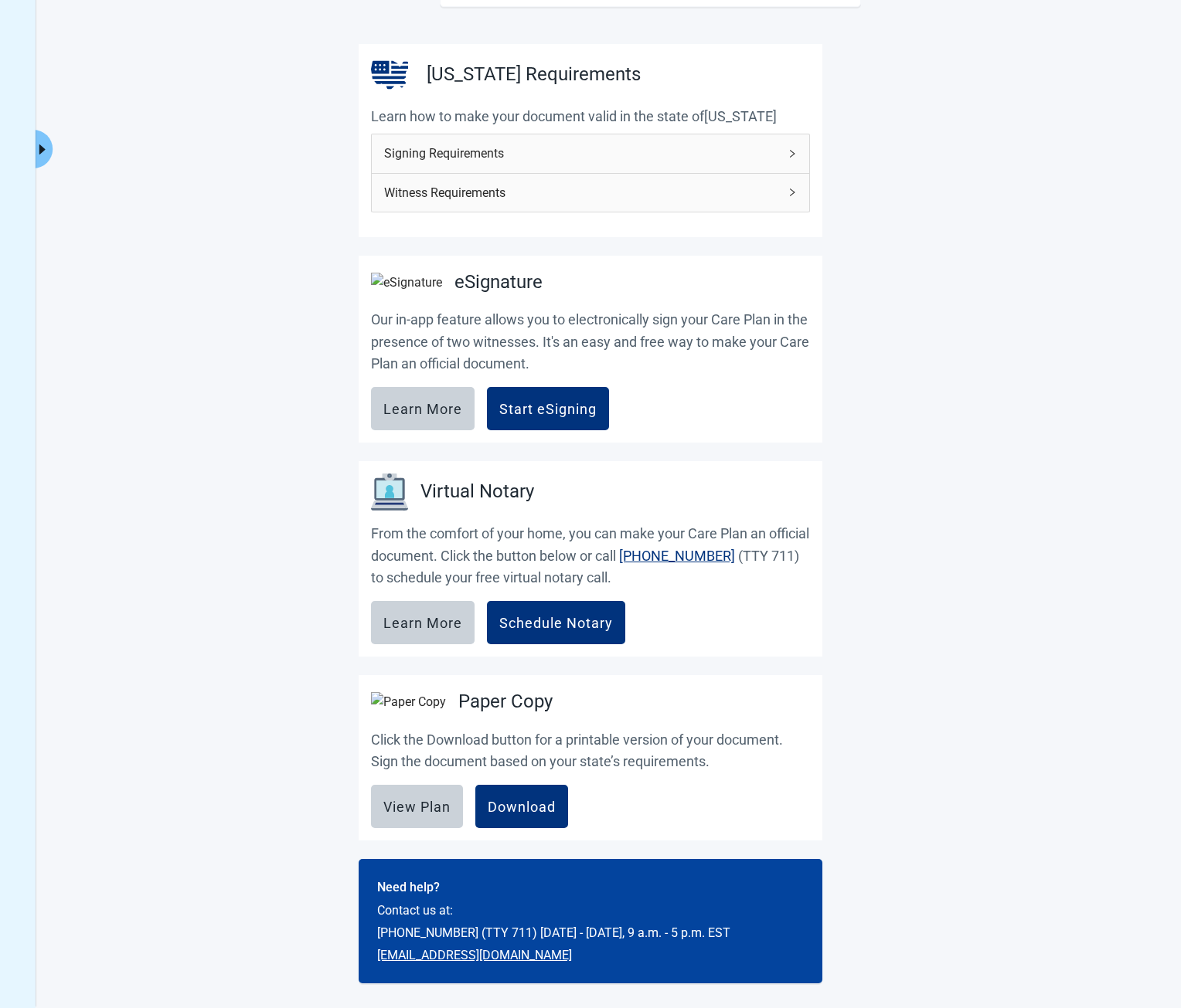
drag, startPoint x: 535, startPoint y: 414, endPoint x: 350, endPoint y: 584, distance: 251.2
click at [535, 414] on button "Start eSigning" at bounding box center [547, 408] width 122 height 43
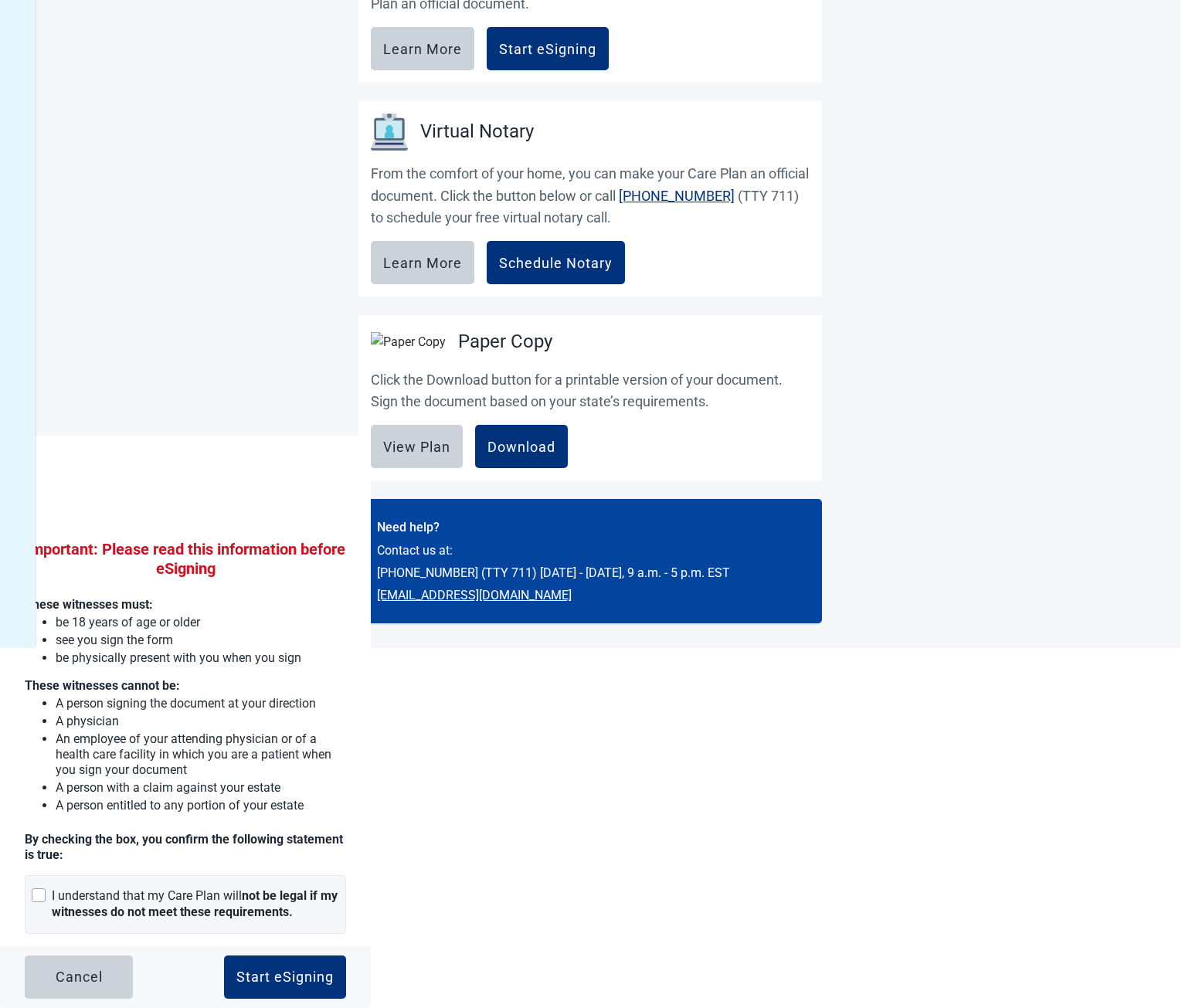
click at [224, 956] on button "Start eSigning" at bounding box center [285, 977] width 122 height 43
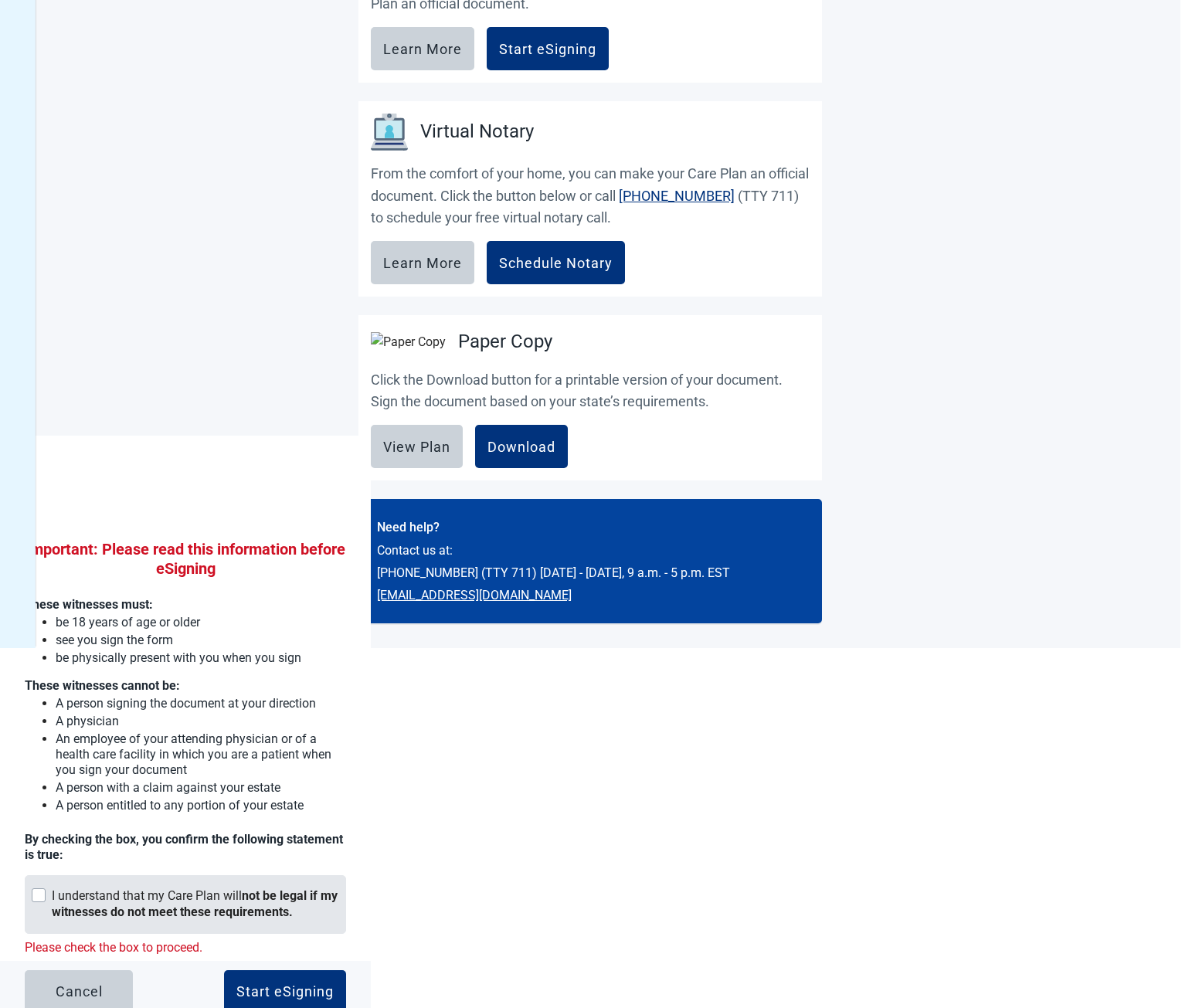
click at [240, 919] on strong "not be legal if my witnesses do not meet these requirements." at bounding box center [195, 905] width 286 height 31
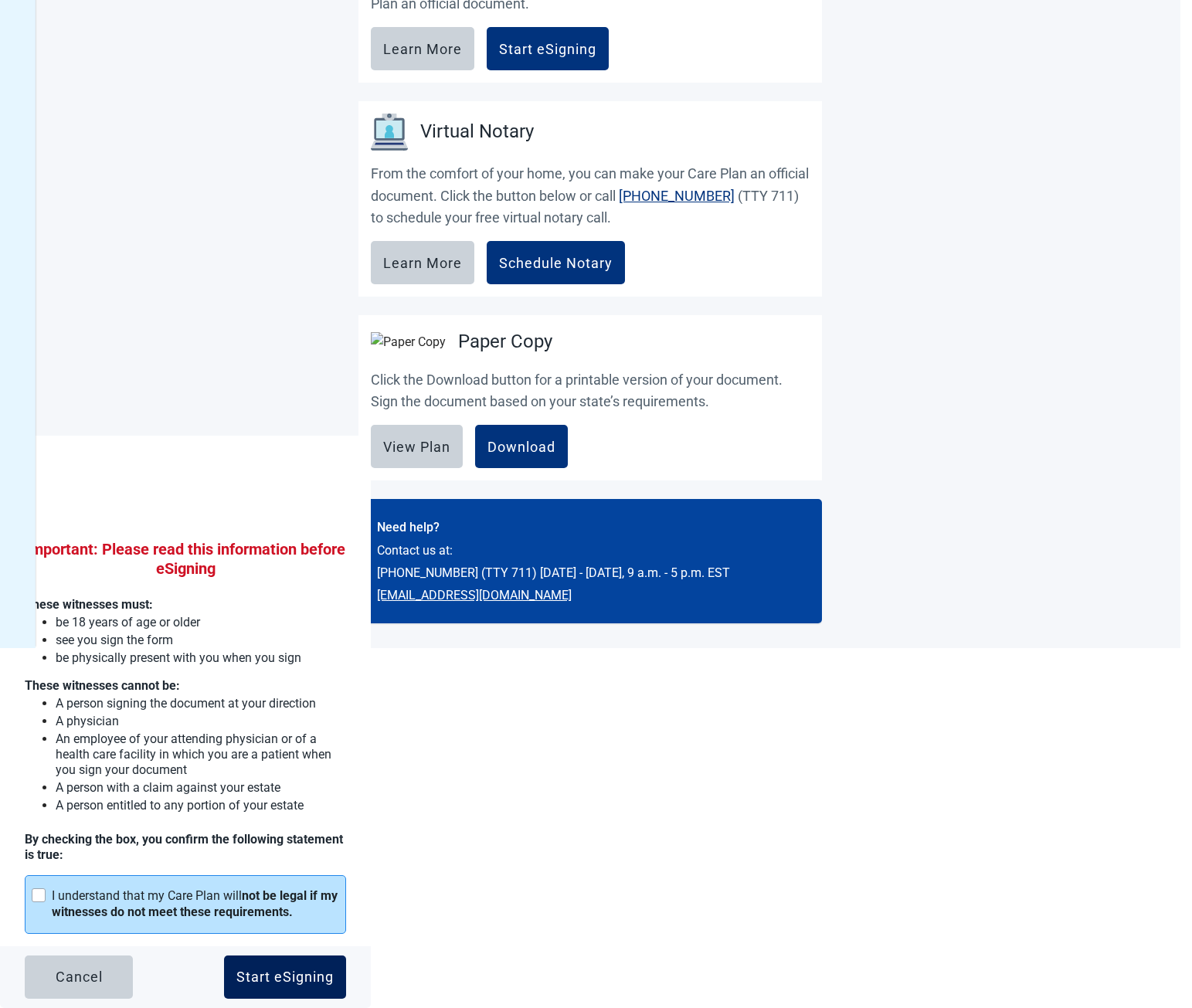
click at [270, 991] on button "Start eSigning" at bounding box center [285, 977] width 122 height 43
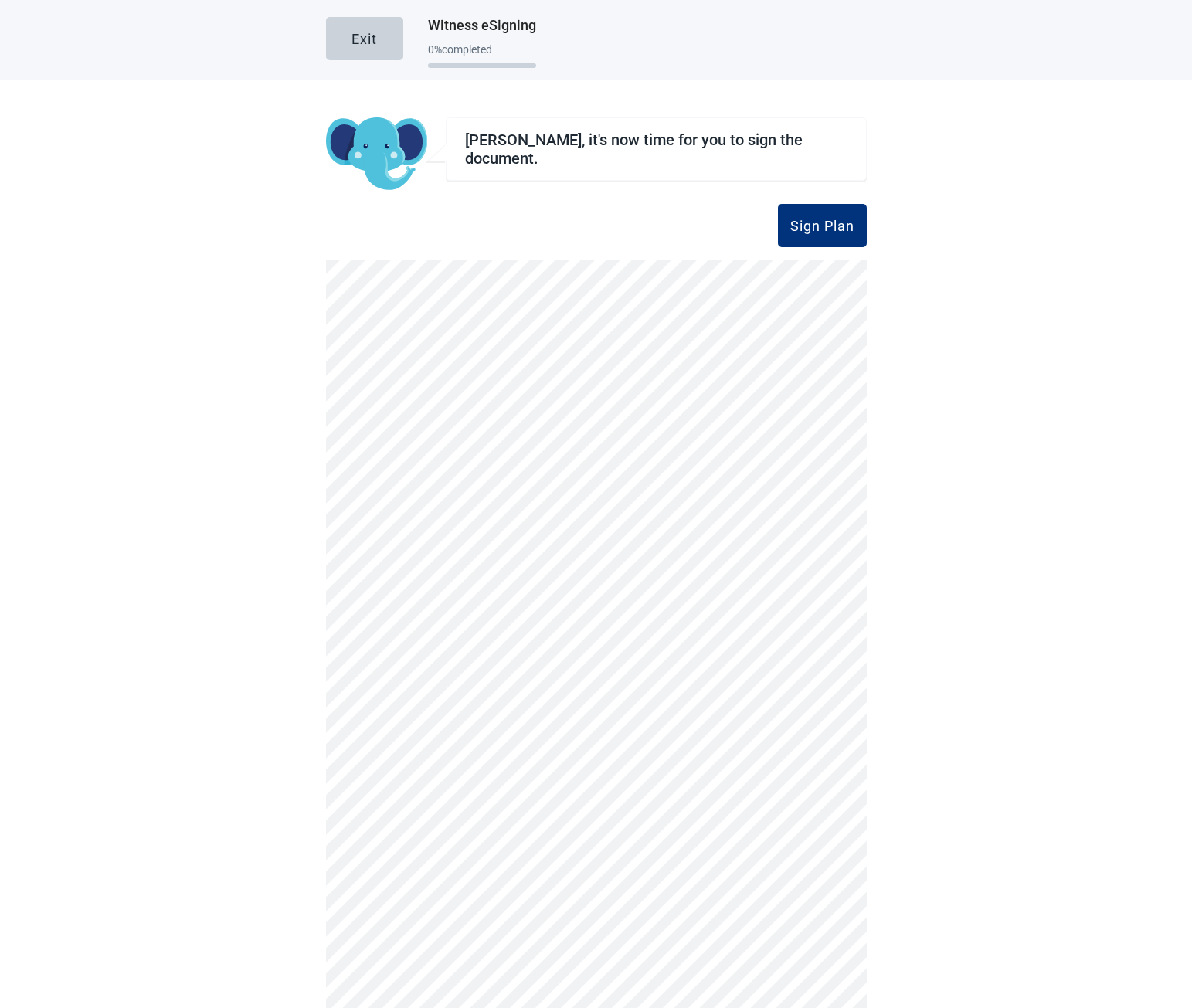
click at [359, 38] on div "Exit" at bounding box center [364, 38] width 26 height 16
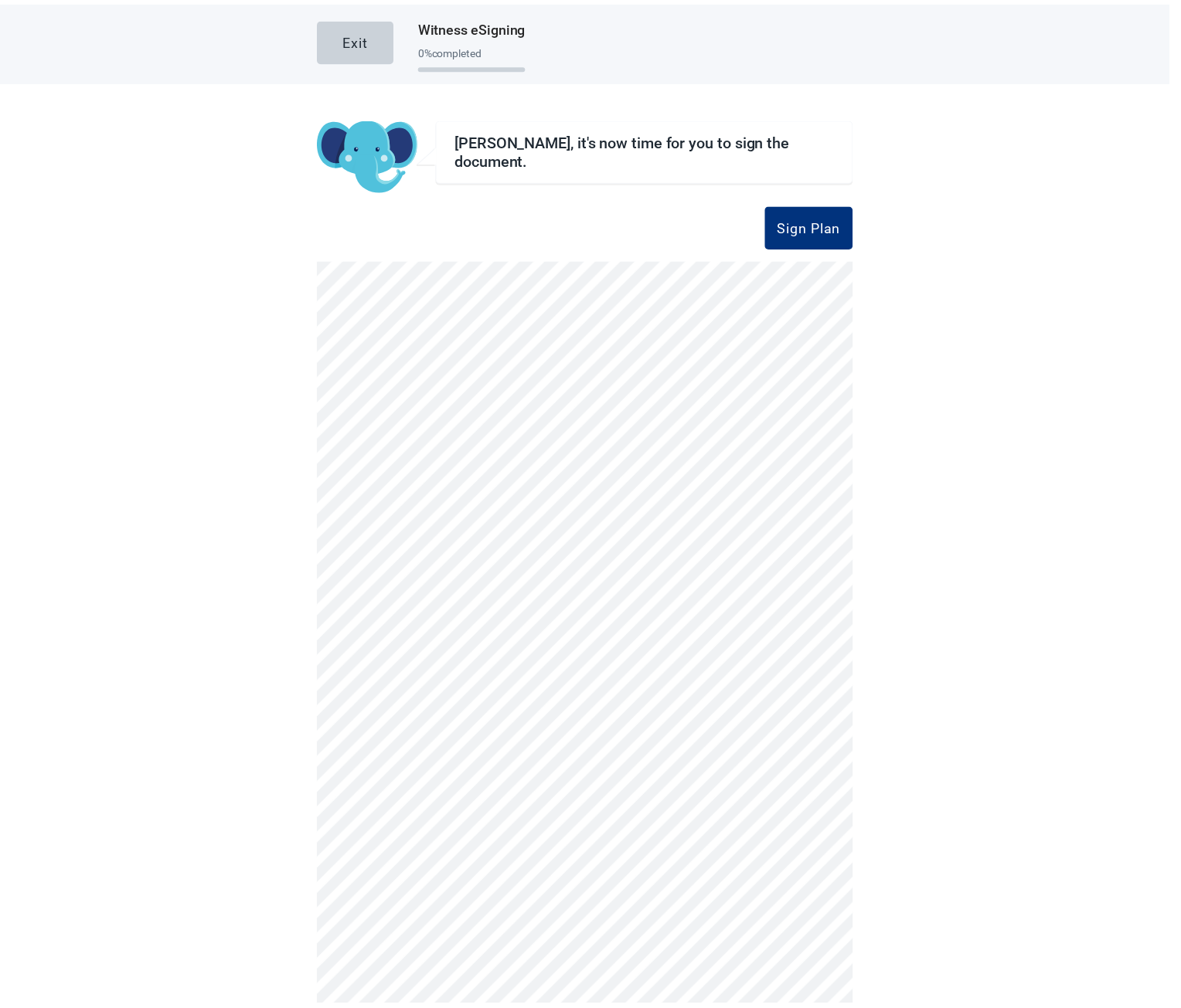
scroll to position [219, 0]
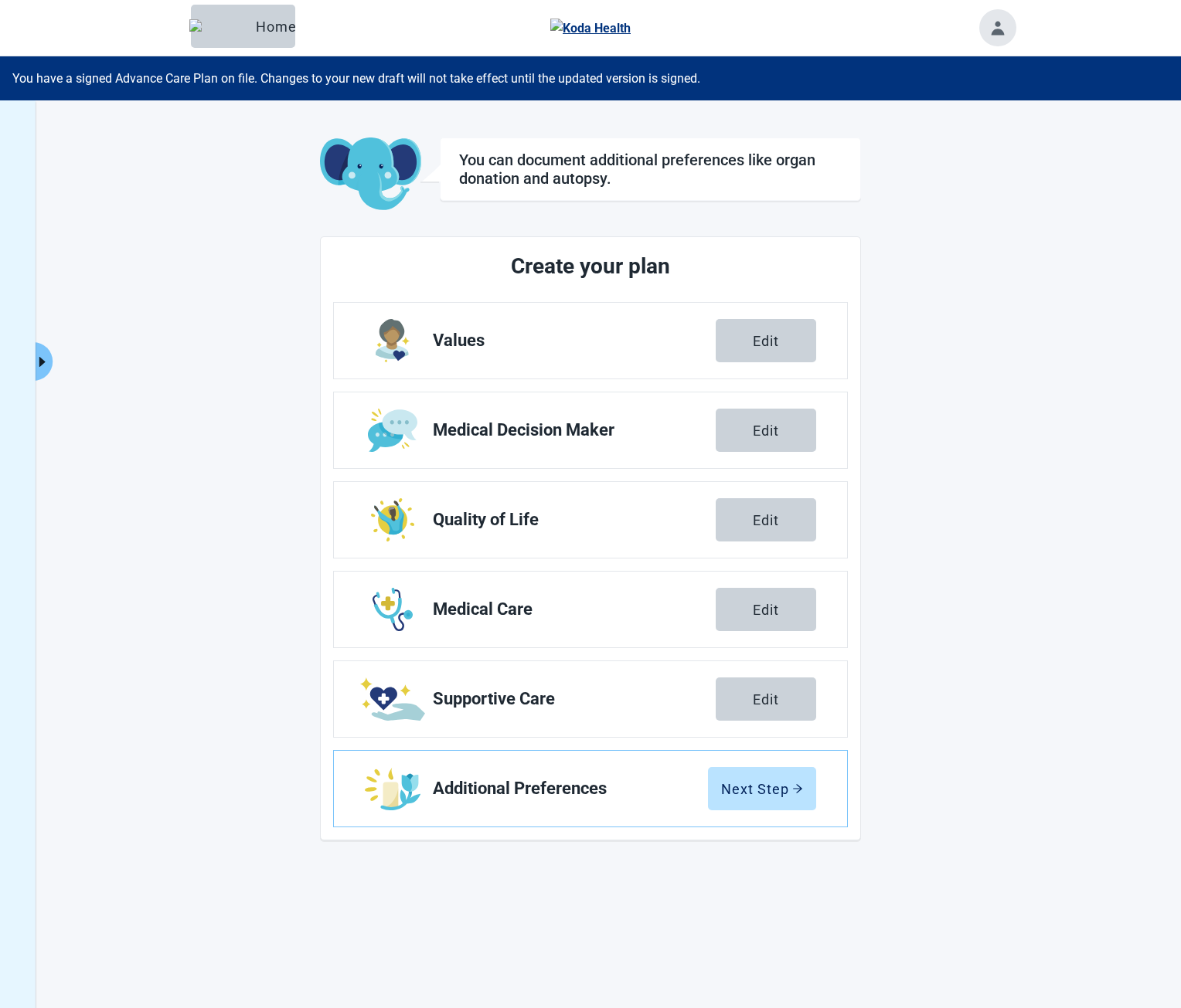
click at [51, 361] on button "Expand menu" at bounding box center [43, 362] width 19 height 38
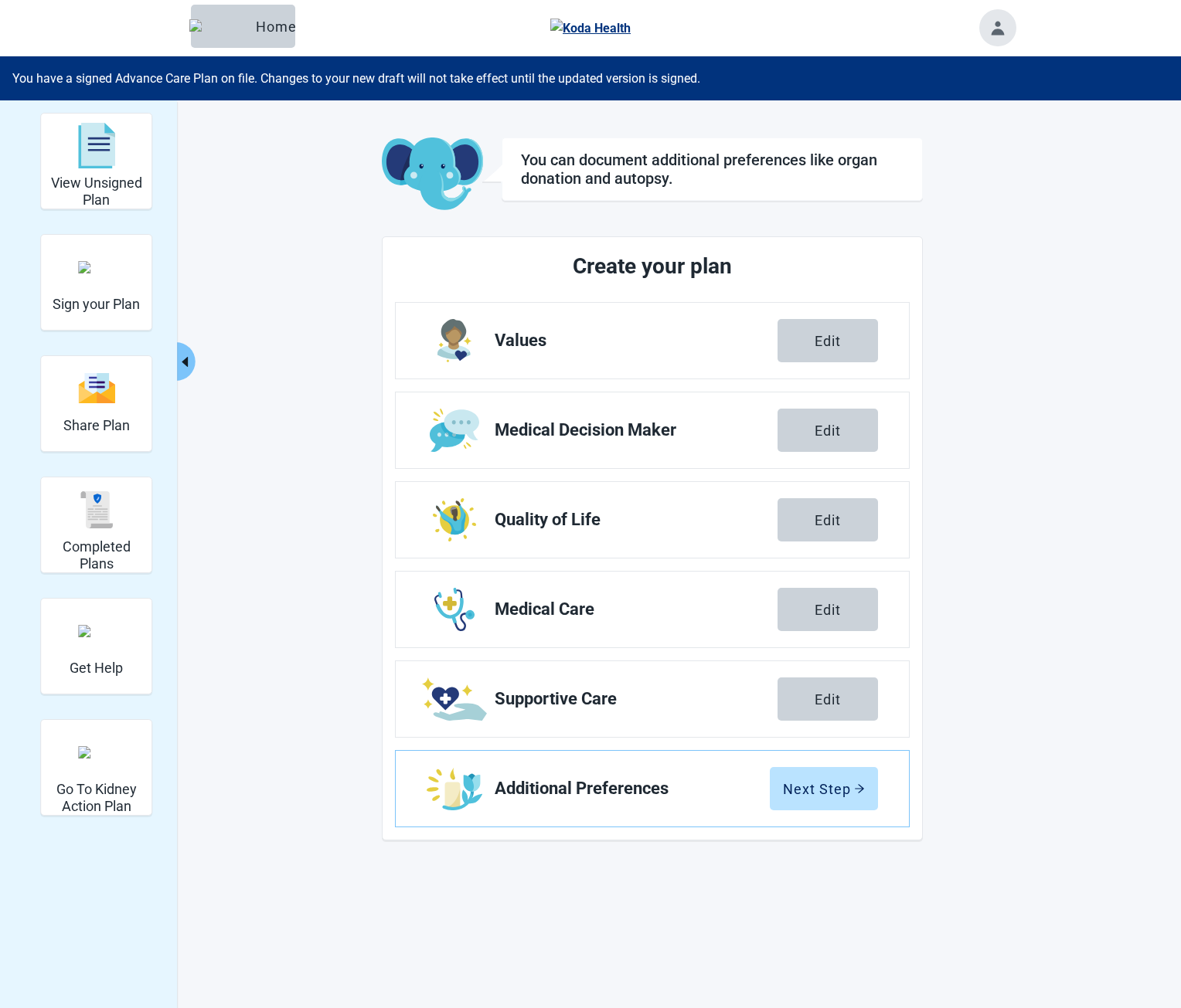
click at [85, 274] on img "Sign your Plan" at bounding box center [96, 267] width 38 height 13
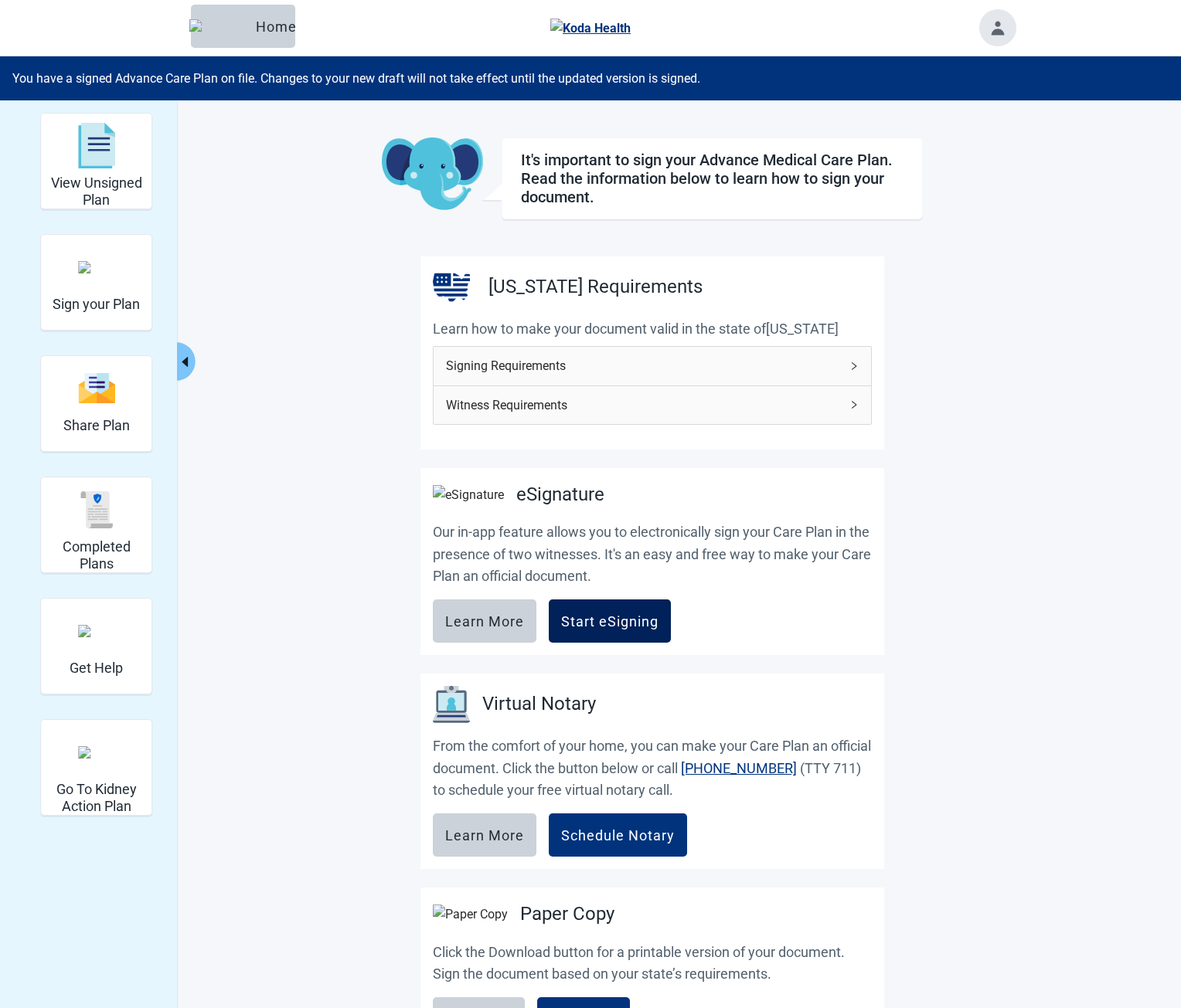
click at [607, 629] on div "Start eSigning" at bounding box center [610, 621] width 97 height 16
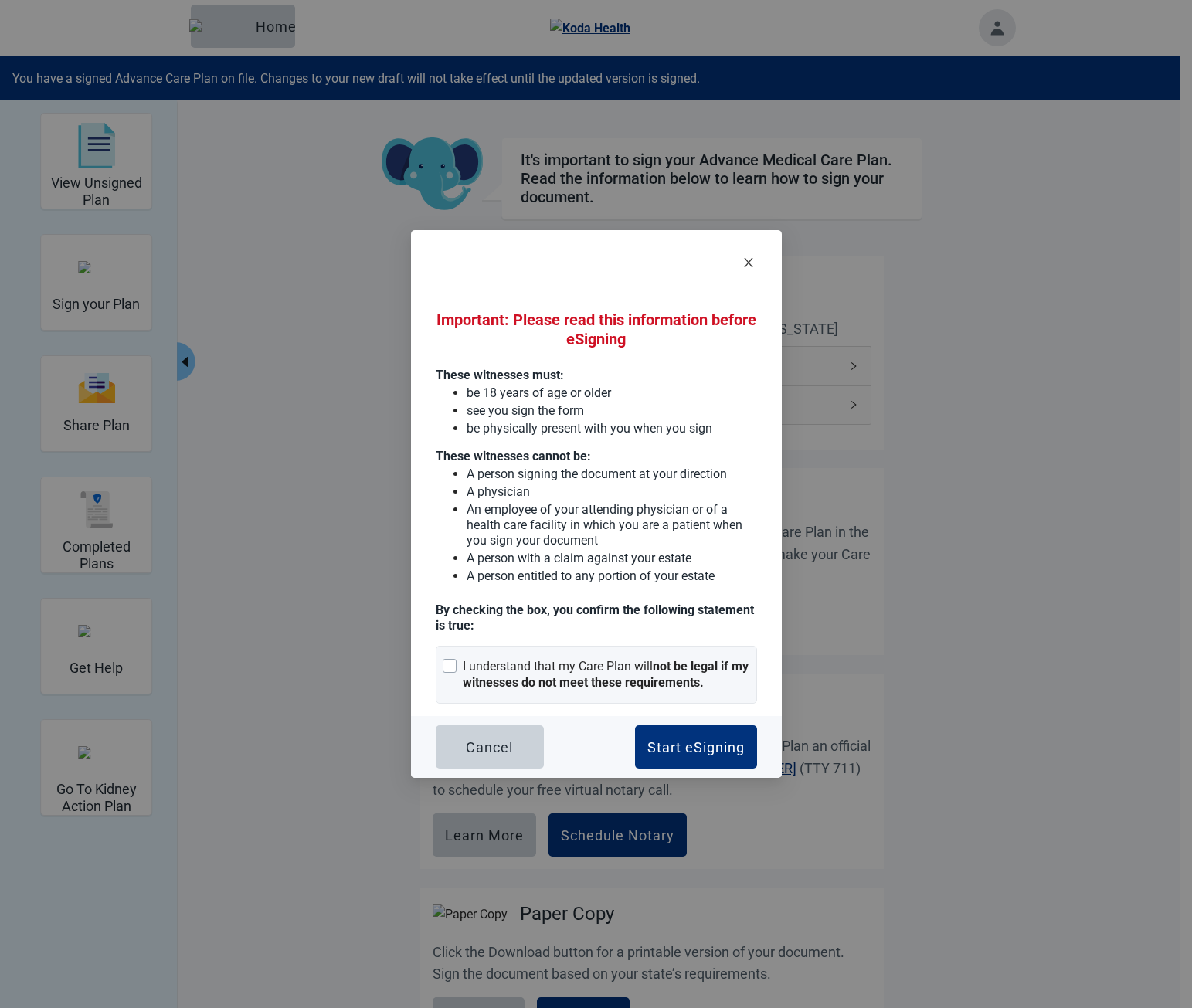
click at [754, 261] on icon "close" at bounding box center [749, 263] width 13 height 13
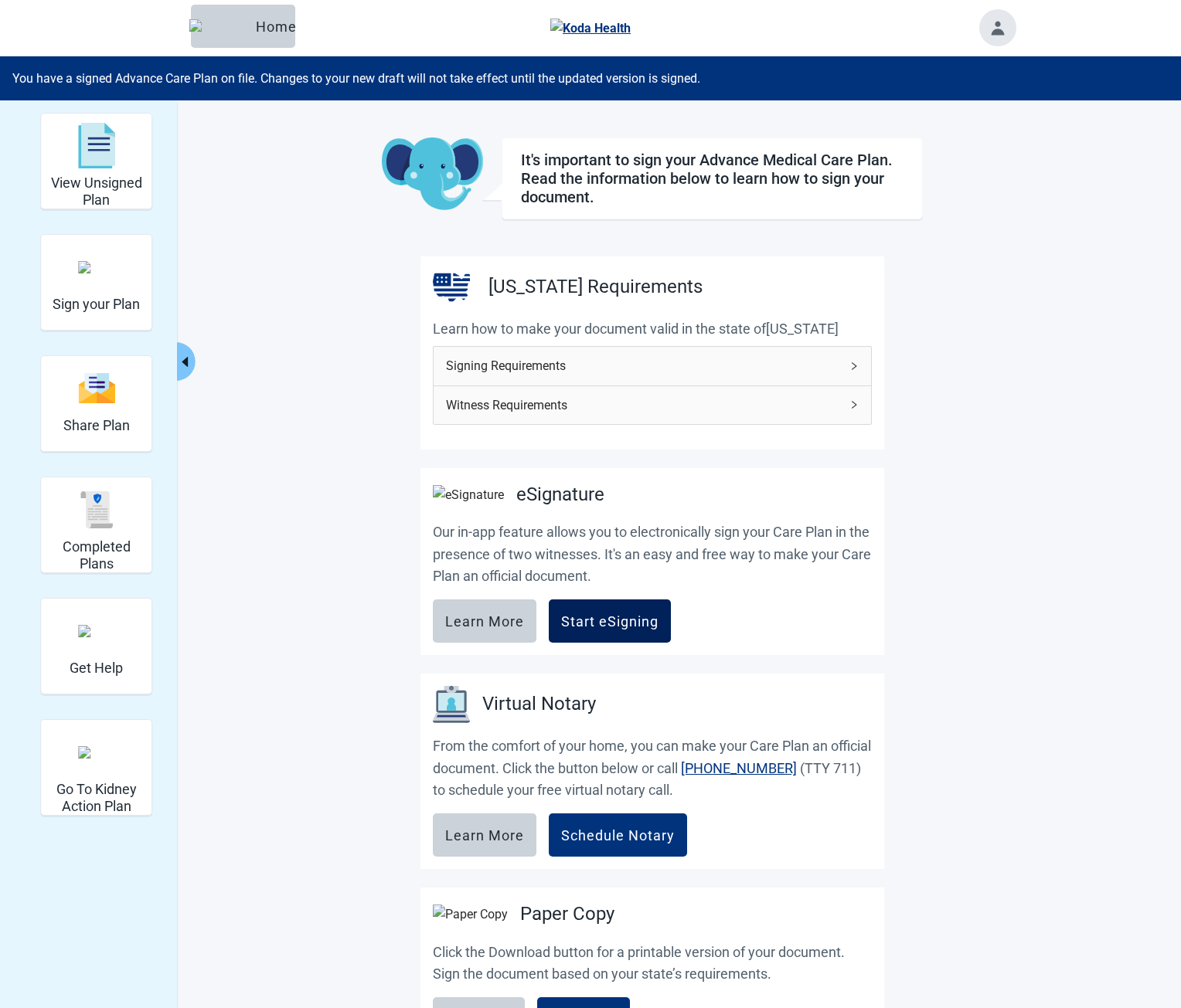
click at [634, 620] on button "Start eSigning" at bounding box center [609, 621] width 122 height 43
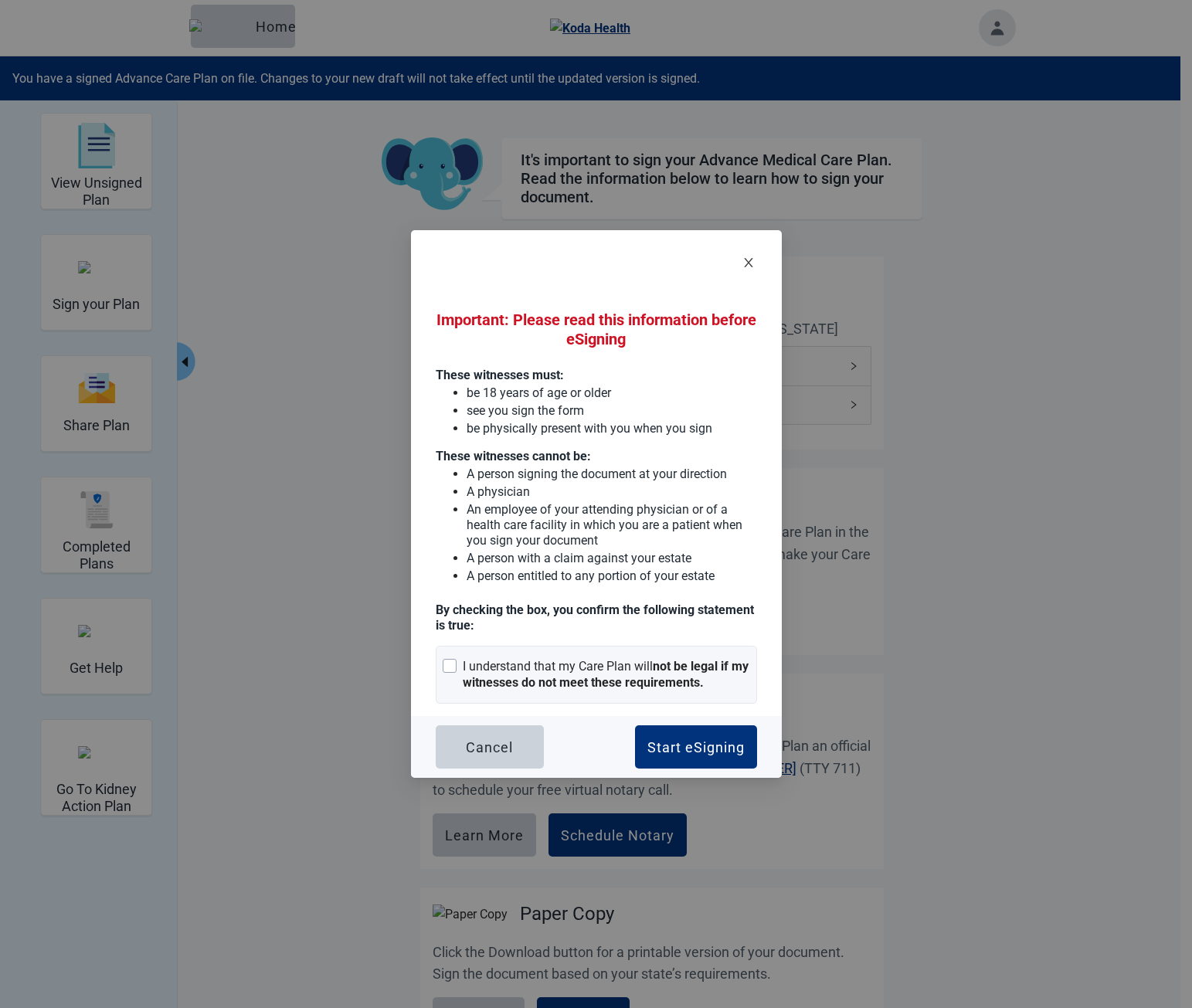
click at [752, 258] on icon "close" at bounding box center [748, 263] width 8 height 9
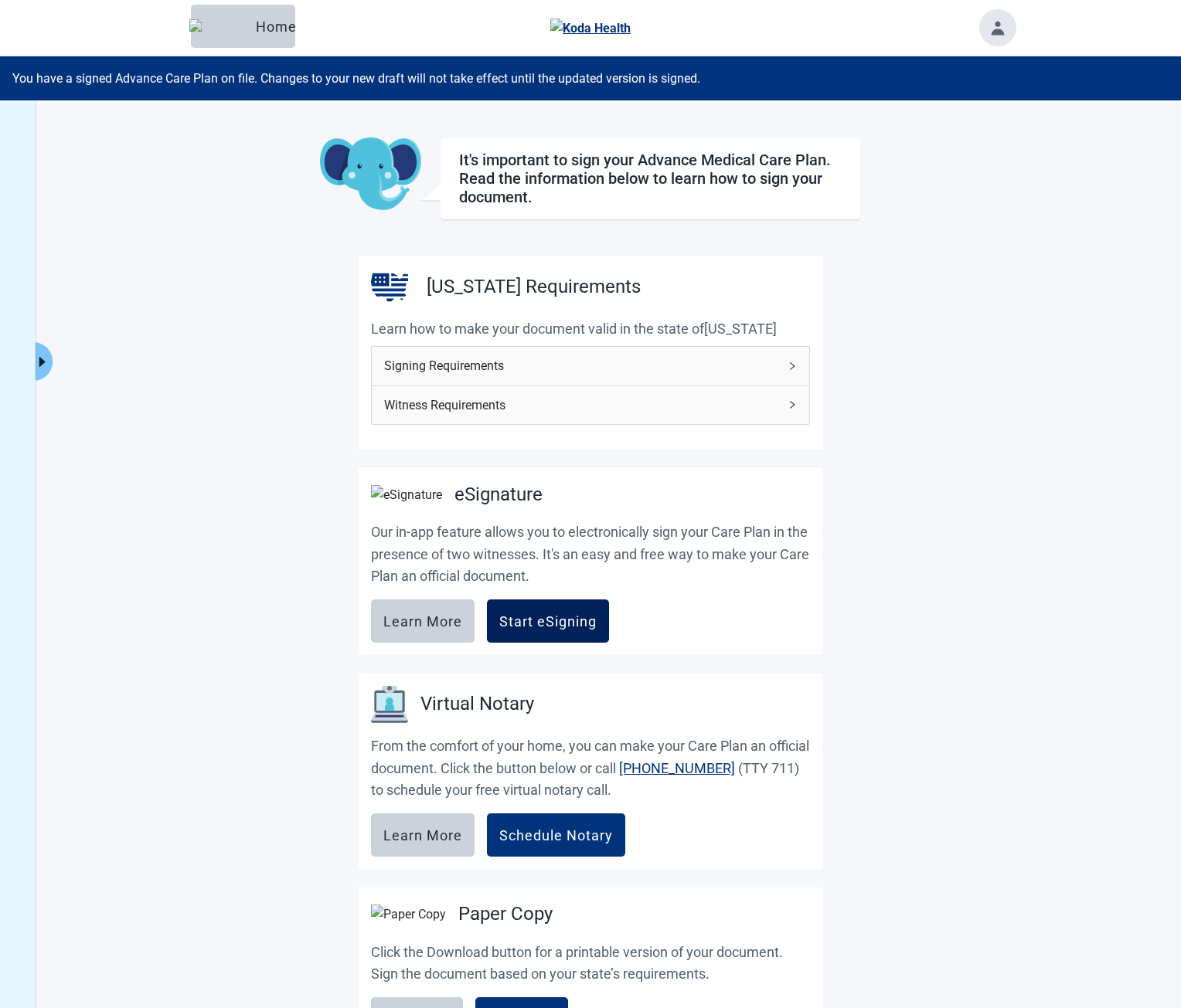
click at [560, 617] on button "Start eSigning" at bounding box center [547, 621] width 122 height 43
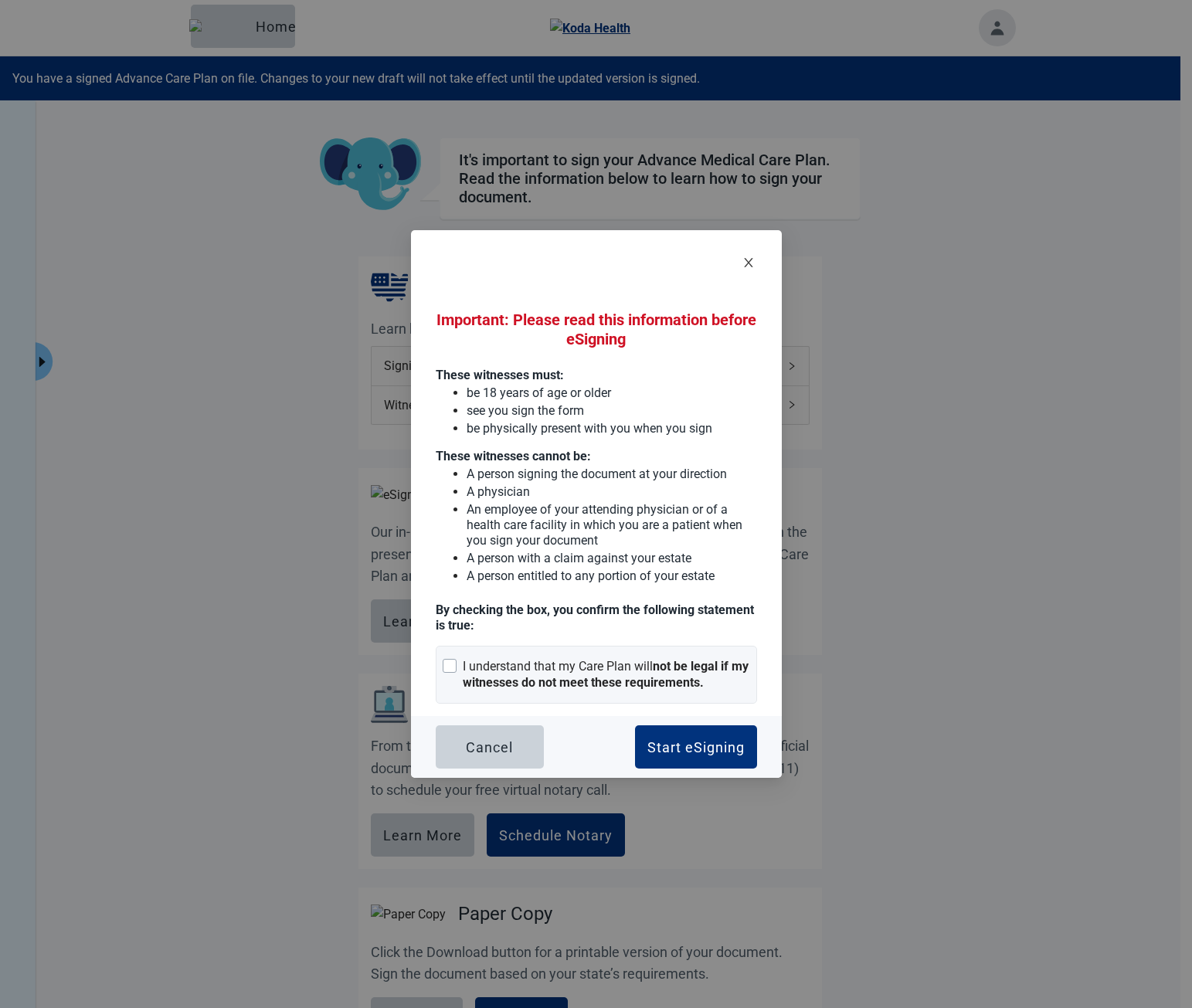
click at [748, 267] on icon "close" at bounding box center [749, 263] width 13 height 13
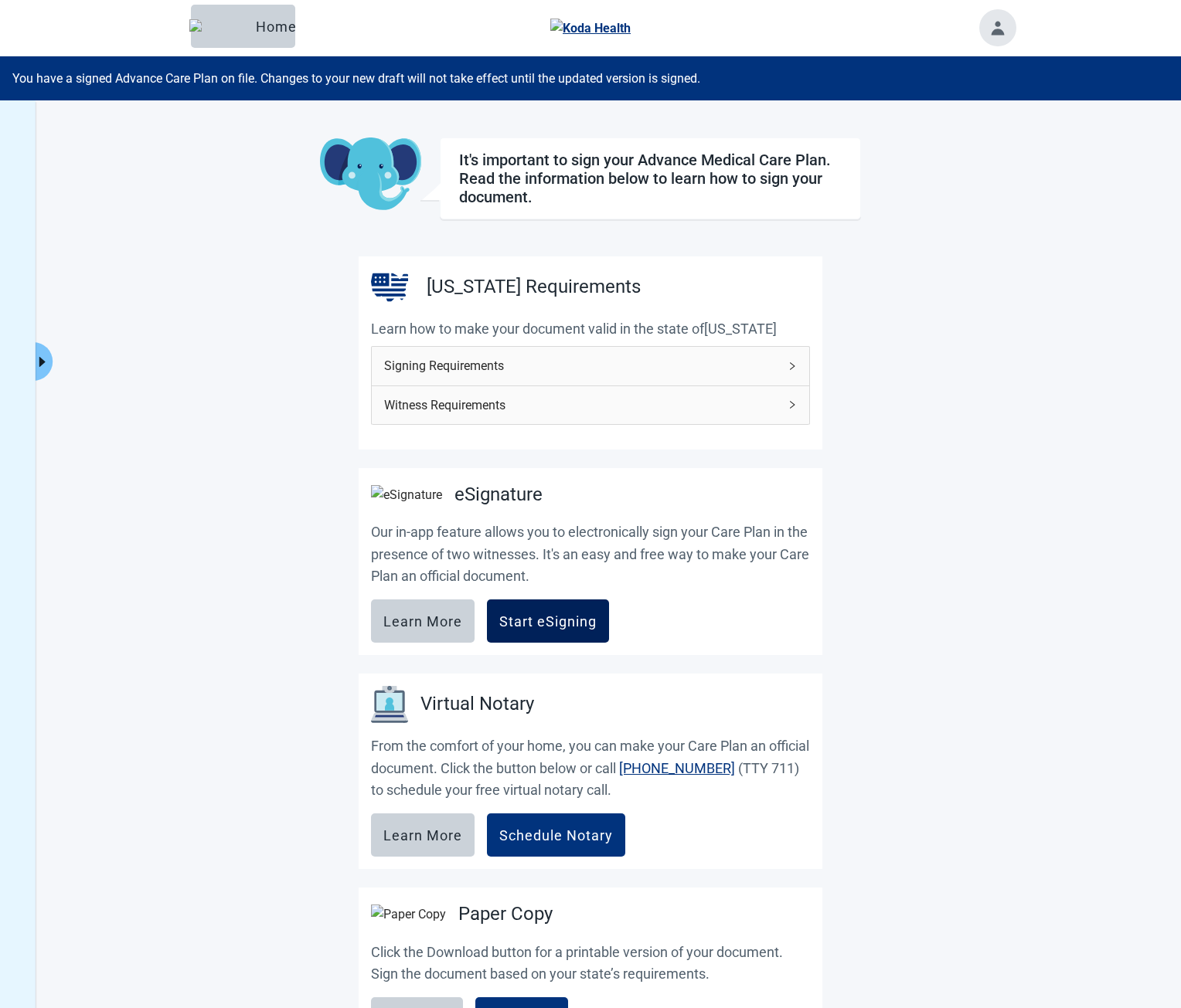
click at [547, 629] on div "Start eSigning" at bounding box center [547, 621] width 97 height 16
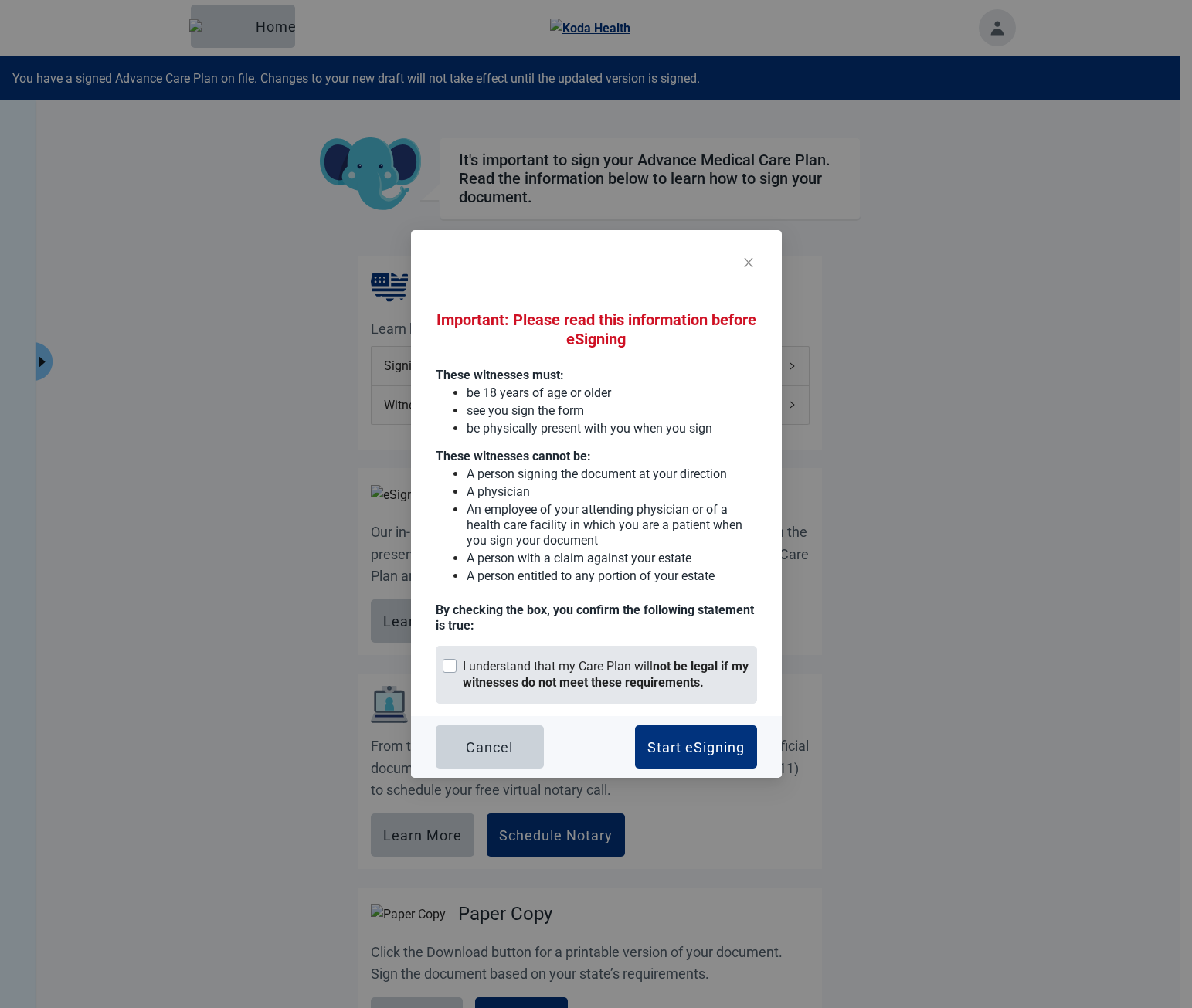
click at [517, 662] on div "I understand that my Care Plan will not be legal if my witnesses do not meet th…" at bounding box center [607, 675] width 287 height 32
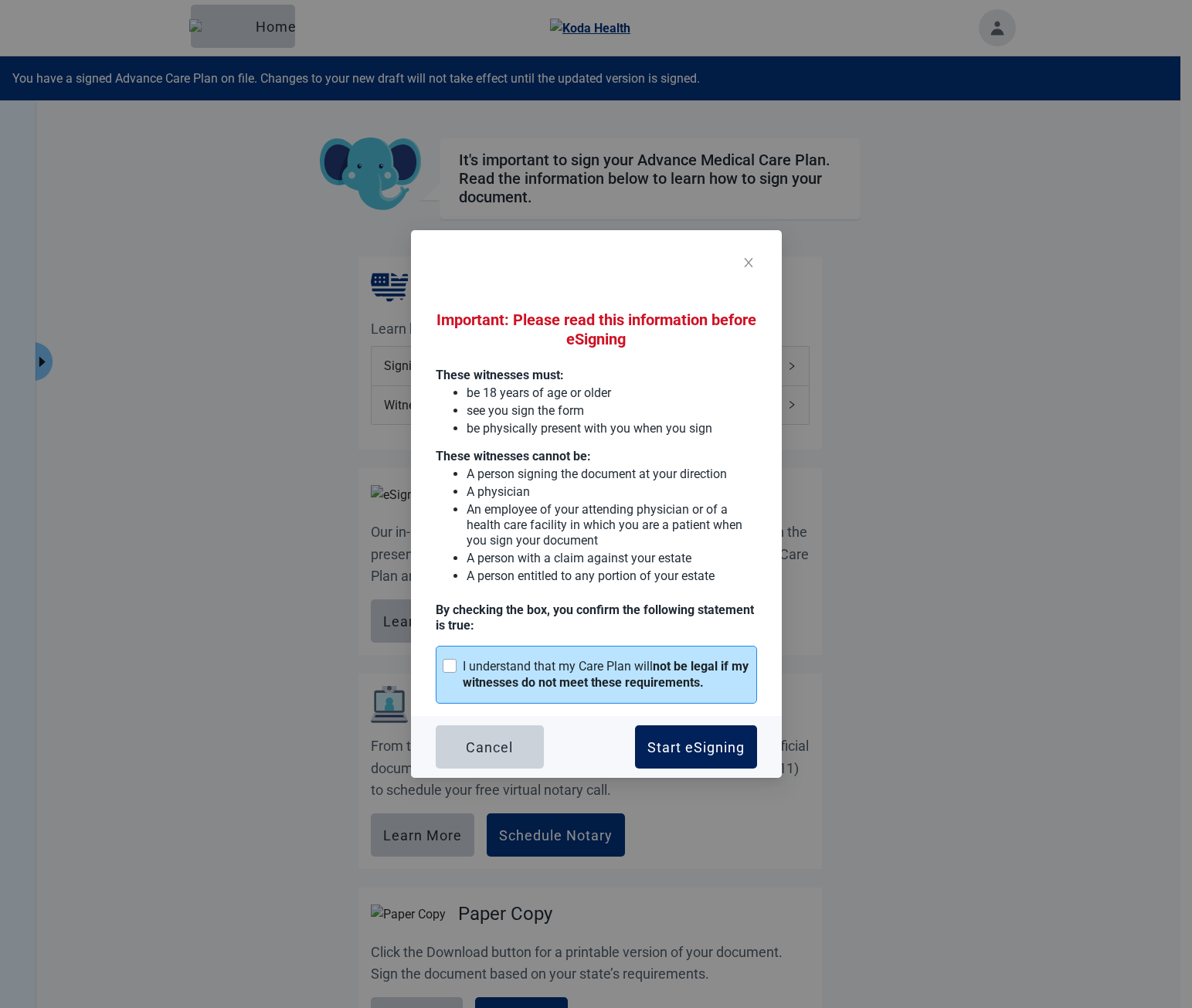
click at [666, 741] on div "Start eSigning" at bounding box center [696, 747] width 97 height 16
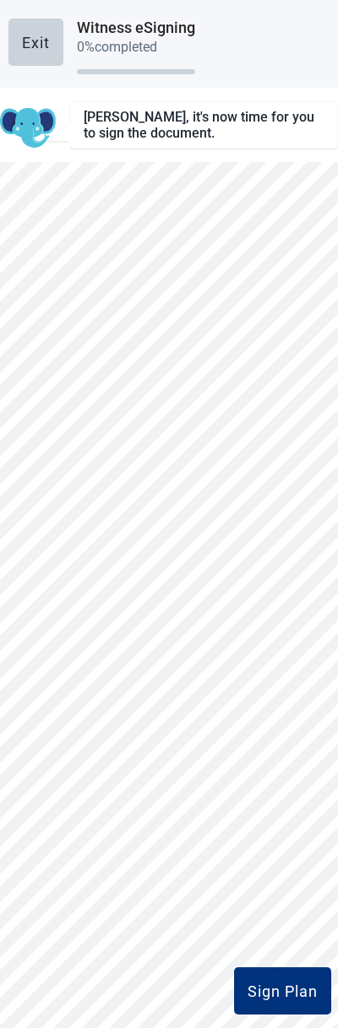
click at [28, 59] on button "Exit" at bounding box center [35, 42] width 55 height 47
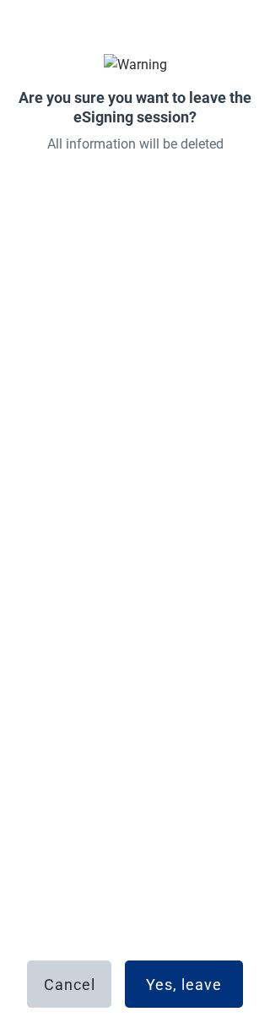
click at [56, 973] on button "Cancel" at bounding box center [69, 983] width 84 height 47
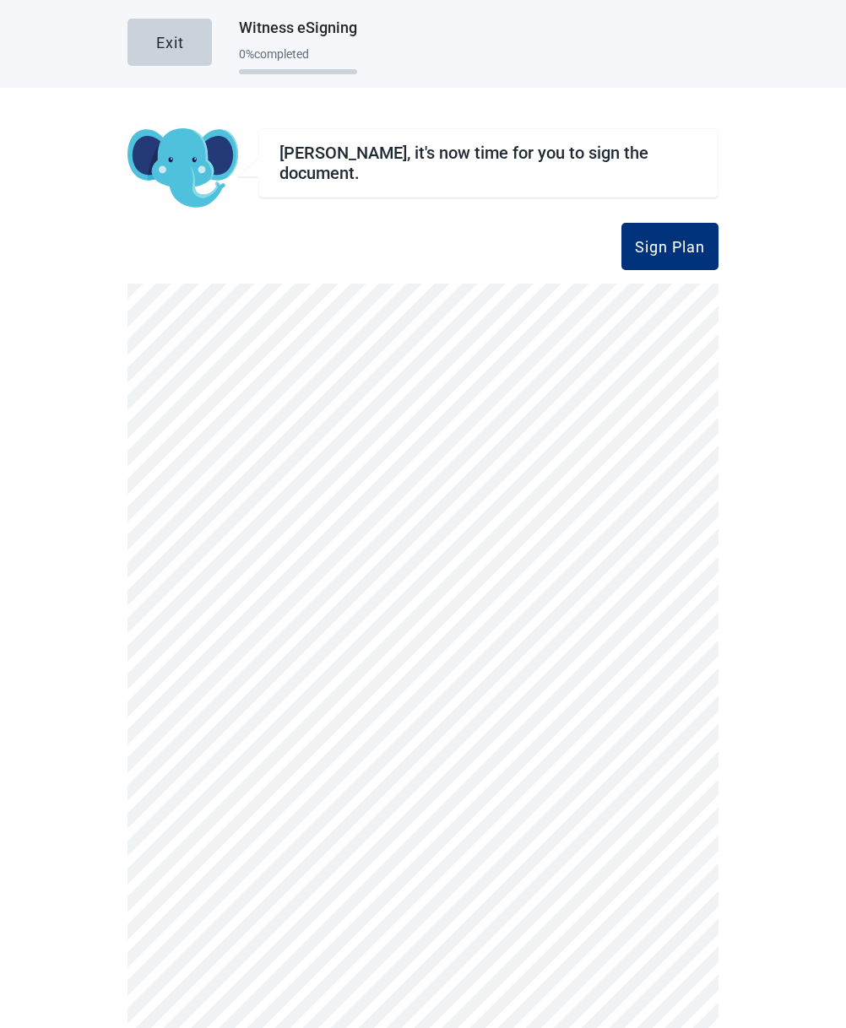
click at [165, 41] on div "Exit" at bounding box center [170, 42] width 28 height 17
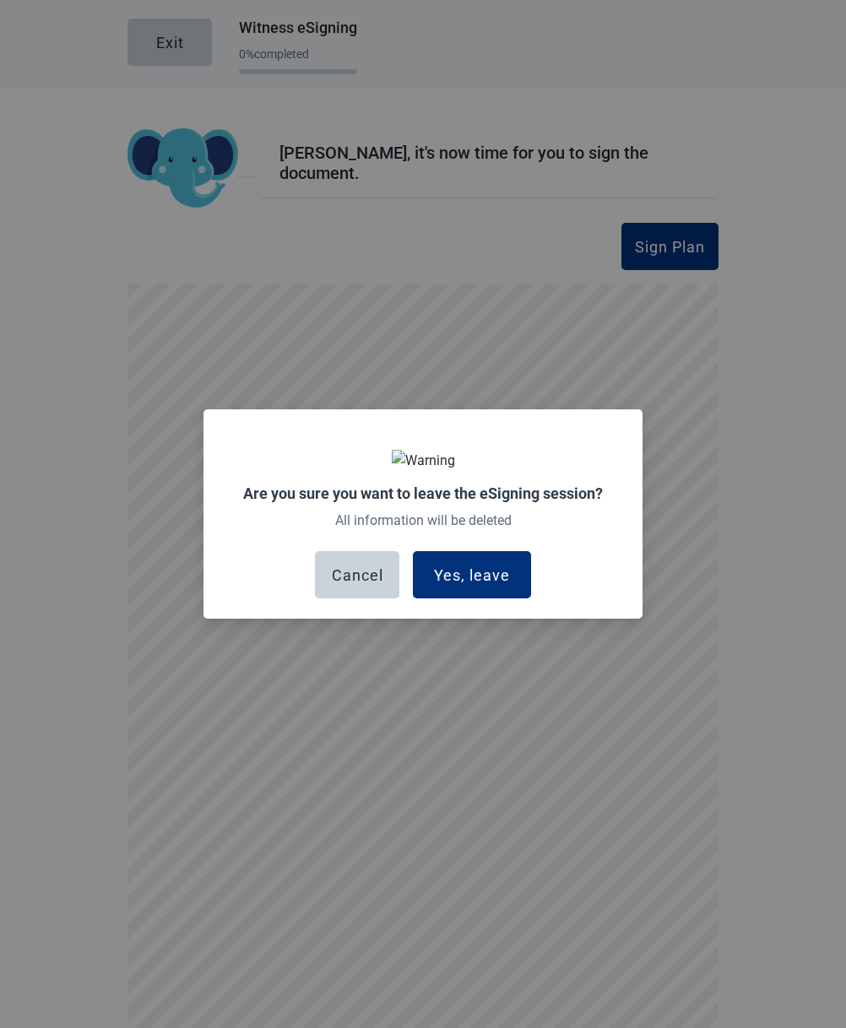
click at [363, 583] on div "Cancel" at bounding box center [357, 574] width 51 height 17
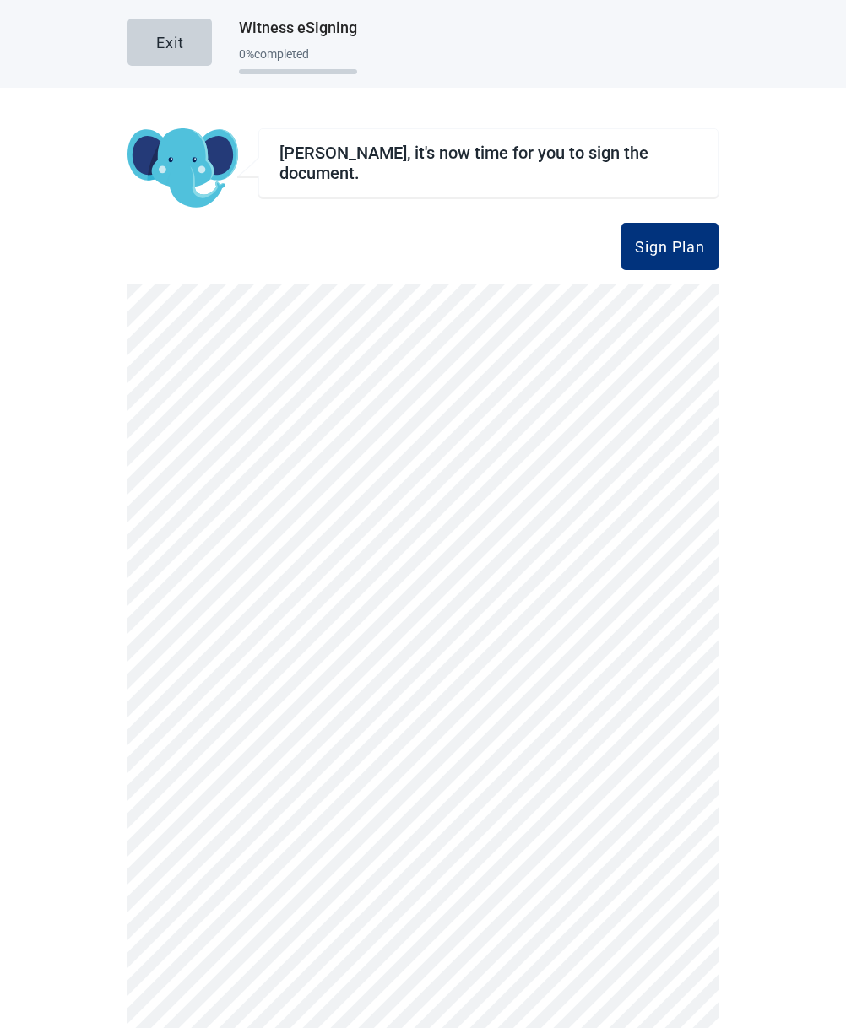
click at [167, 37] on div "Are you sure you want to leave the eSigning session? All information will be de…" at bounding box center [423, 514] width 846 height 1028
click at [169, 46] on div "Exit" at bounding box center [170, 42] width 28 height 17
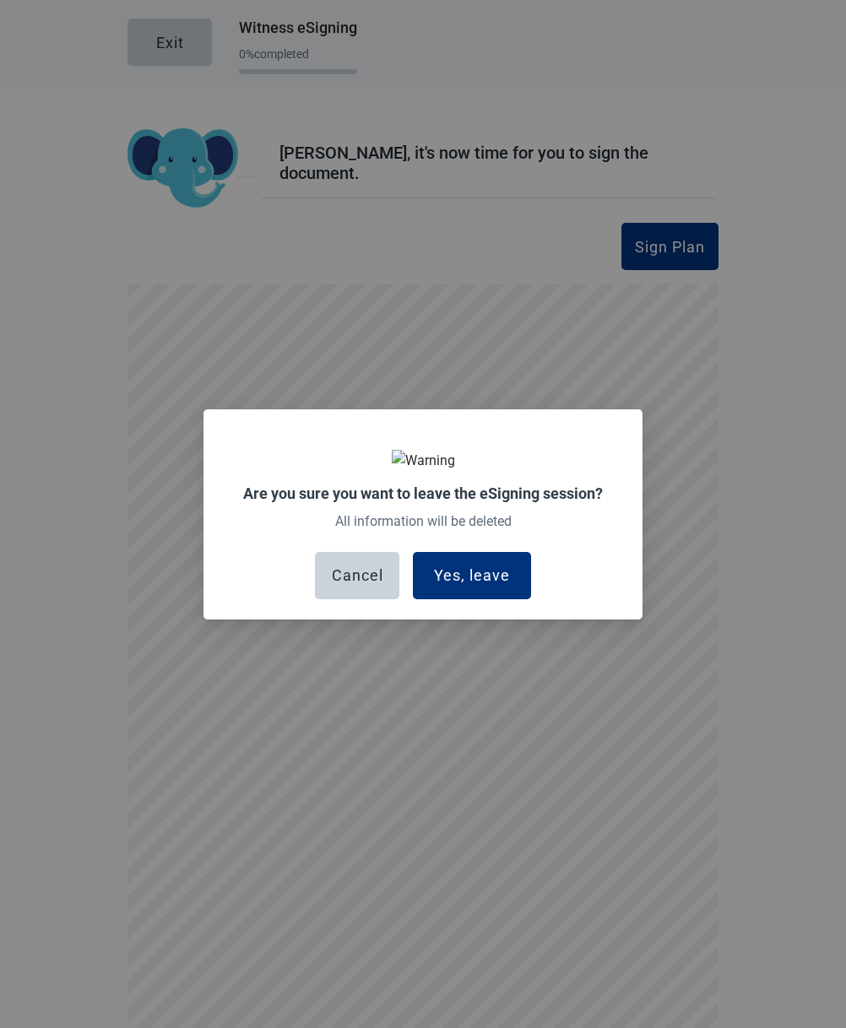
click at [472, 577] on div "Yes, leave" at bounding box center [472, 574] width 76 height 17
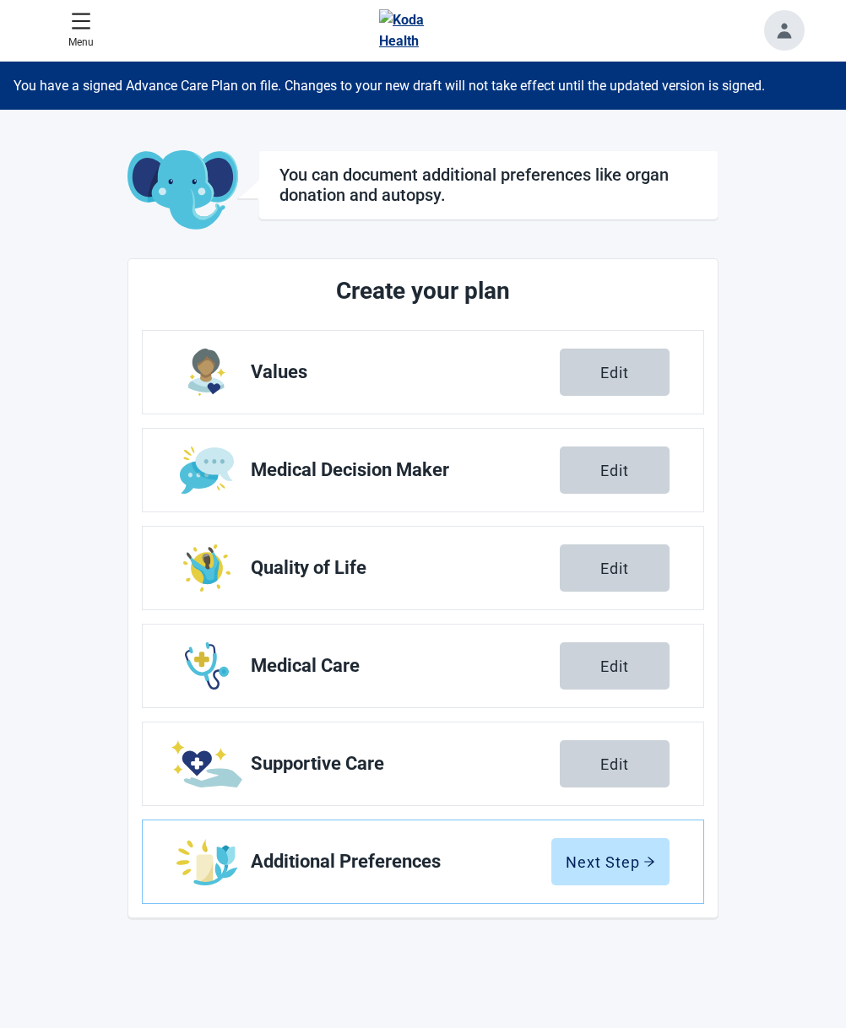
click at [89, 37] on p "Menu" at bounding box center [80, 43] width 25 height 16
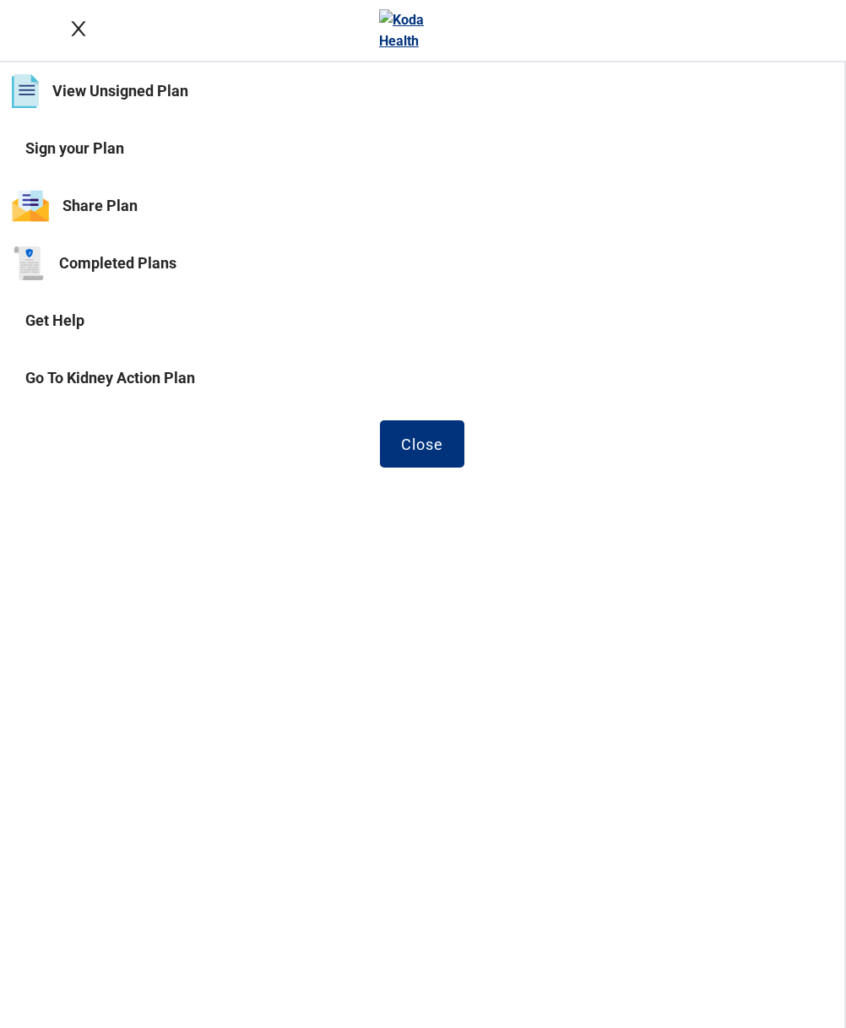
click at [99, 153] on button "Sign your Plan" at bounding box center [422, 148] width 844 height 57
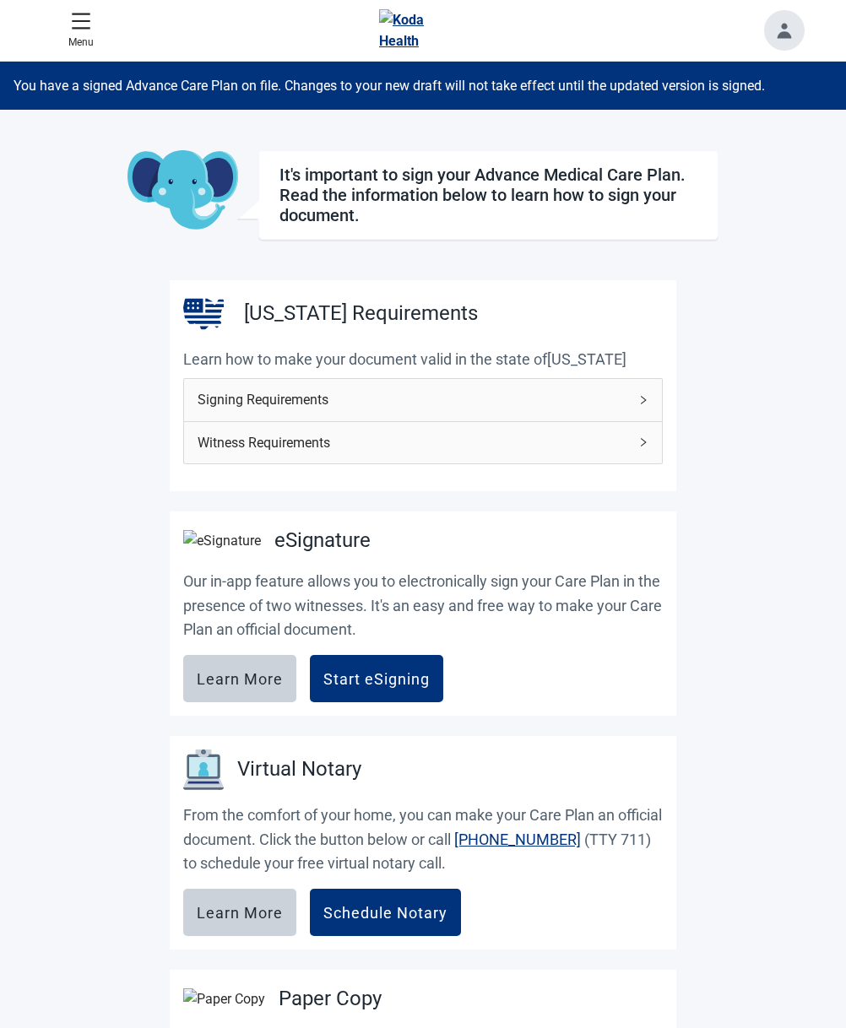
click at [356, 686] on div "Start eSigning" at bounding box center [376, 678] width 106 height 17
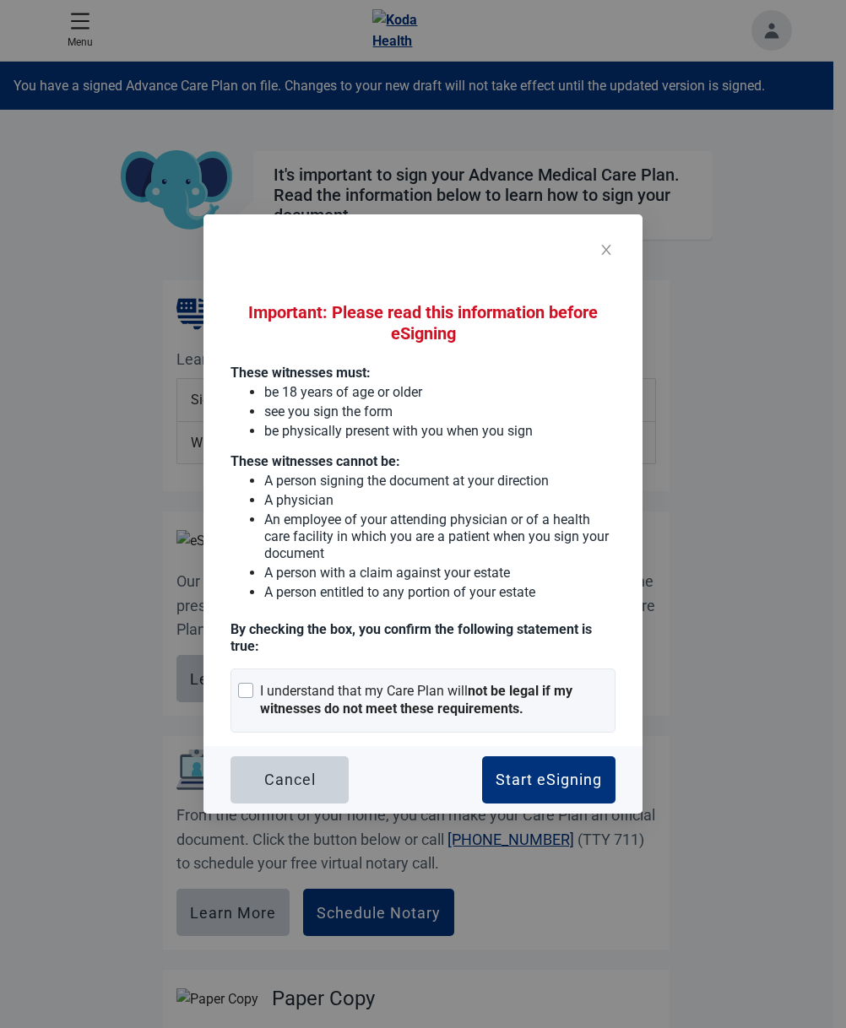
click at [427, 695] on div "I understand that my Care Plan will not be legal if my witnesses do not meet th…" at bounding box center [434, 700] width 348 height 35
